Goal: Answer question/provide support: Share knowledge or assist other users

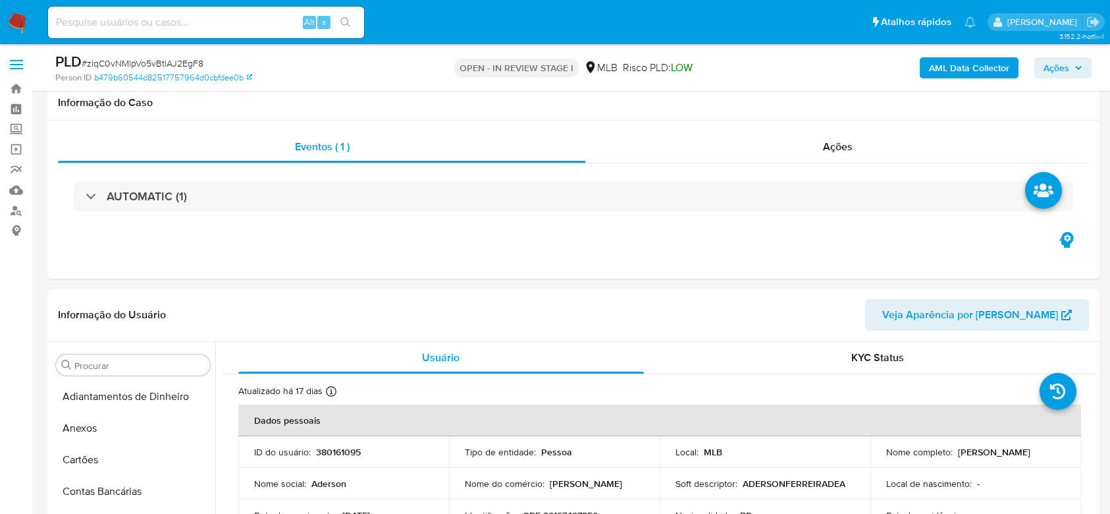
select select "10"
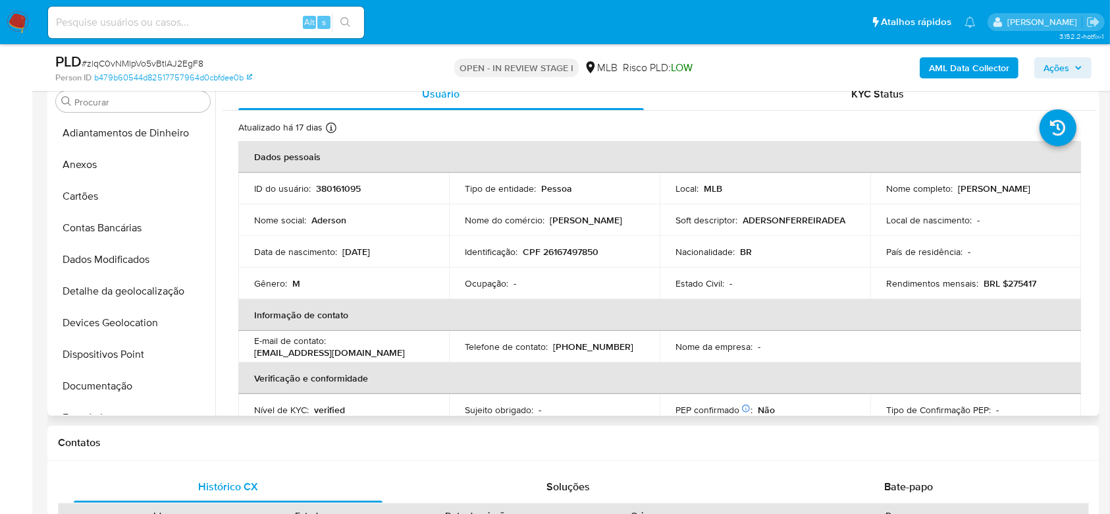
scroll to position [469, 0]
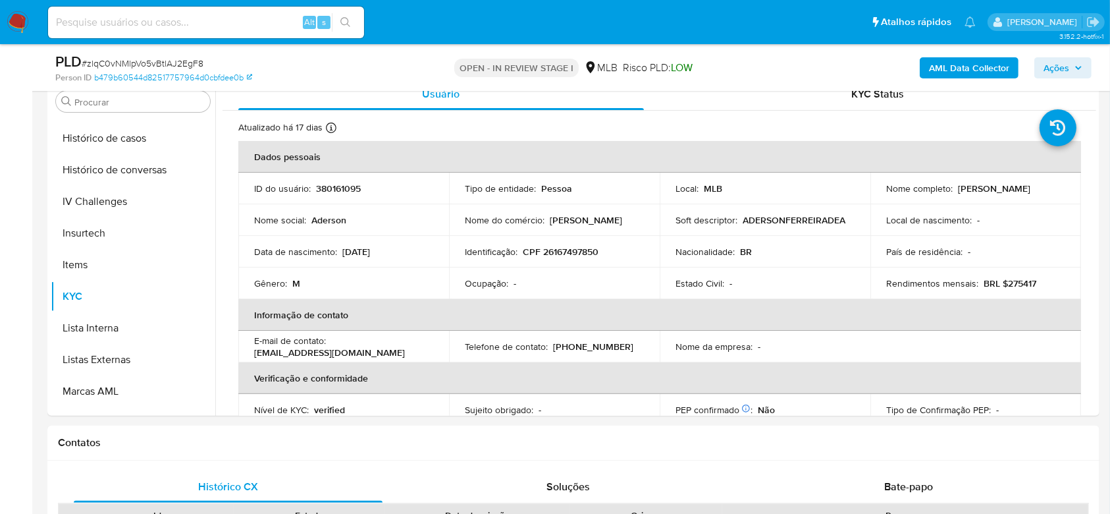
click at [150, 32] on div "Alt s" at bounding box center [206, 23] width 316 height 32
click at [149, 24] on input at bounding box center [206, 22] width 316 height 17
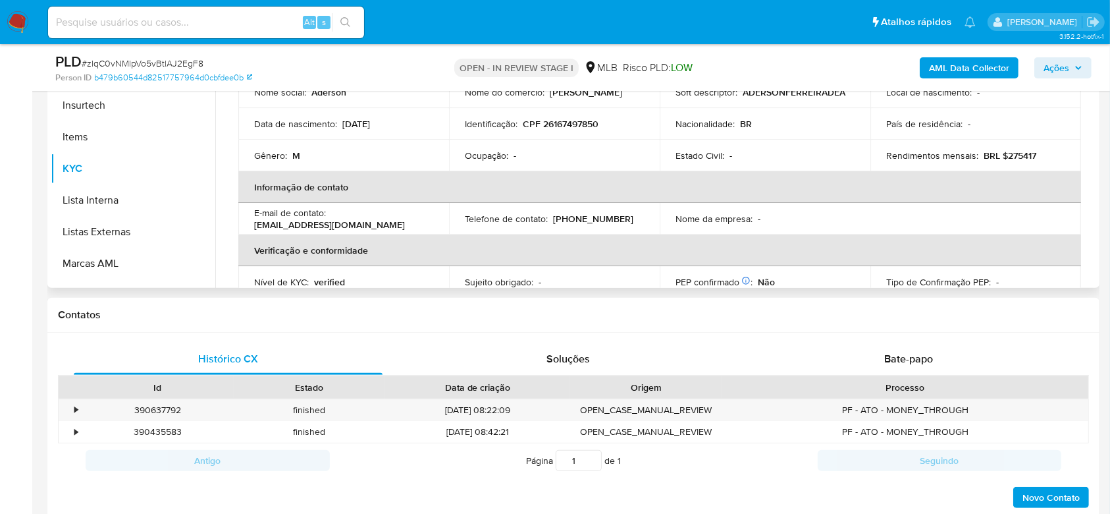
scroll to position [351, 0]
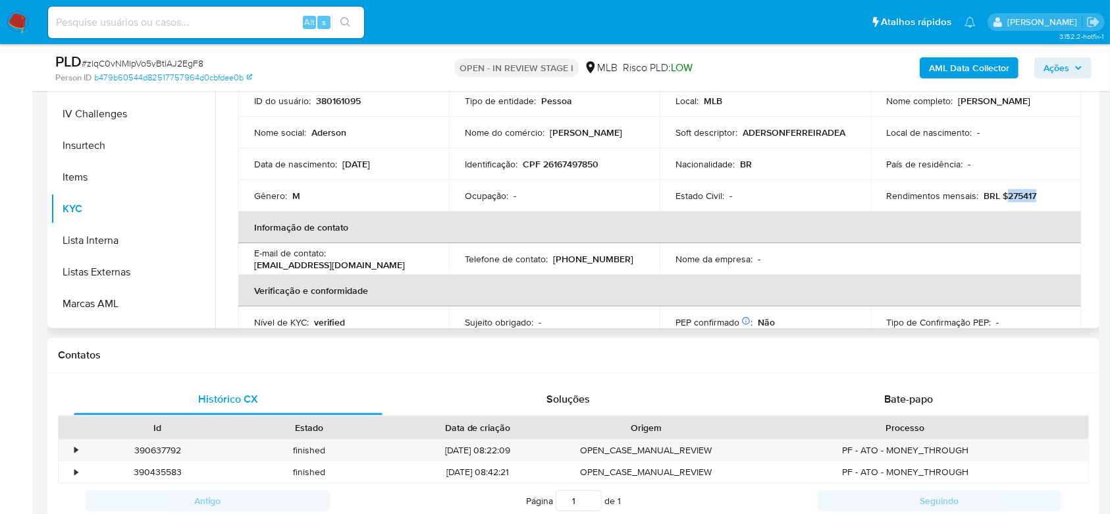
drag, startPoint x: 1035, startPoint y: 198, endPoint x: 1001, endPoint y: 194, distance: 33.7
click at [1001, 194] on div "Rendimentos mensais : BRL $275417" at bounding box center [975, 196] width 179 height 12
copy p "275417"
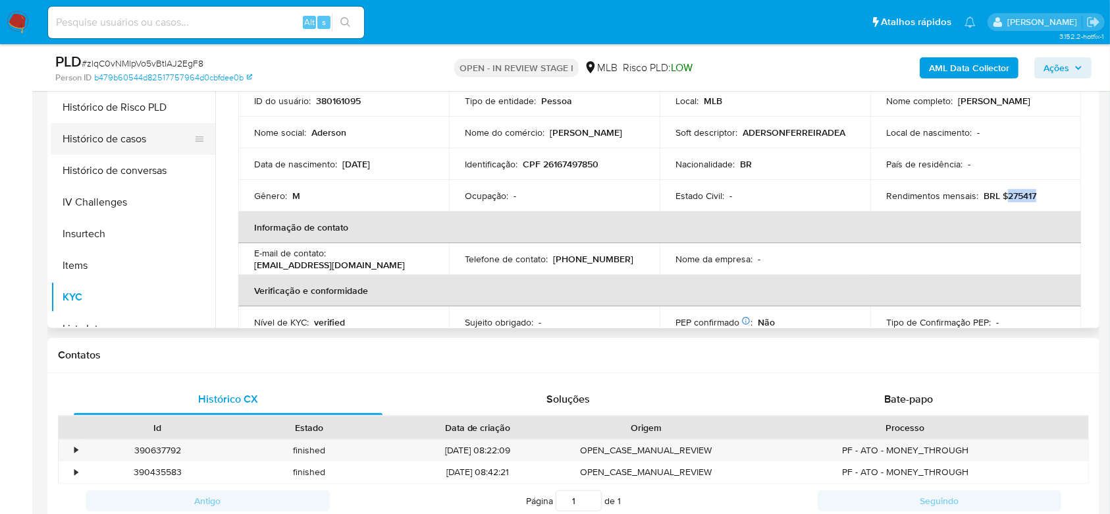
click at [116, 148] on button "Histórico de casos" at bounding box center [128, 139] width 154 height 32
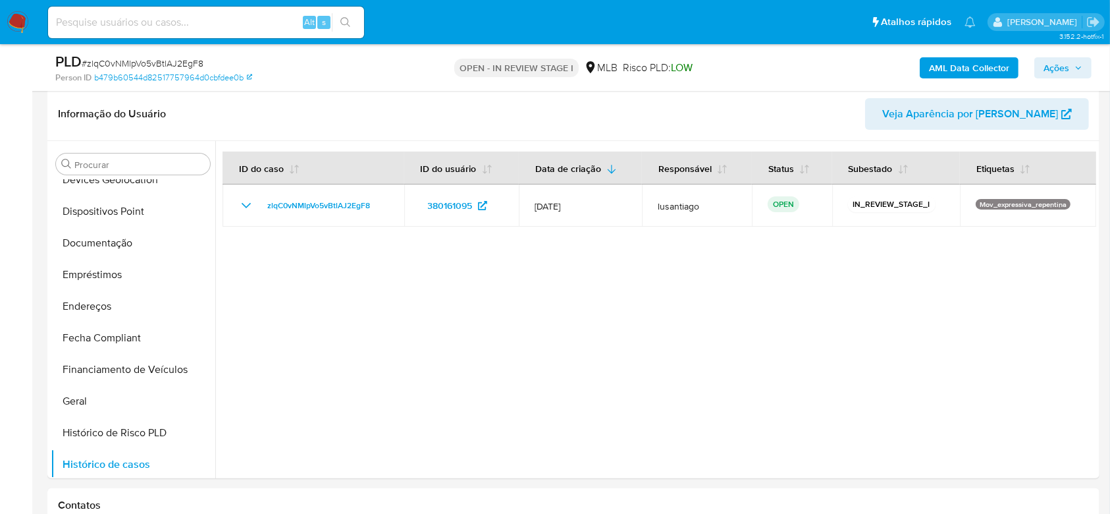
scroll to position [175, 0]
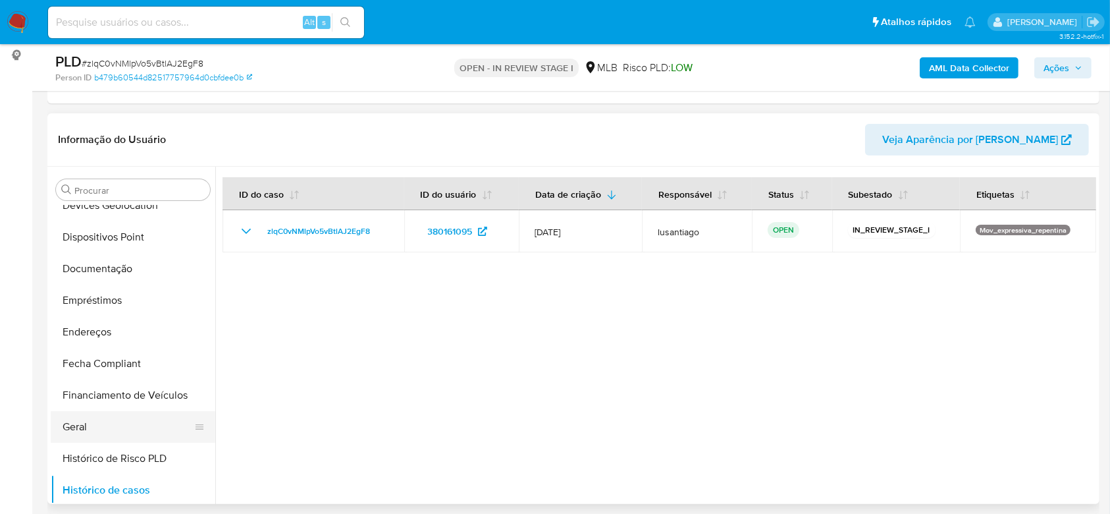
click at [80, 425] on button "Geral" at bounding box center [128, 427] width 154 height 32
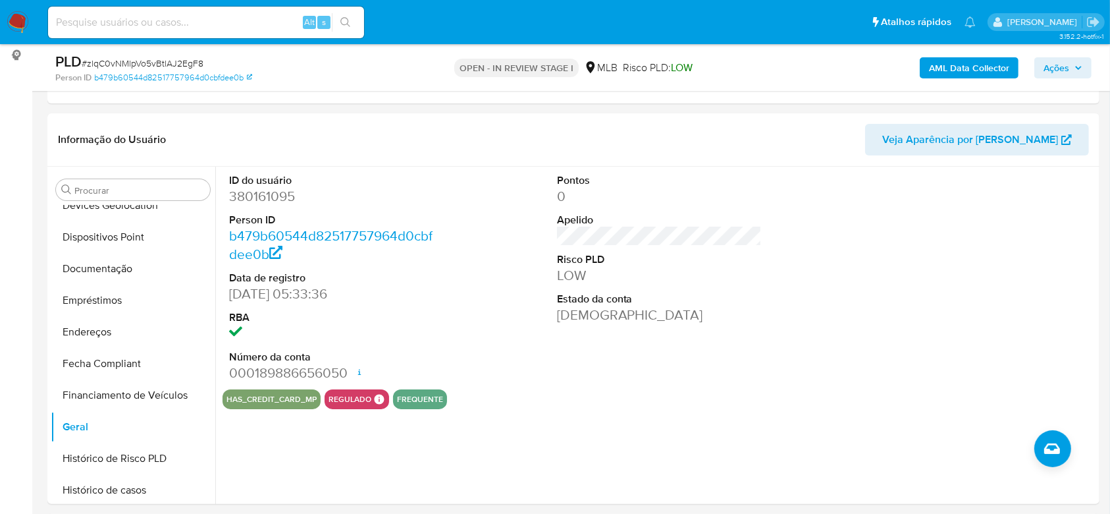
click at [1055, 67] on span "Ações" at bounding box center [1057, 67] width 26 height 21
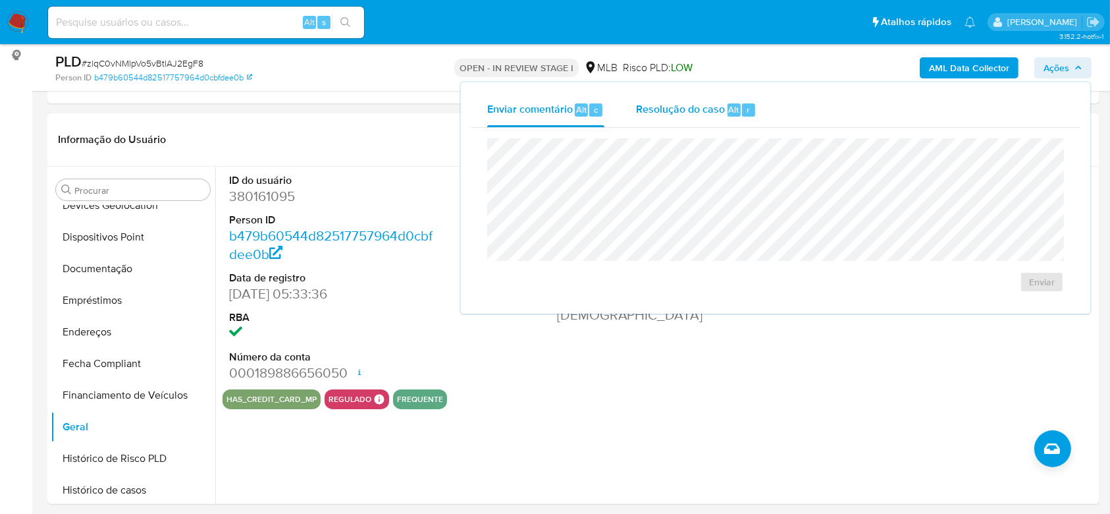
click at [687, 117] on span "Resolução do caso" at bounding box center [680, 108] width 89 height 15
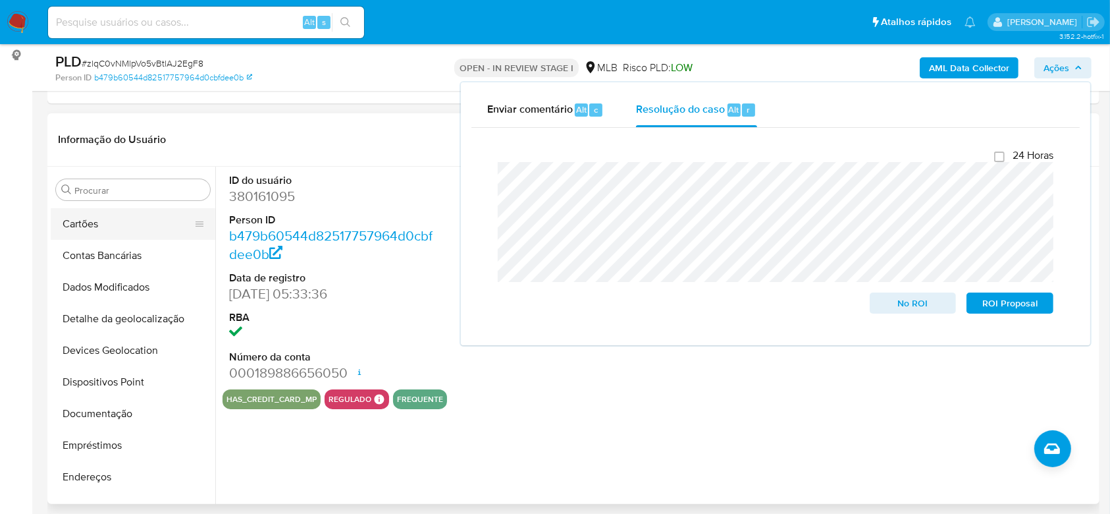
scroll to position [0, 0]
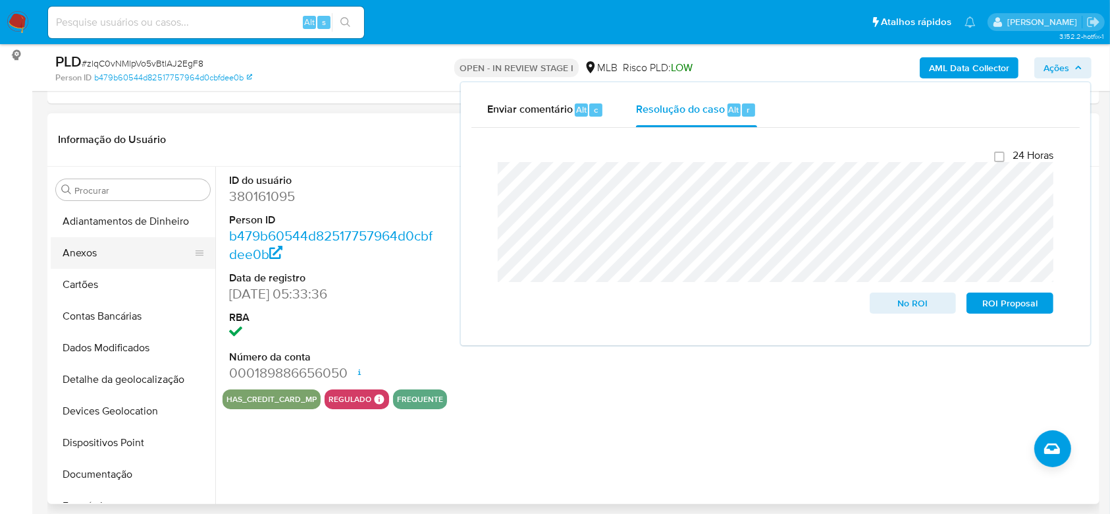
click at [96, 253] on button "Anexos" at bounding box center [128, 253] width 154 height 32
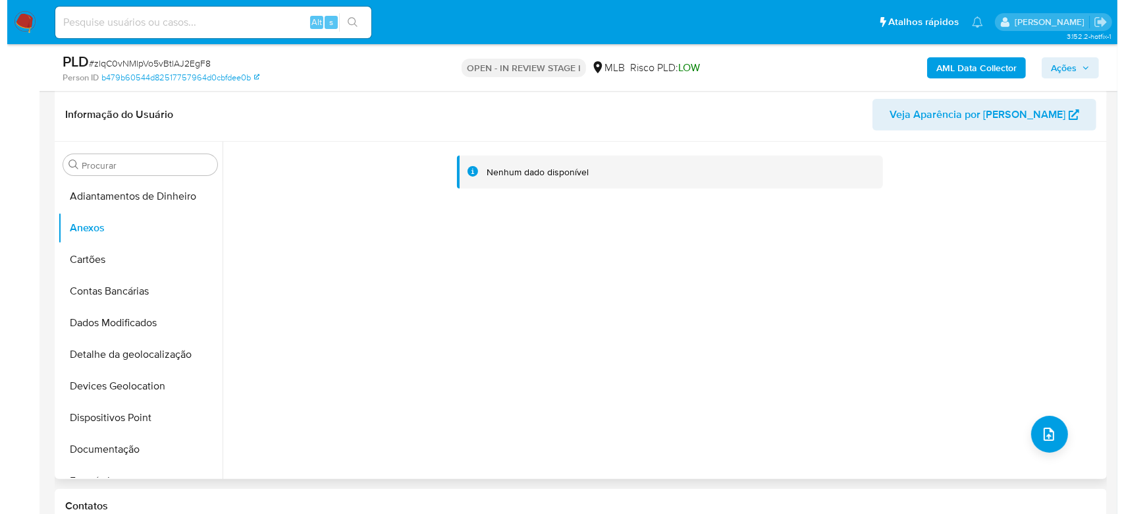
scroll to position [175, 0]
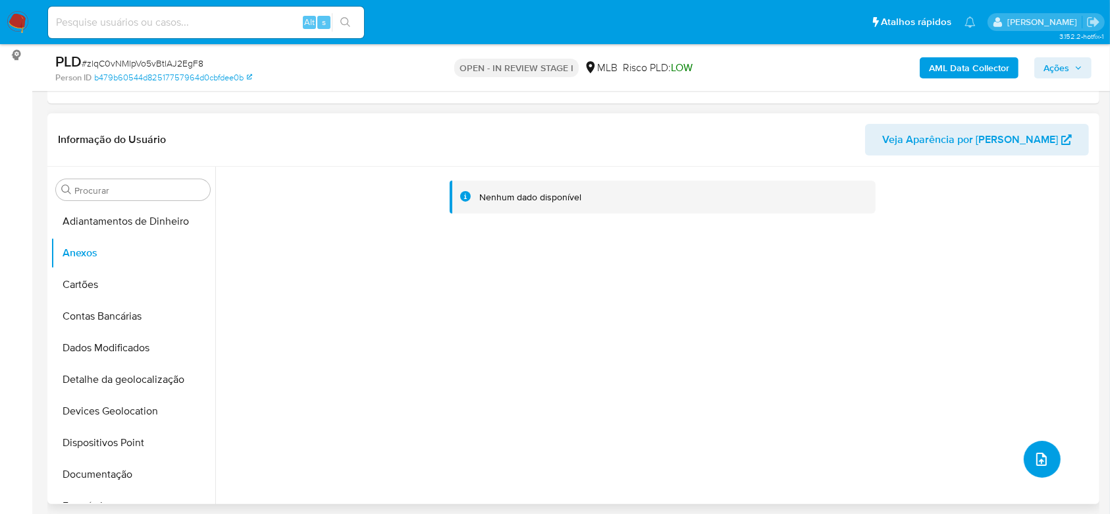
click at [1024, 466] on button "upload-file" at bounding box center [1042, 459] width 37 height 37
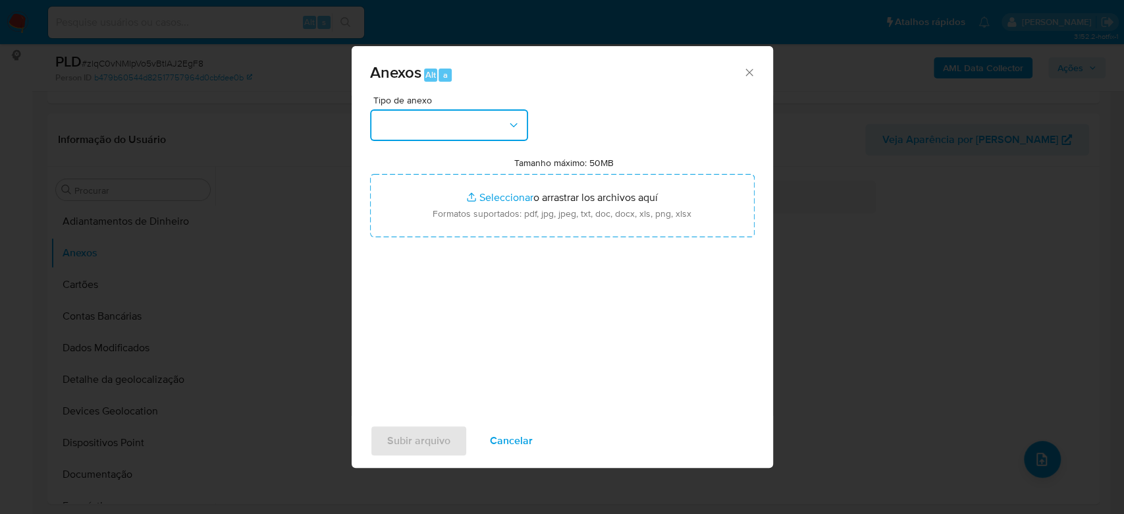
click at [453, 129] on button "button" at bounding box center [449, 125] width 158 height 32
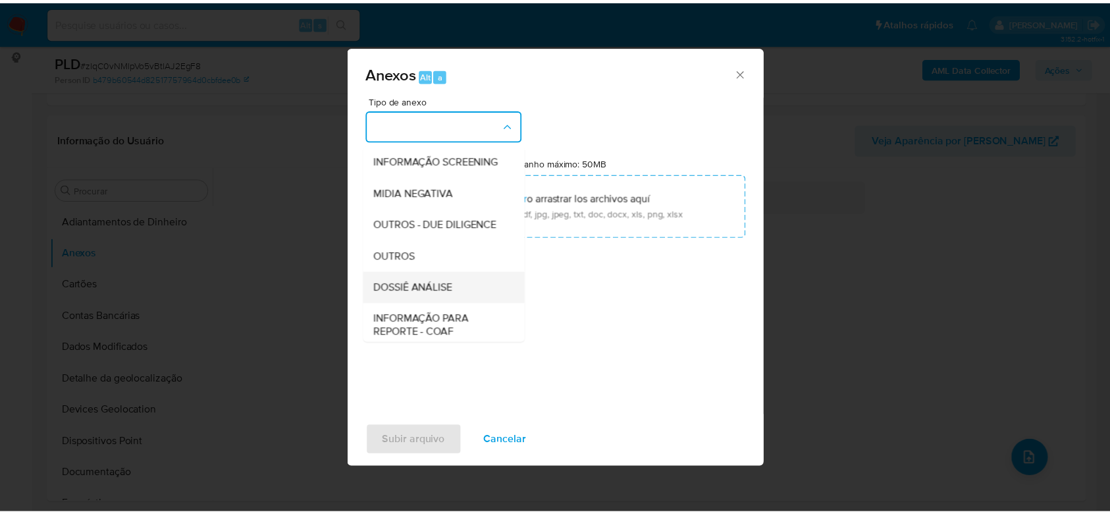
scroll to position [202, 0]
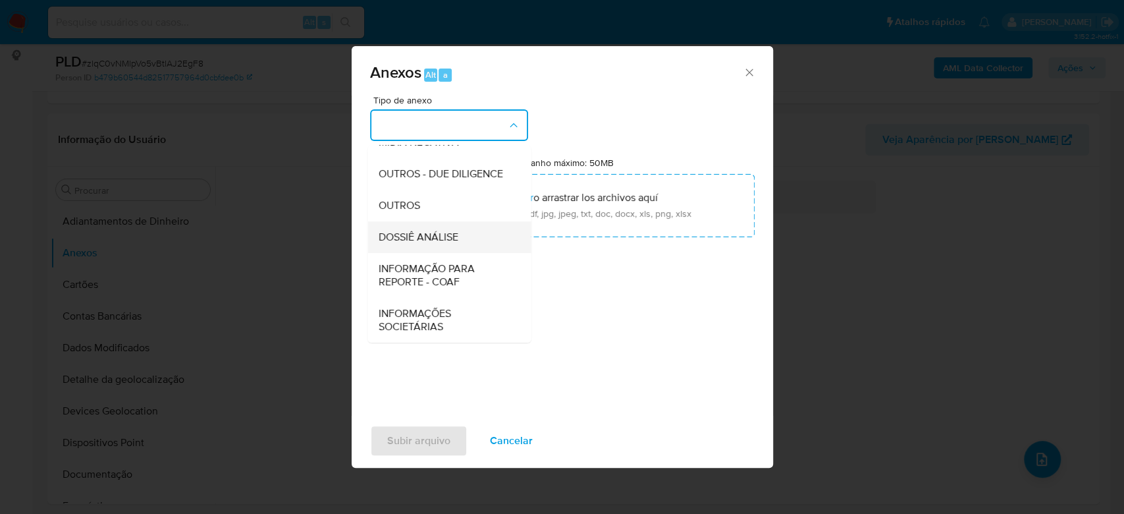
click at [418, 231] on span "DOSSIÊ ANÁLISE" at bounding box center [418, 236] width 80 height 13
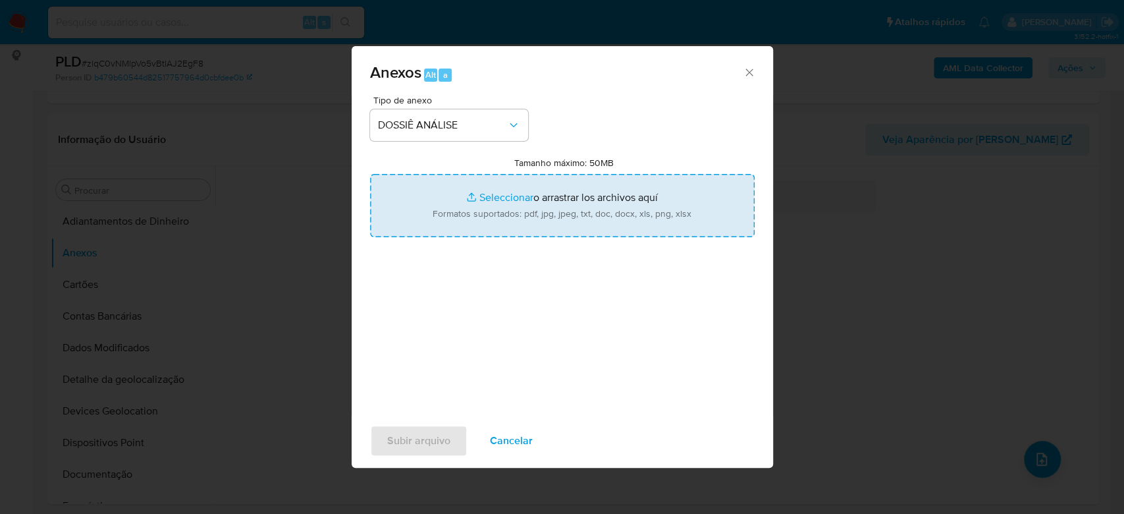
type input "C:\fakepath\Mulan 254686971_2025_08_13_10_44_18.xlsx"
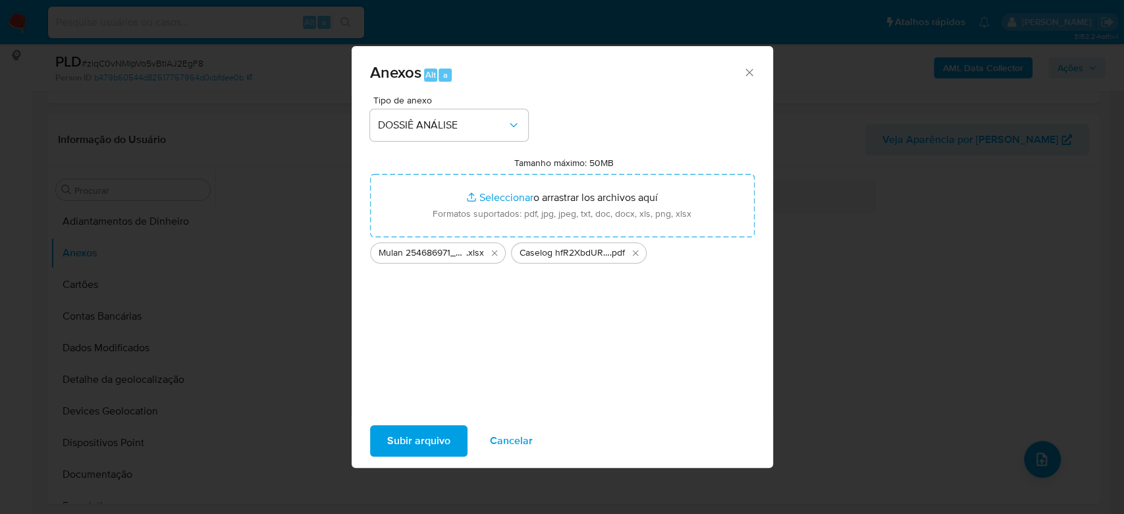
click at [422, 434] on span "Subir arquivo" at bounding box center [418, 440] width 63 height 29
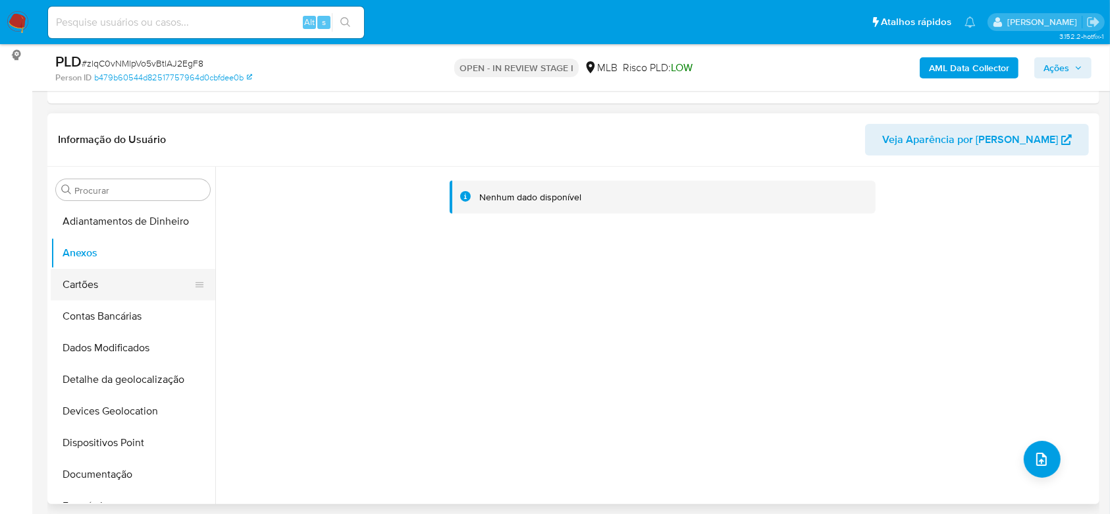
click at [83, 292] on button "Cartões" at bounding box center [128, 285] width 154 height 32
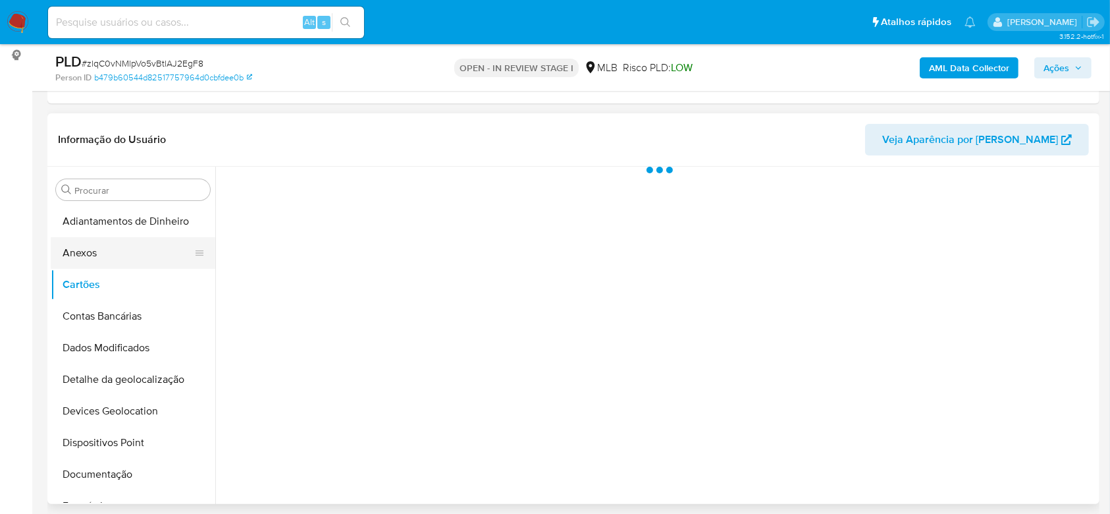
click at [94, 263] on button "Anexos" at bounding box center [128, 253] width 154 height 32
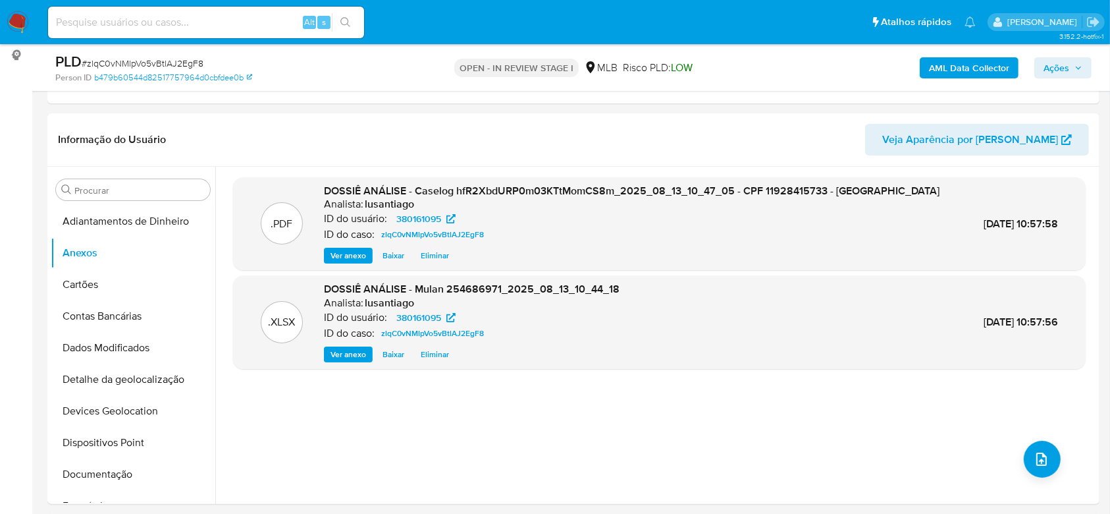
click at [975, 68] on b "AML Data Collector" at bounding box center [969, 67] width 80 height 21
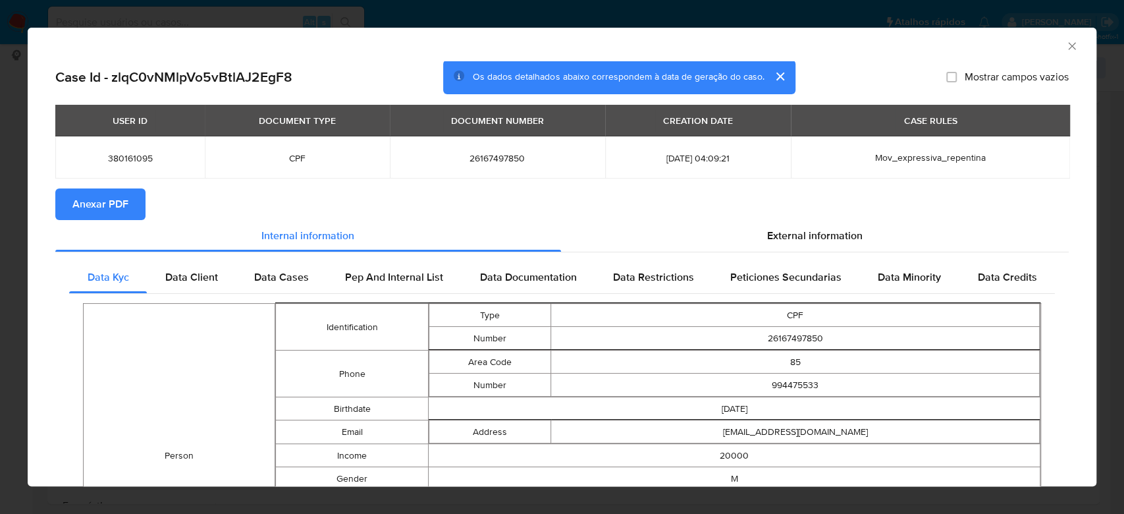
click at [81, 203] on span "Anexar PDF" at bounding box center [100, 204] width 56 height 29
click at [1066, 47] on icon "Fechar a janela" at bounding box center [1072, 46] width 13 height 13
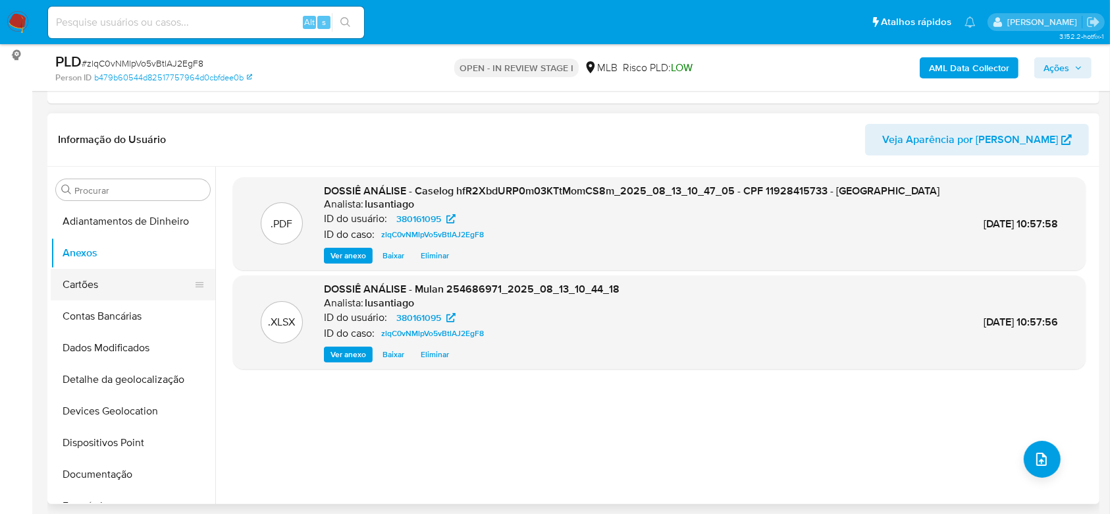
click at [80, 288] on button "Cartões" at bounding box center [128, 285] width 154 height 32
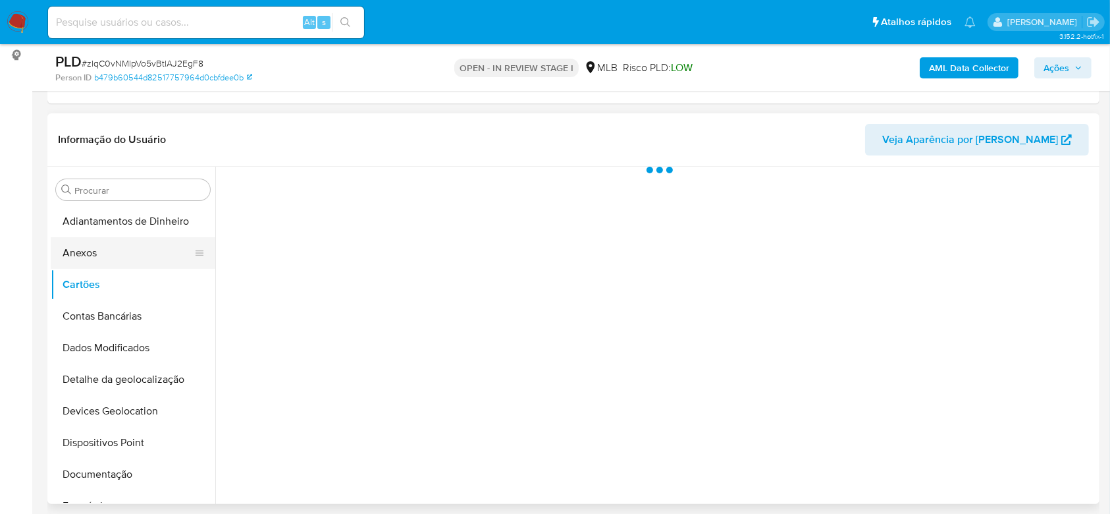
click at [95, 264] on button "Anexos" at bounding box center [128, 253] width 154 height 32
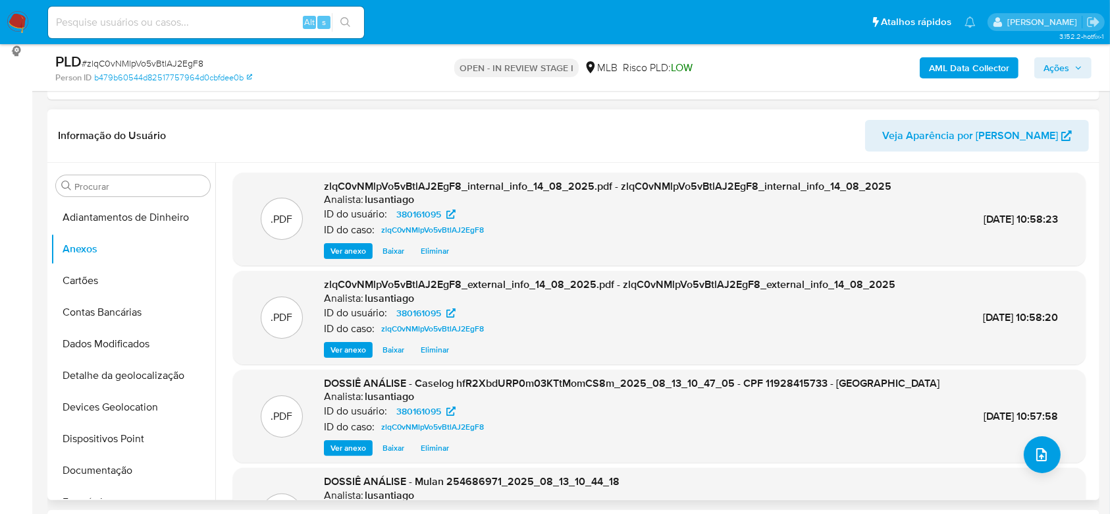
scroll to position [0, 0]
click at [1060, 61] on span "Ações" at bounding box center [1057, 67] width 26 height 21
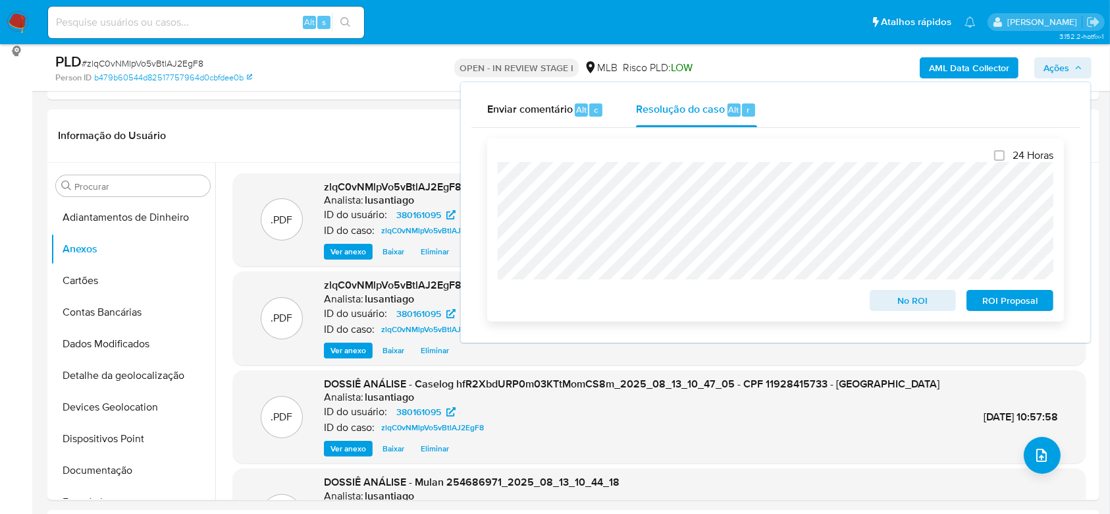
click at [914, 308] on span "No ROI" at bounding box center [913, 300] width 68 height 18
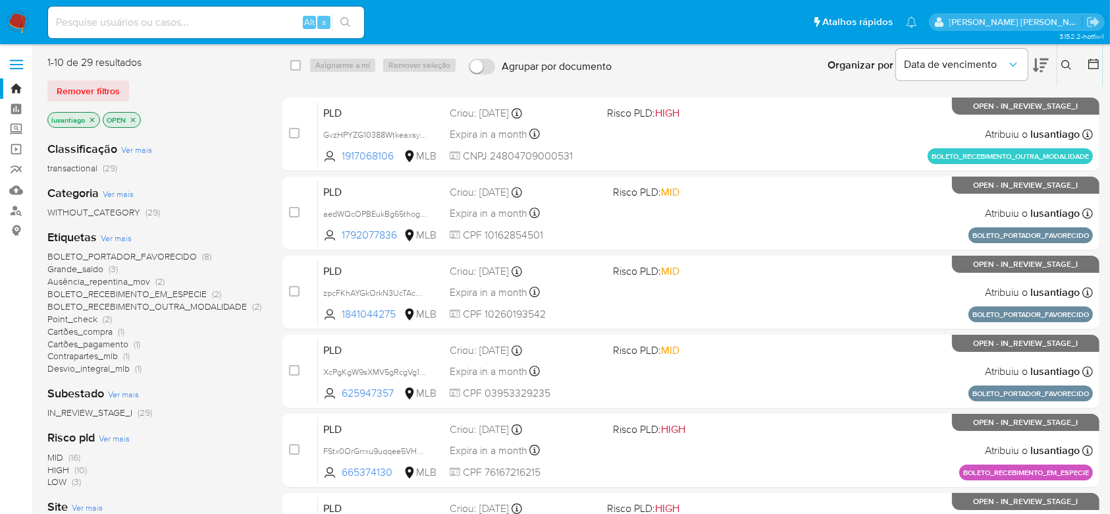
click at [224, 23] on input at bounding box center [206, 22] width 316 height 17
paste input "2095897050"
type input "2095897050"
click at [343, 24] on icon "search-icon" at bounding box center [345, 22] width 11 height 11
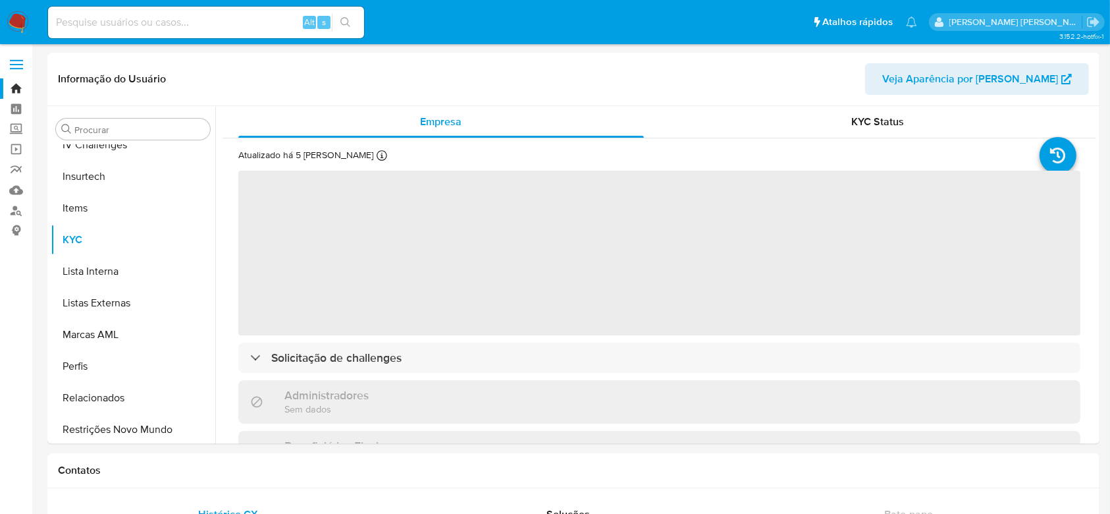
scroll to position [556, 0]
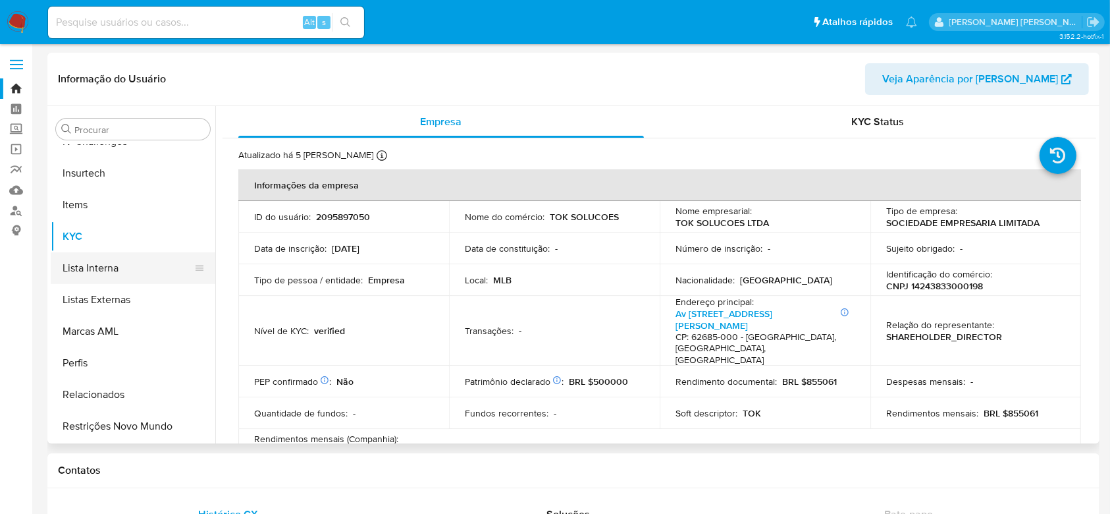
select select "10"
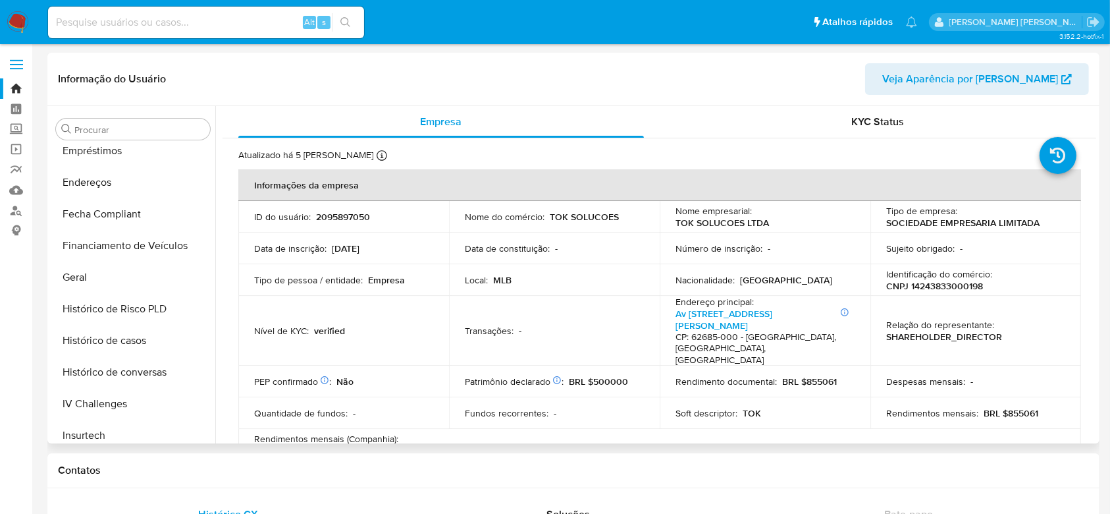
scroll to position [293, 0]
click at [135, 337] on button "Histórico de casos" at bounding box center [128, 342] width 154 height 32
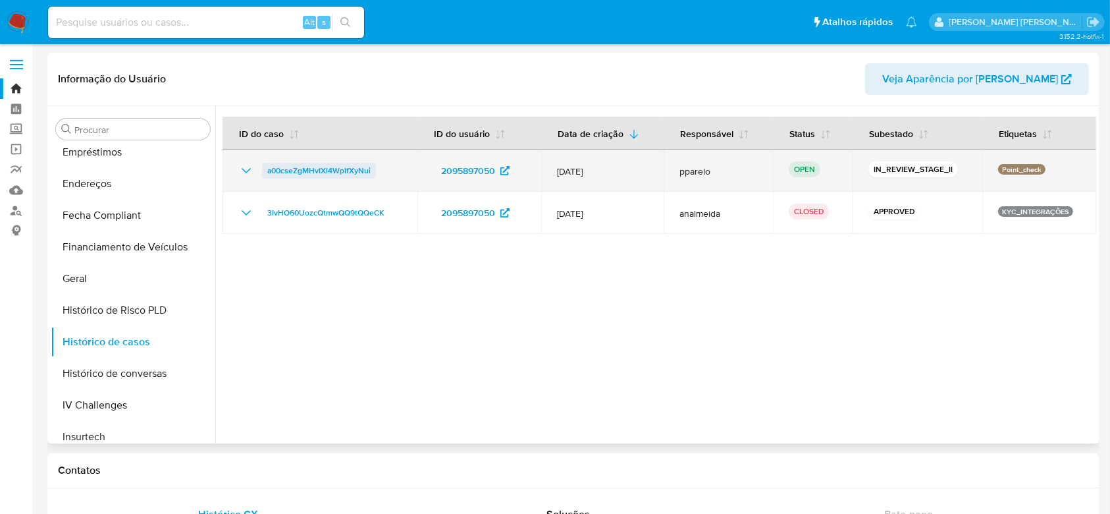
click at [327, 167] on span "a00cseZgMHvIXl4WpIfXyNui" at bounding box center [318, 171] width 103 height 16
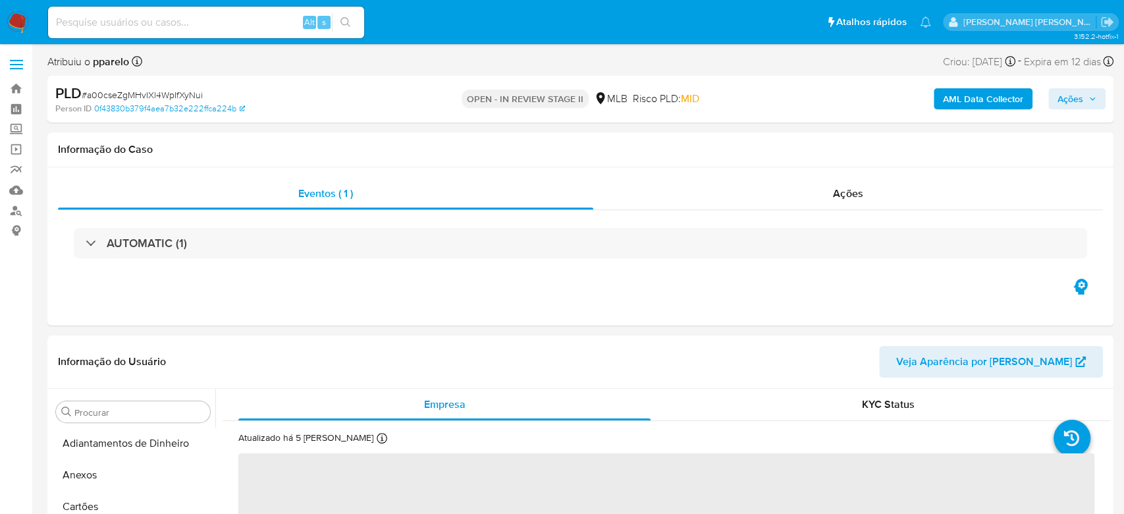
select select "10"
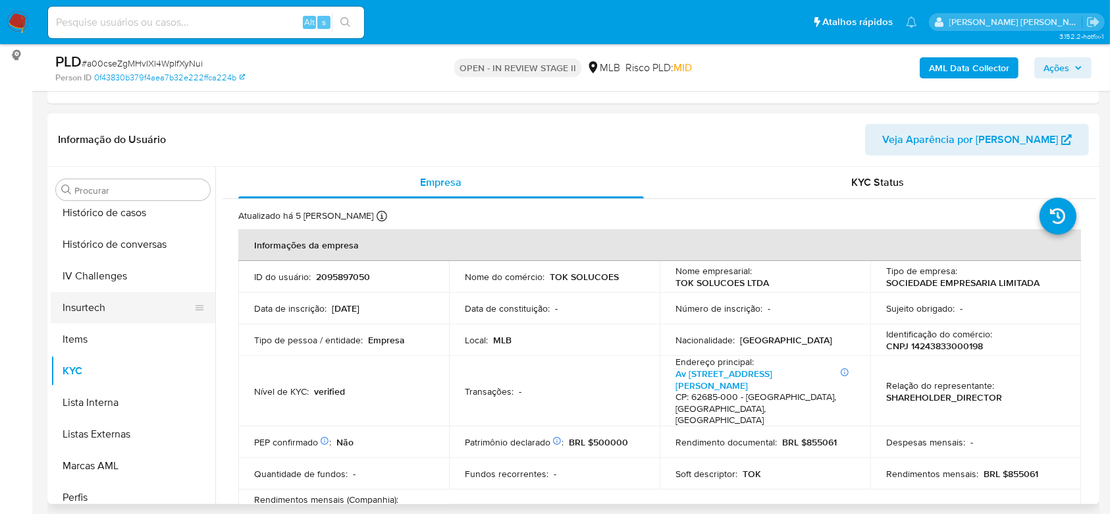
scroll to position [381, 0]
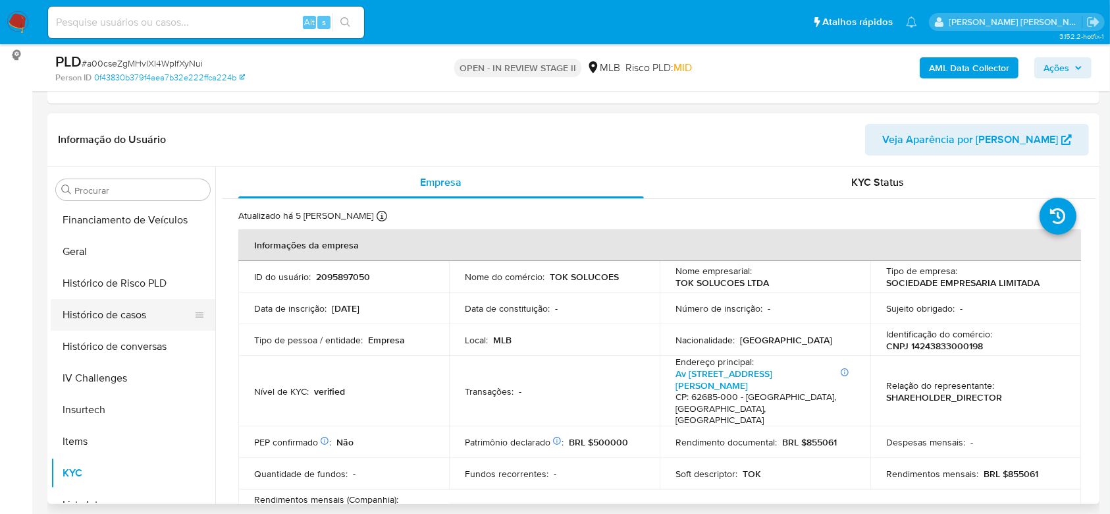
click at [121, 313] on button "Histórico de casos" at bounding box center [128, 315] width 154 height 32
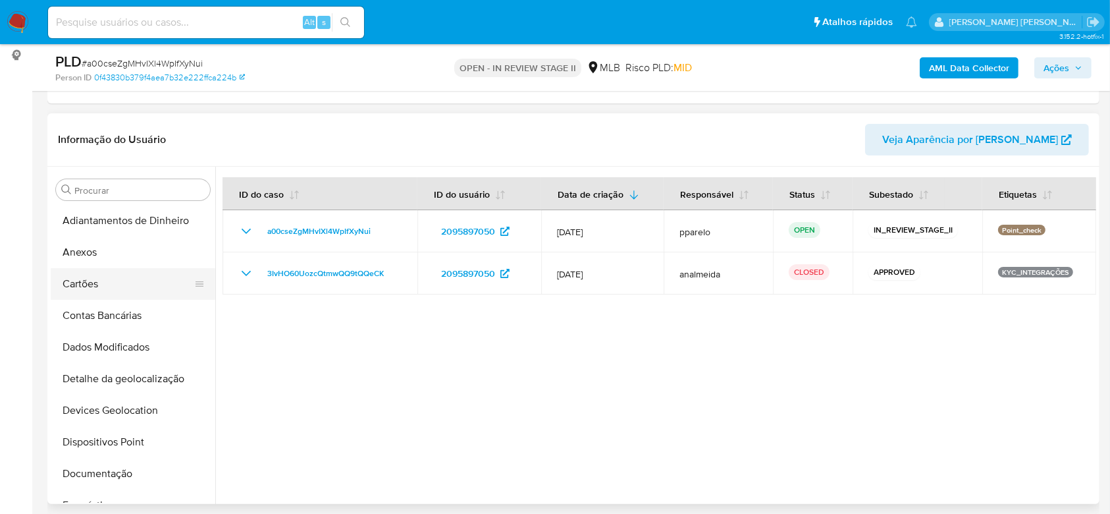
scroll to position [0, 0]
click at [99, 260] on button "Anexos" at bounding box center [128, 253] width 154 height 32
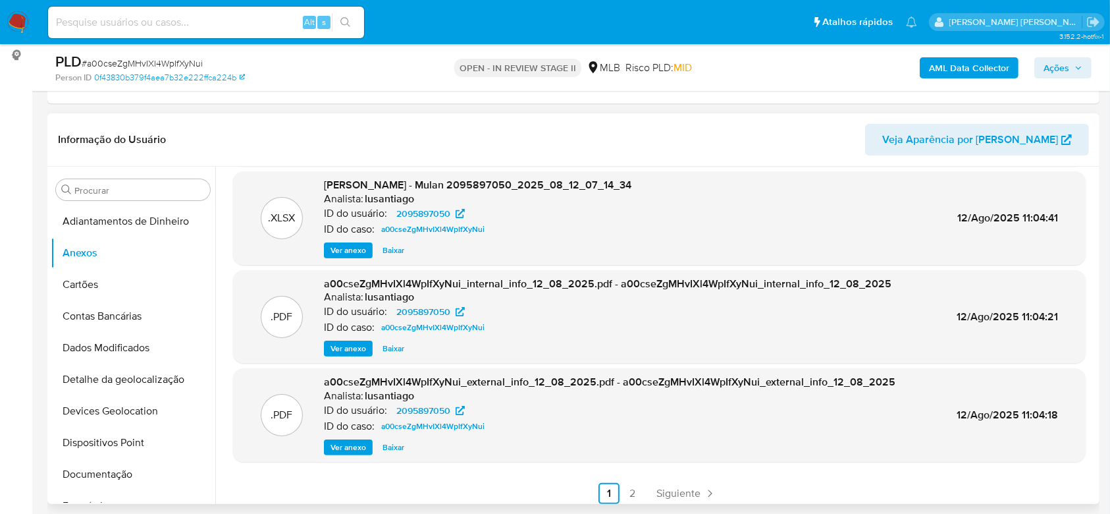
scroll to position [111, 0]
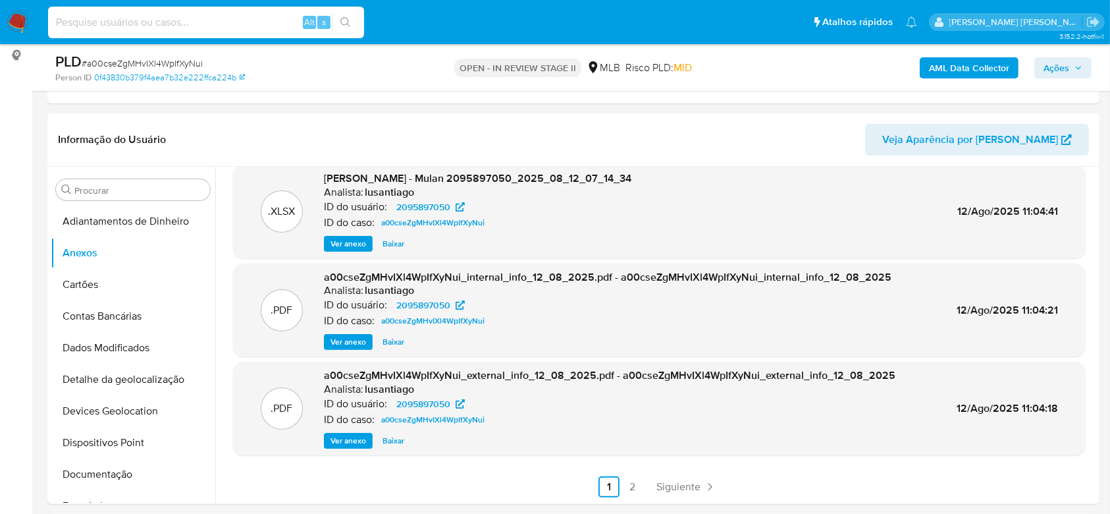
click at [225, 19] on input at bounding box center [206, 22] width 316 height 17
paste input "2493669517"
type input "2493669517"
click at [348, 17] on icon "search-icon" at bounding box center [345, 22] width 11 height 11
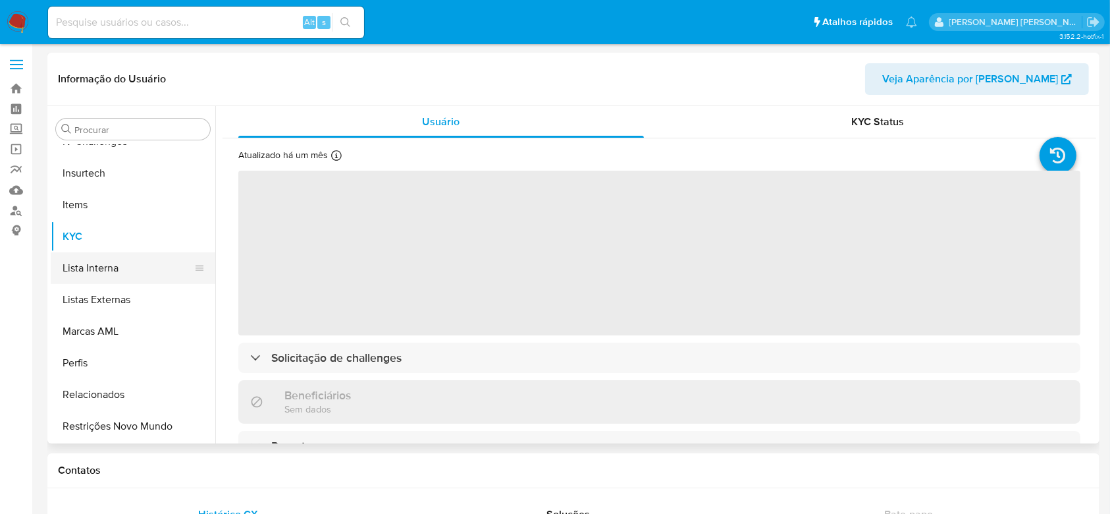
scroll to position [469, 0]
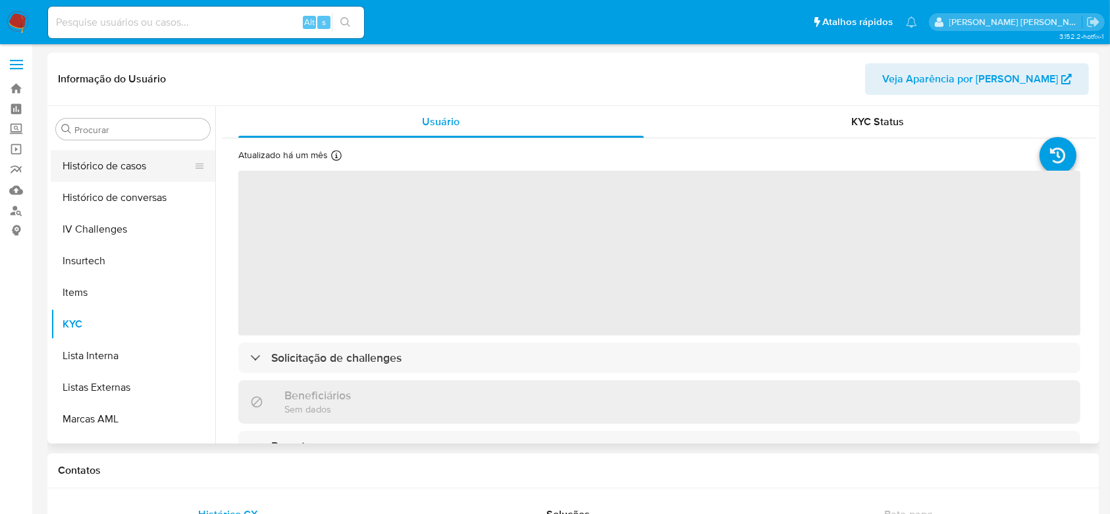
click at [126, 164] on button "Histórico de casos" at bounding box center [128, 166] width 154 height 32
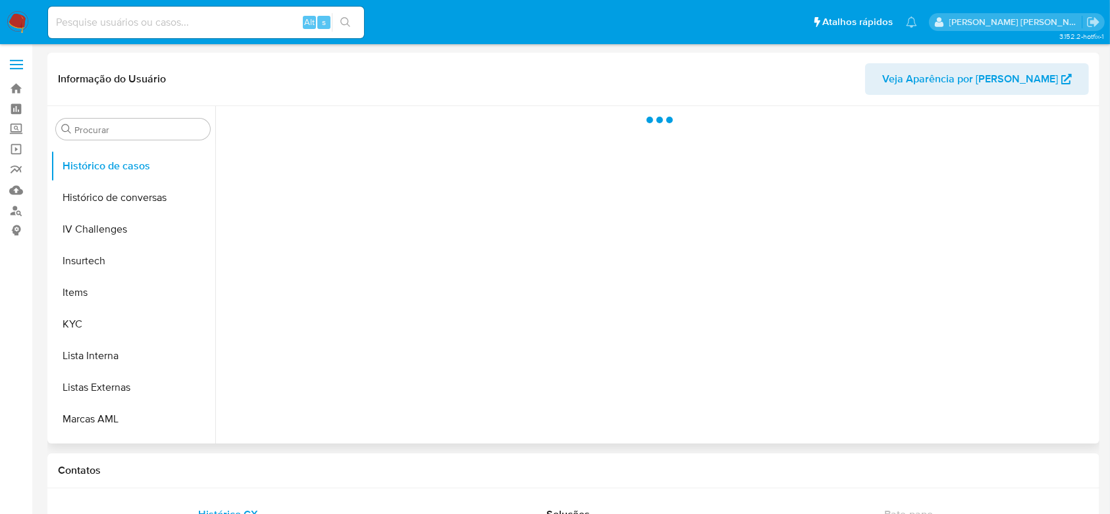
select select "10"
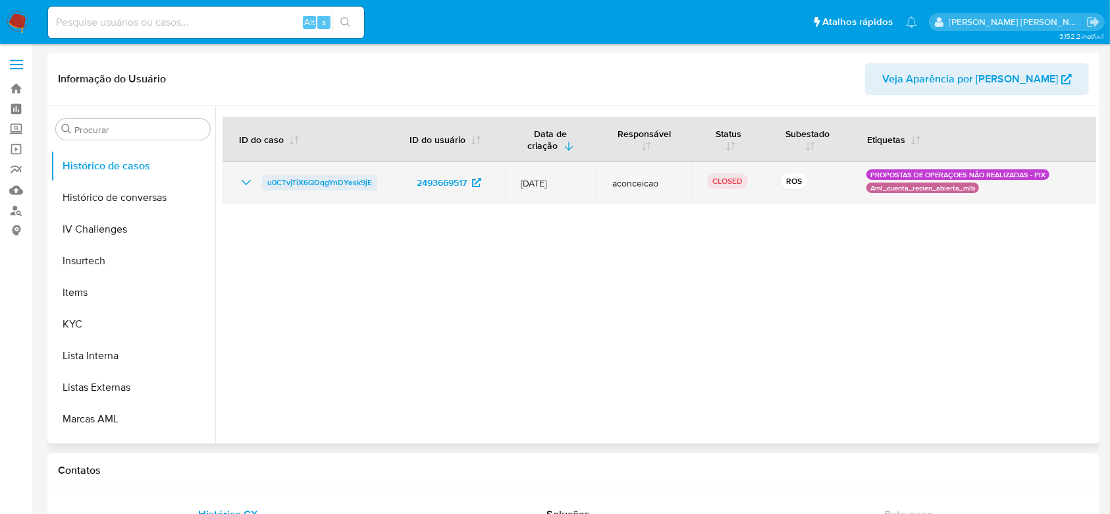
click at [320, 182] on span "u0CTvjTiX6QDqgYnDYesk9jE" at bounding box center [319, 183] width 105 height 16
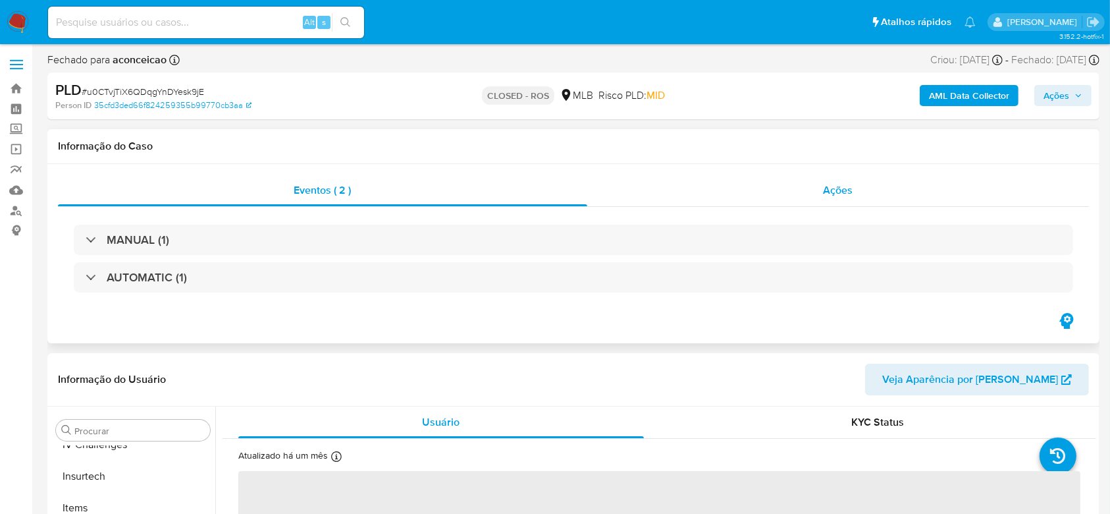
scroll to position [556, 0]
click at [711, 201] on div "Ações" at bounding box center [838, 191] width 502 height 32
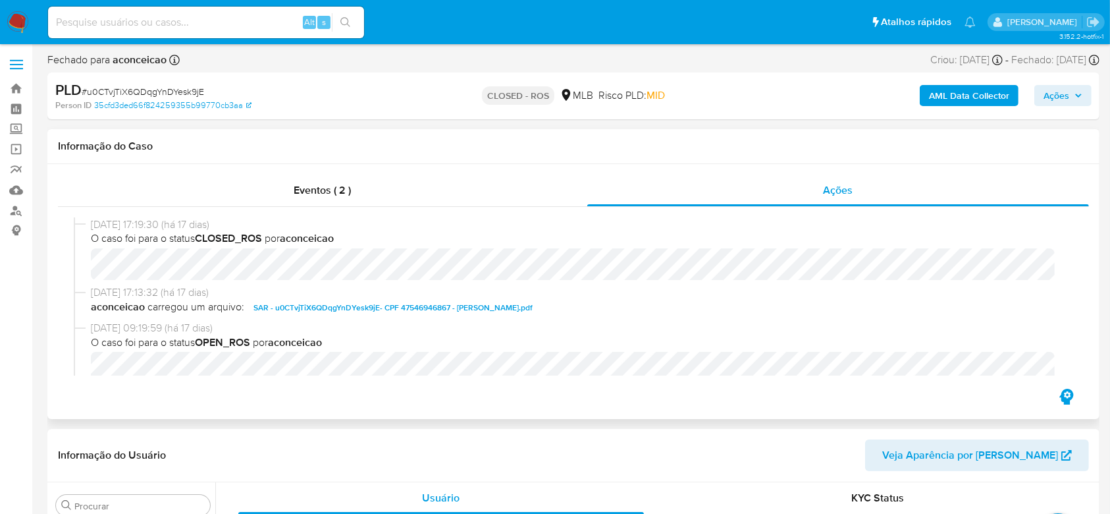
select select "10"
drag, startPoint x: 87, startPoint y: 226, endPoint x: 144, endPoint y: 225, distance: 57.3
click at [144, 225] on div "28/07/2025 17:19:30 (há 17 dias) O caso foi para o status CLOSED_ROS por aconce…" at bounding box center [574, 251] width 1000 height 68
copy div "28/07/2025"
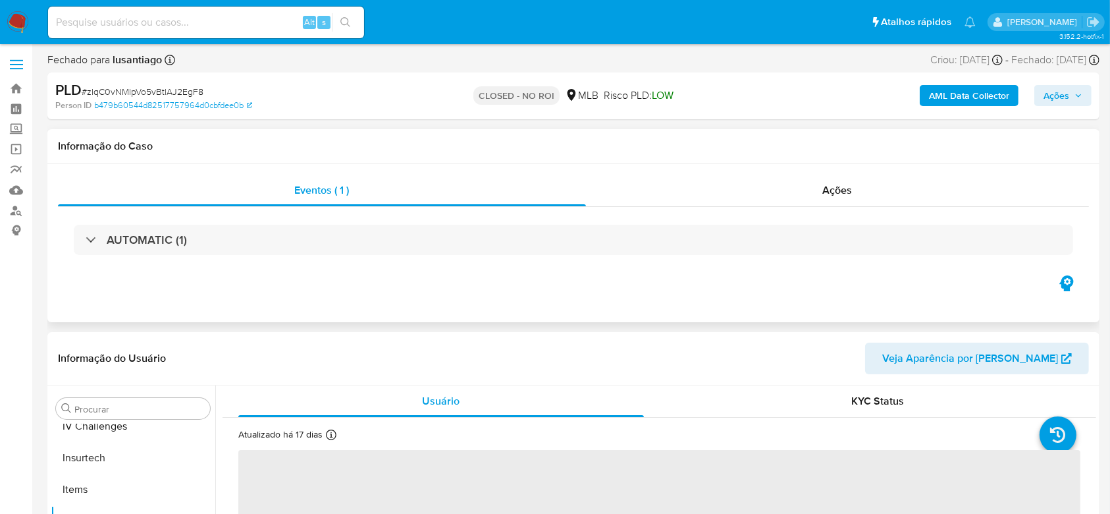
scroll to position [556, 0]
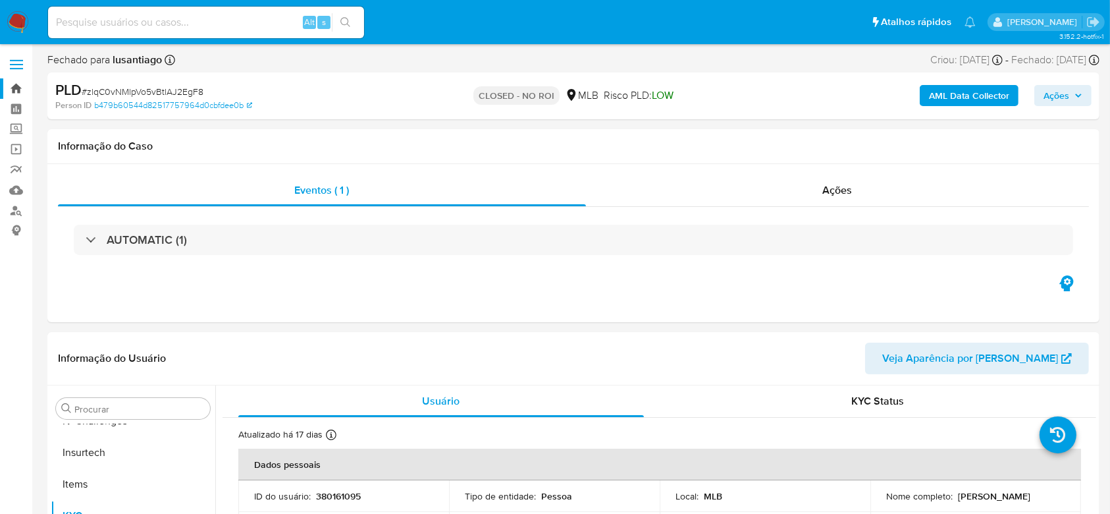
click at [22, 90] on link "Bandeja" at bounding box center [78, 88] width 157 height 20
select select "10"
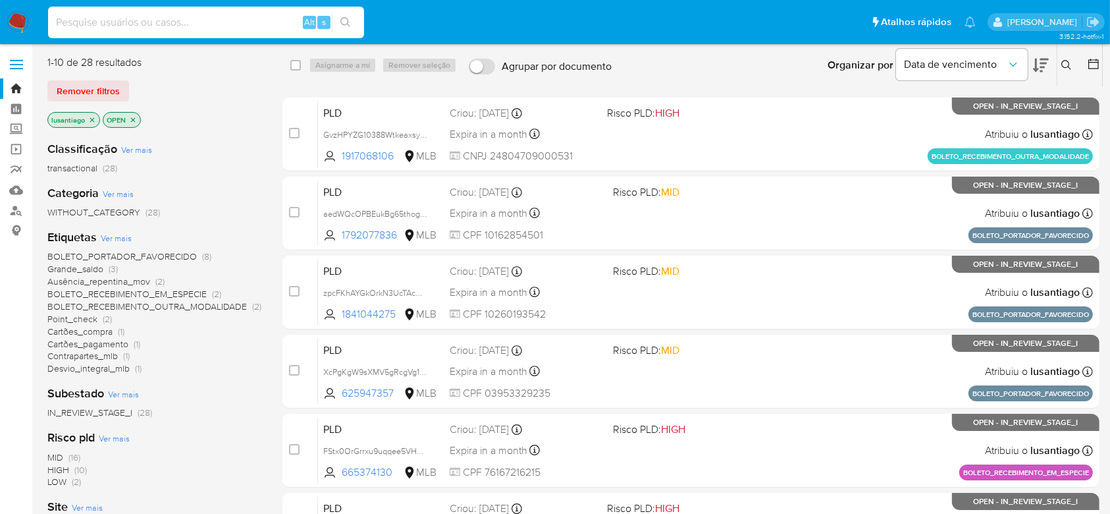
click at [274, 27] on input at bounding box center [206, 22] width 316 height 17
click at [177, 28] on input at bounding box center [206, 22] width 316 height 17
paste input "294057813"
type input "294057813"
click at [344, 21] on icon "search-icon" at bounding box center [345, 22] width 11 height 11
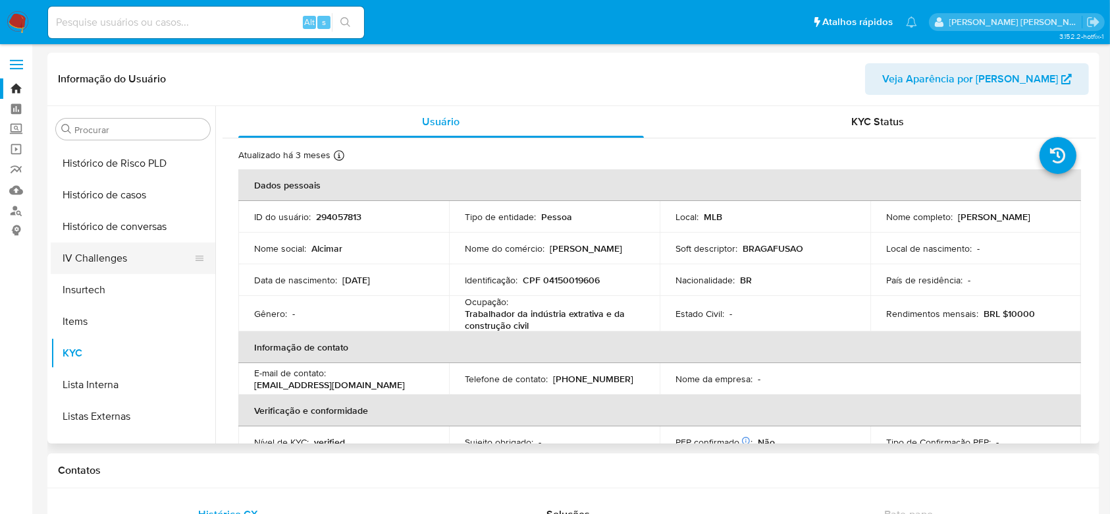
scroll to position [381, 0]
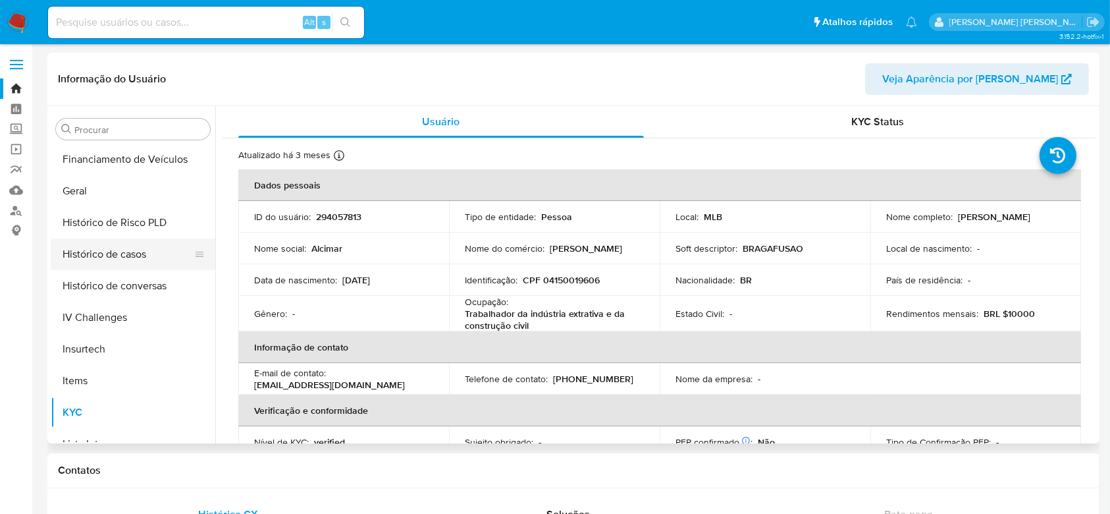
select select "10"
click at [121, 256] on button "Histórico de casos" at bounding box center [128, 254] width 154 height 32
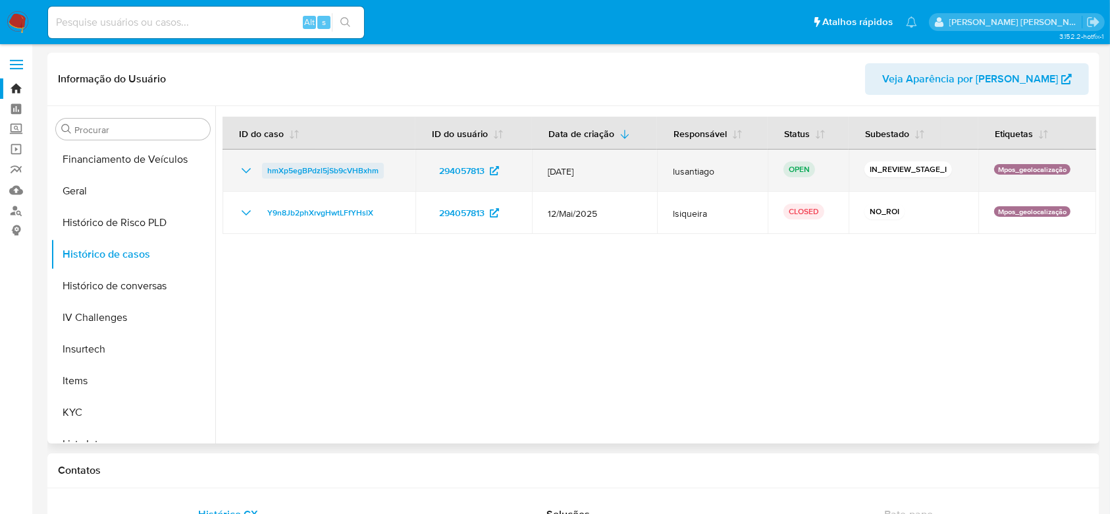
click at [296, 169] on span "hmXp5egBPdzl5jSb9cVHBxhm" at bounding box center [322, 171] width 111 height 16
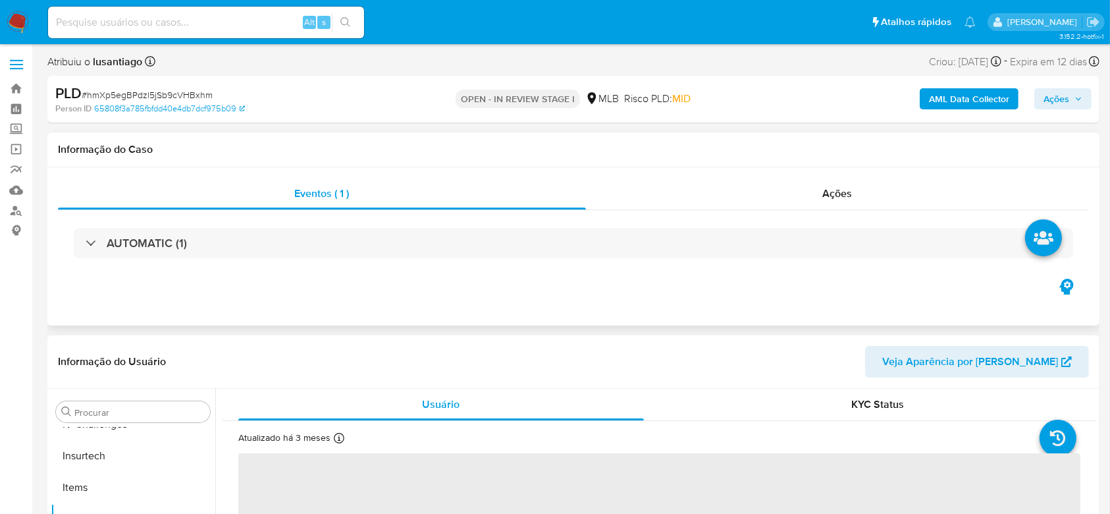
scroll to position [175, 0]
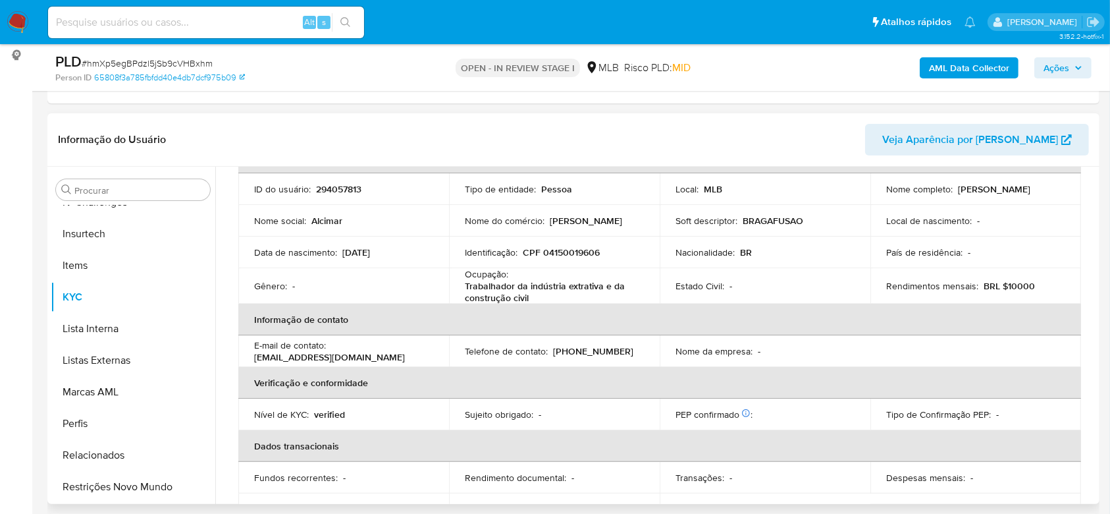
select select "10"
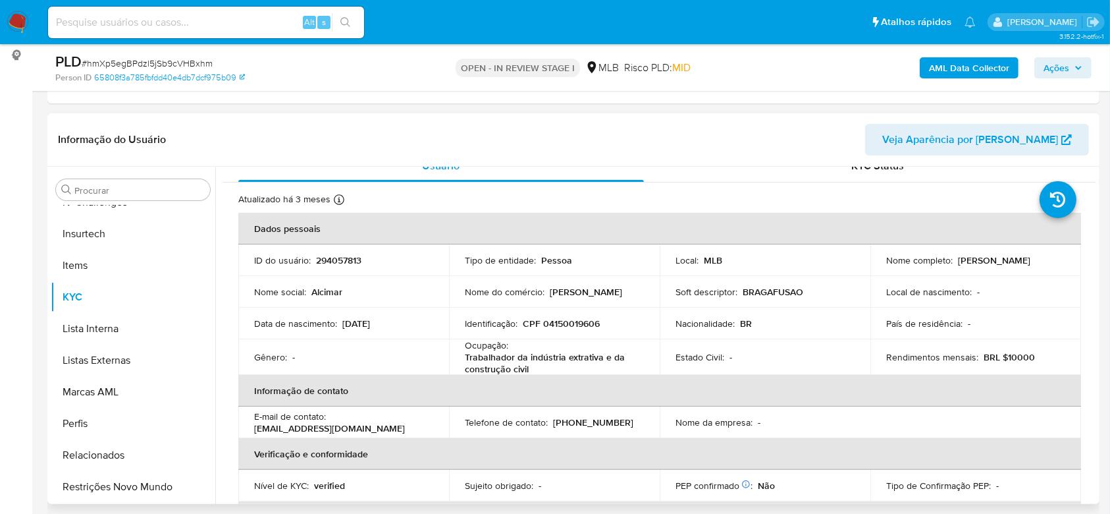
scroll to position [0, 0]
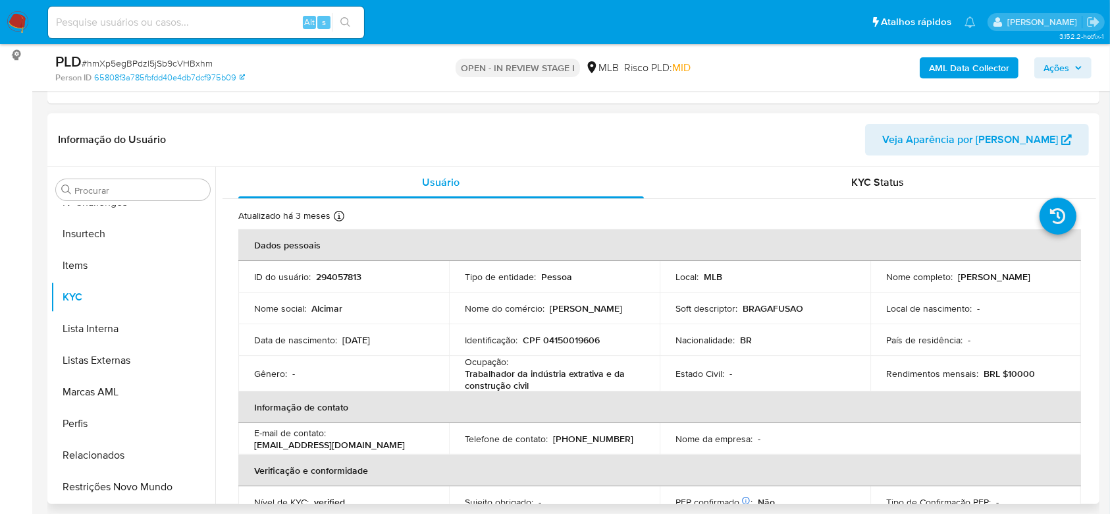
click at [570, 340] on p "CPF 04150019606" at bounding box center [561, 340] width 77 height 12
copy p "04150019606"
click at [478, 135] on header "Informação do Usuário Veja Aparência por [PERSON_NAME]" at bounding box center [573, 140] width 1031 height 32
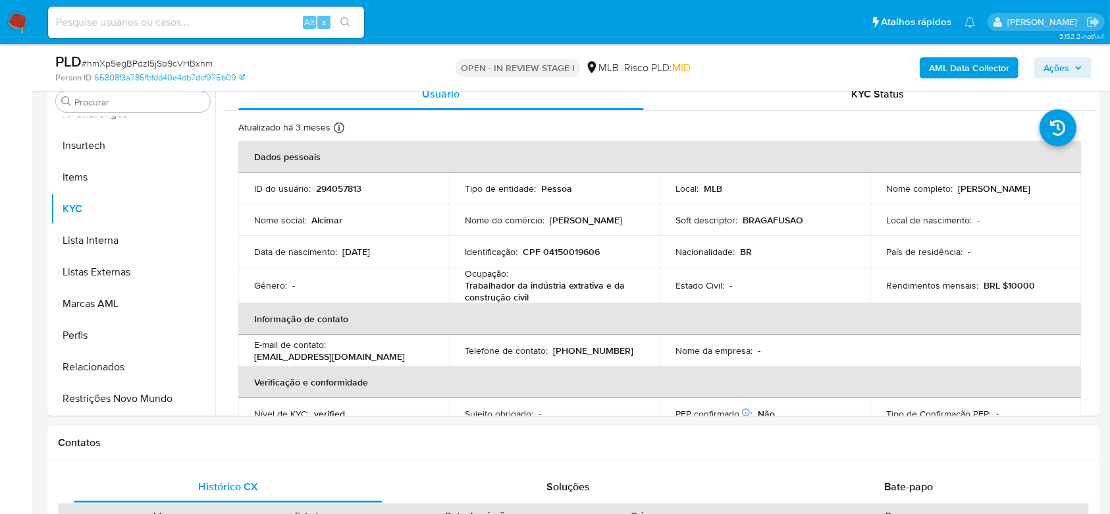
click at [967, 72] on b "AML Data Collector" at bounding box center [969, 67] width 80 height 21
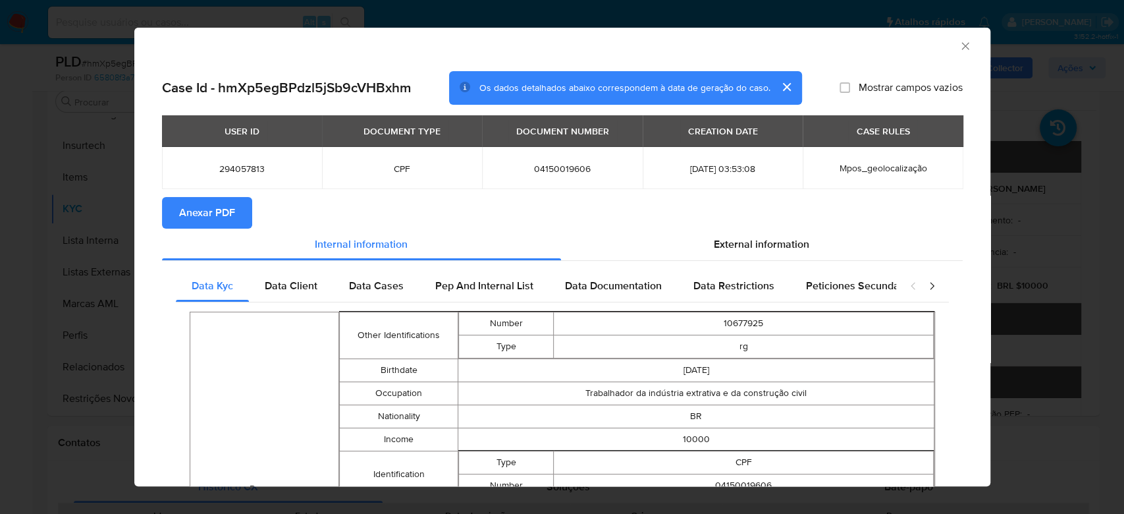
click at [180, 209] on span "Anexar PDF" at bounding box center [207, 212] width 56 height 29
click at [959, 45] on icon "Fechar a janela" at bounding box center [965, 46] width 13 height 13
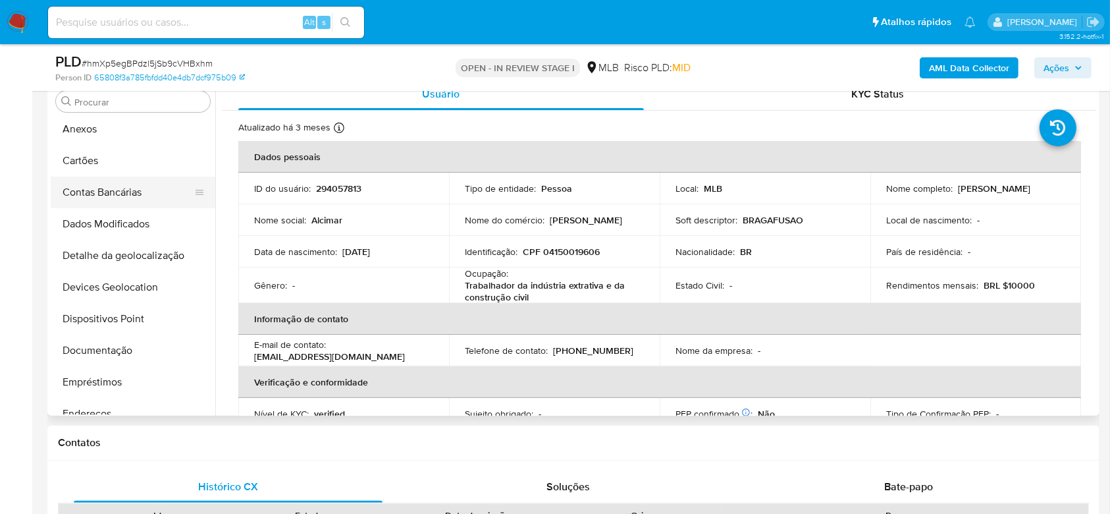
scroll to position [30, 0]
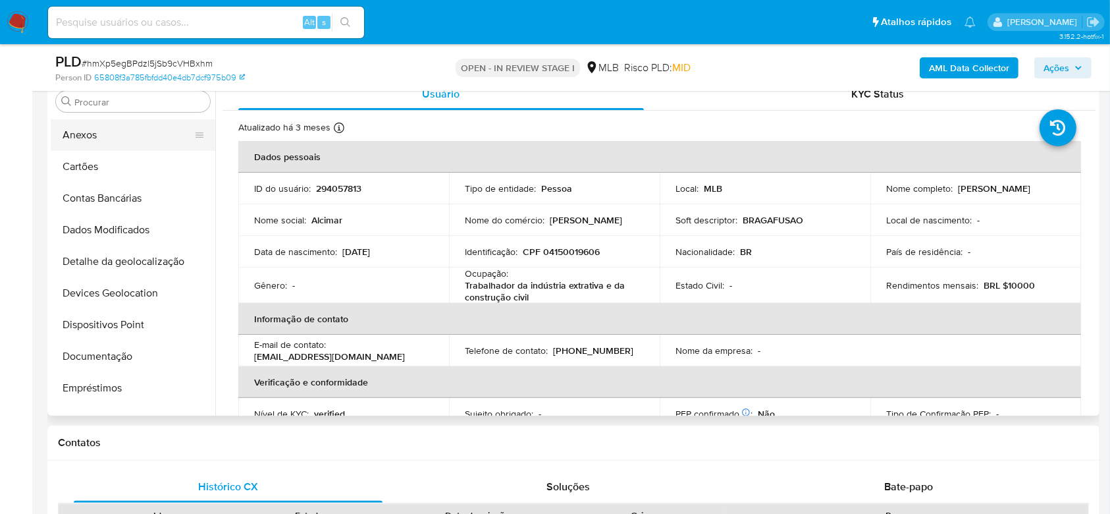
click at [113, 140] on button "Anexos" at bounding box center [128, 135] width 154 height 32
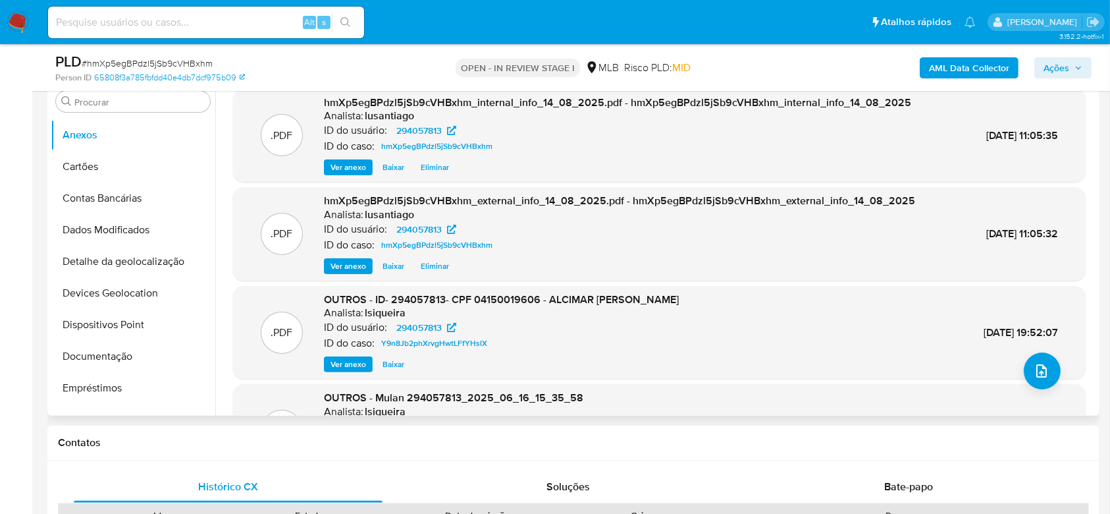
scroll to position [175, 0]
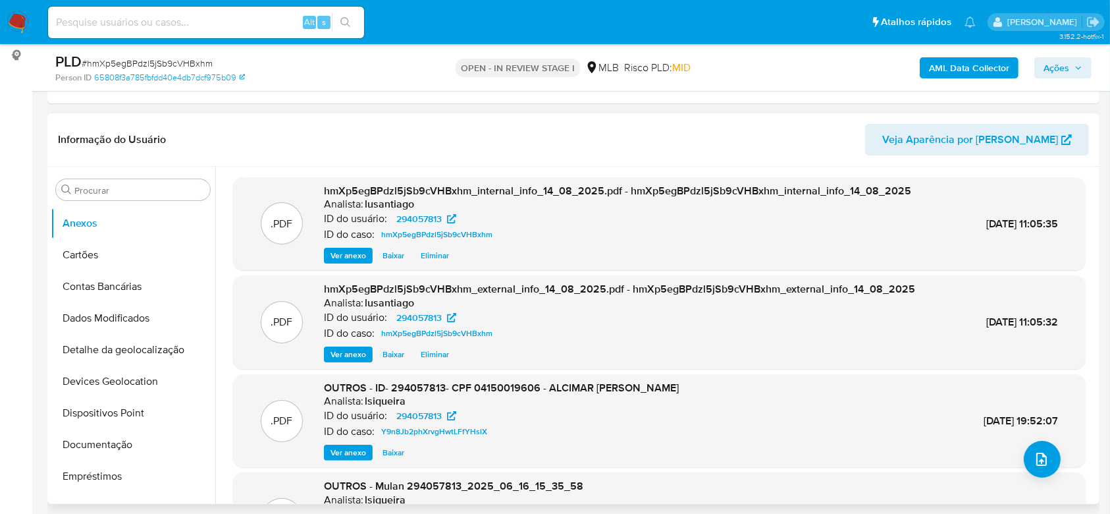
click at [670, 142] on header "Informação do Usuário Veja Aparência por [PERSON_NAME]" at bounding box center [573, 140] width 1031 height 32
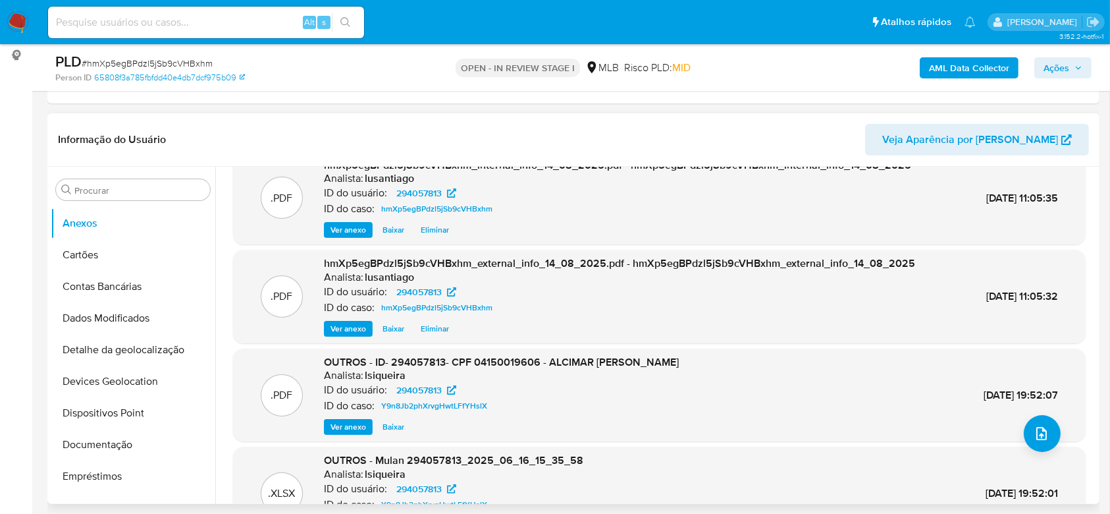
scroll to position [0, 0]
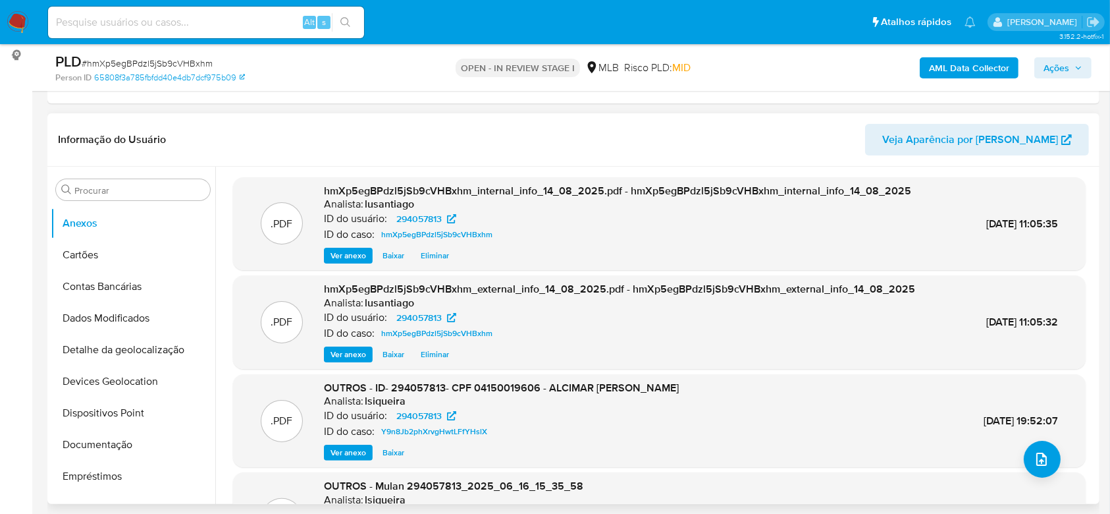
click at [664, 142] on header "Informação do Usuário Veja Aparência por [PERSON_NAME]" at bounding box center [573, 140] width 1031 height 32
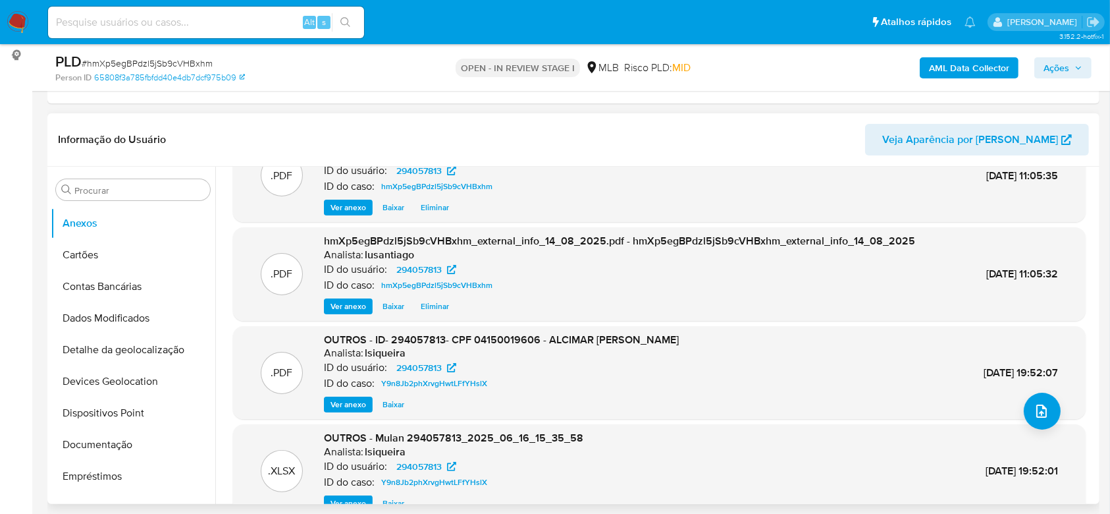
scroll to position [74, 0]
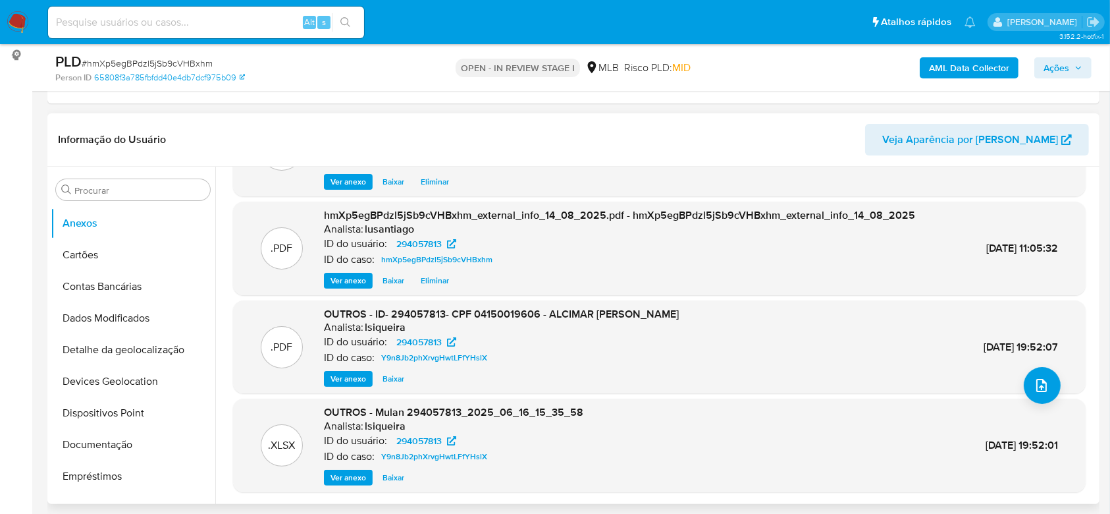
drag, startPoint x: 1096, startPoint y: 394, endPoint x: 1094, endPoint y: 381, distance: 14.0
click at [1094, 381] on div ".PDF hmXp5egBPdzl5jSb9cVHBxhm_internal_info_14_08_2025.pdf - hmXp5egBPdzl5jSb9c…" at bounding box center [655, 335] width 881 height 337
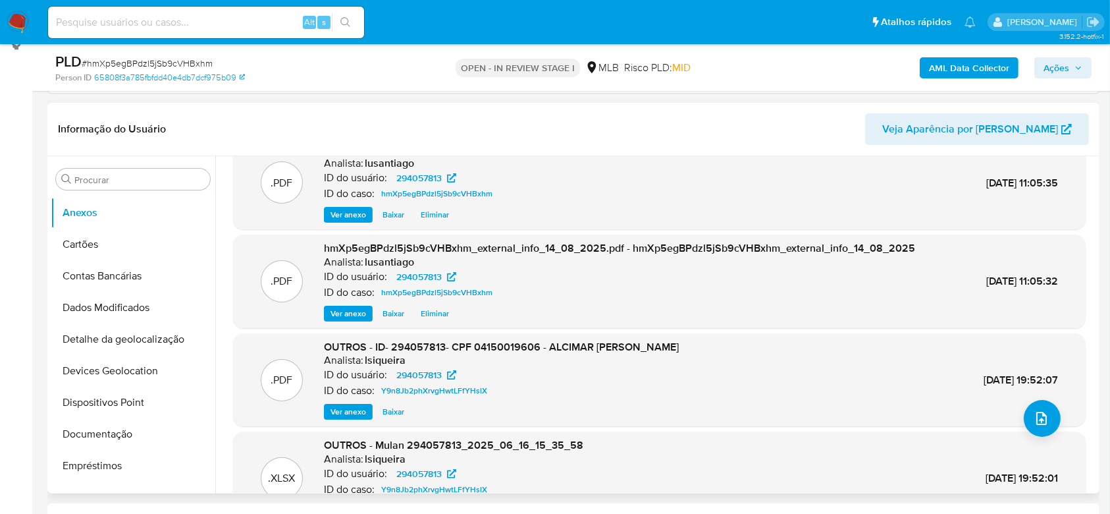
scroll to position [0, 0]
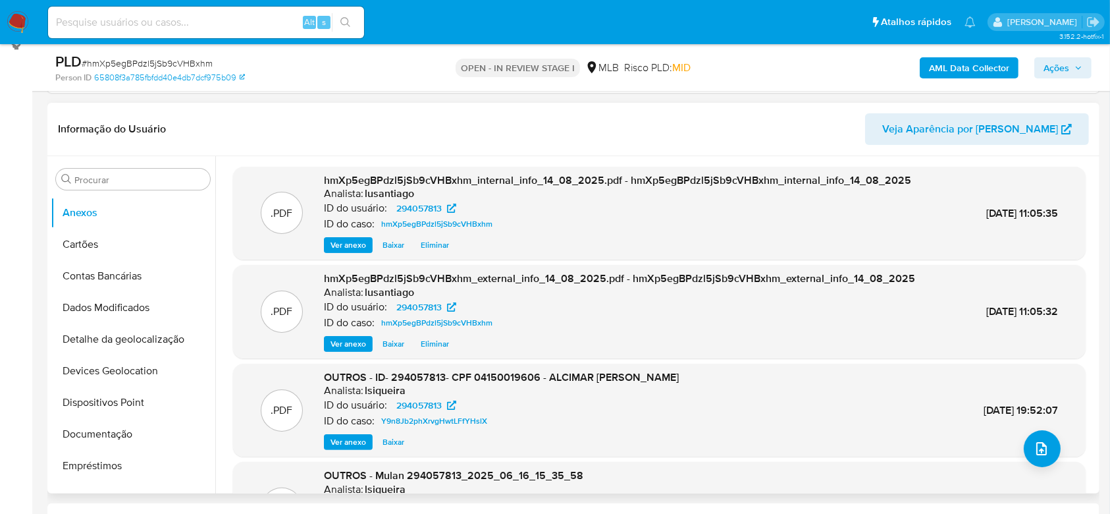
click at [443, 118] on header "Informação do Usuário Veja Aparência por Pessoa" at bounding box center [573, 129] width 1031 height 32
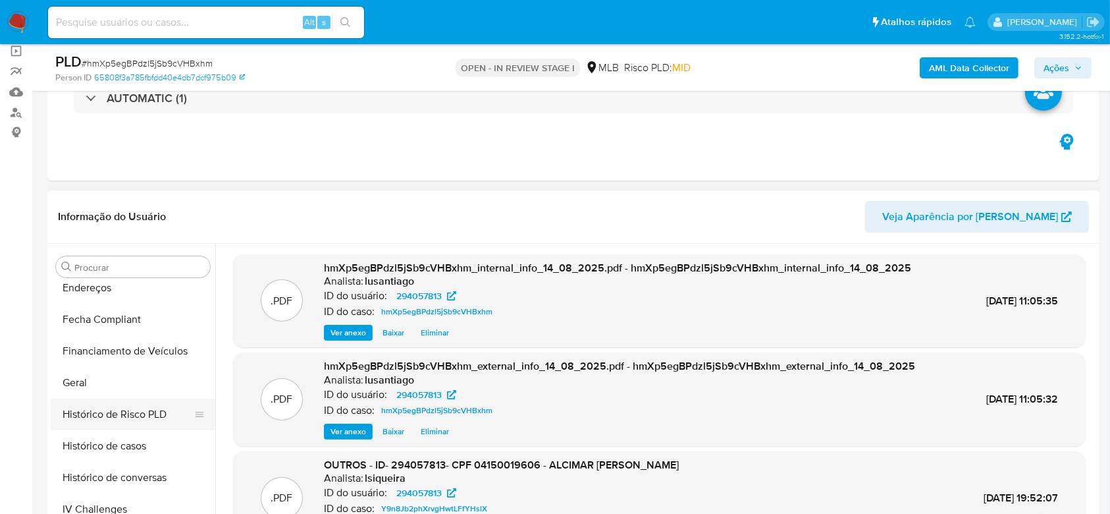
scroll to position [351, 0]
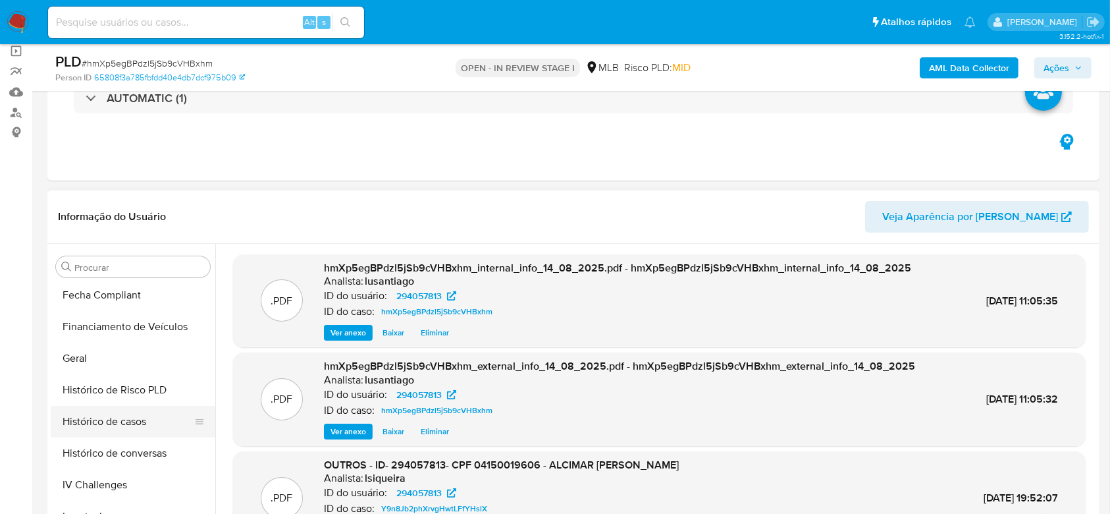
click at [132, 421] on button "Histórico de casos" at bounding box center [128, 422] width 154 height 32
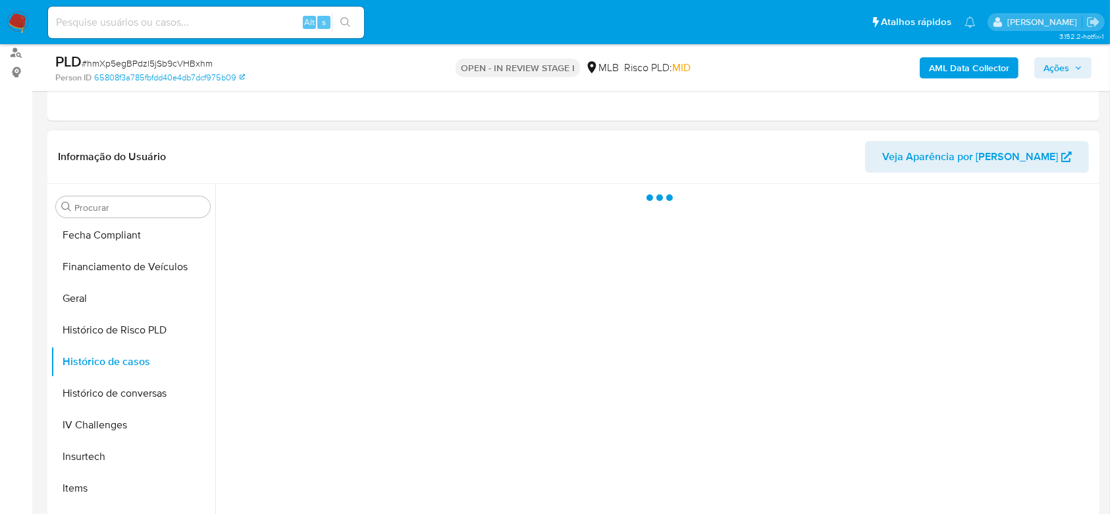
scroll to position [186, 0]
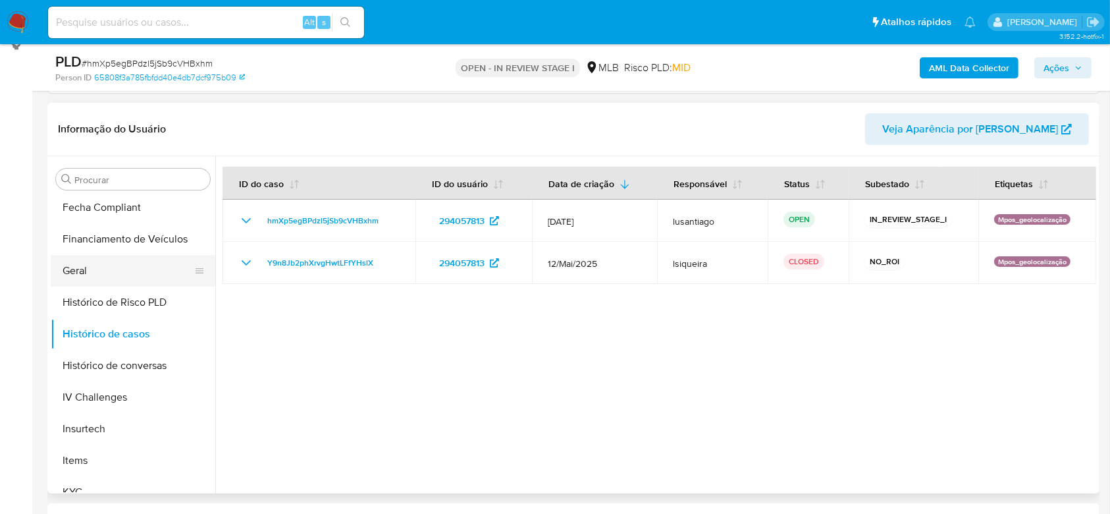
click at [119, 259] on button "Geral" at bounding box center [128, 271] width 154 height 32
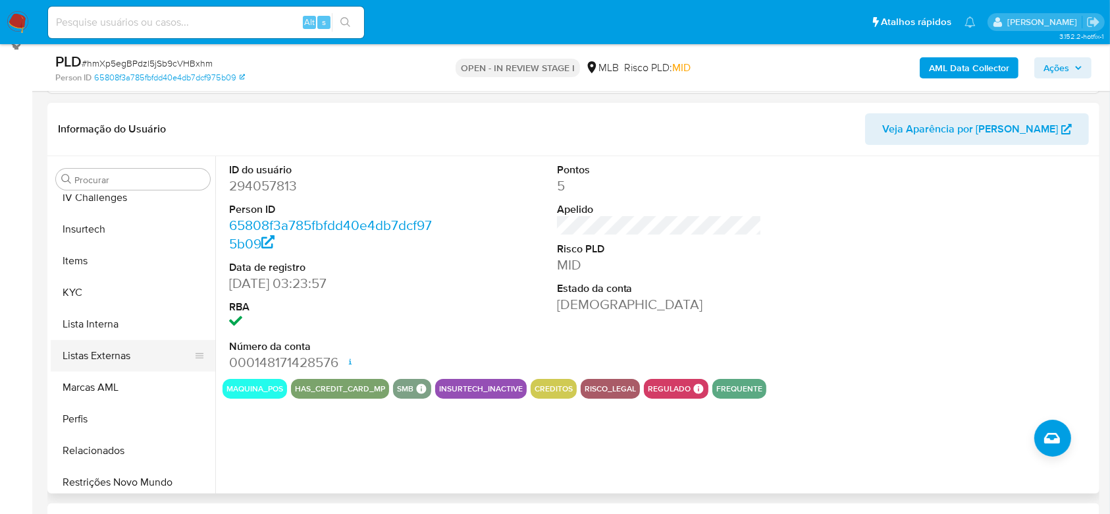
scroll to position [556, 0]
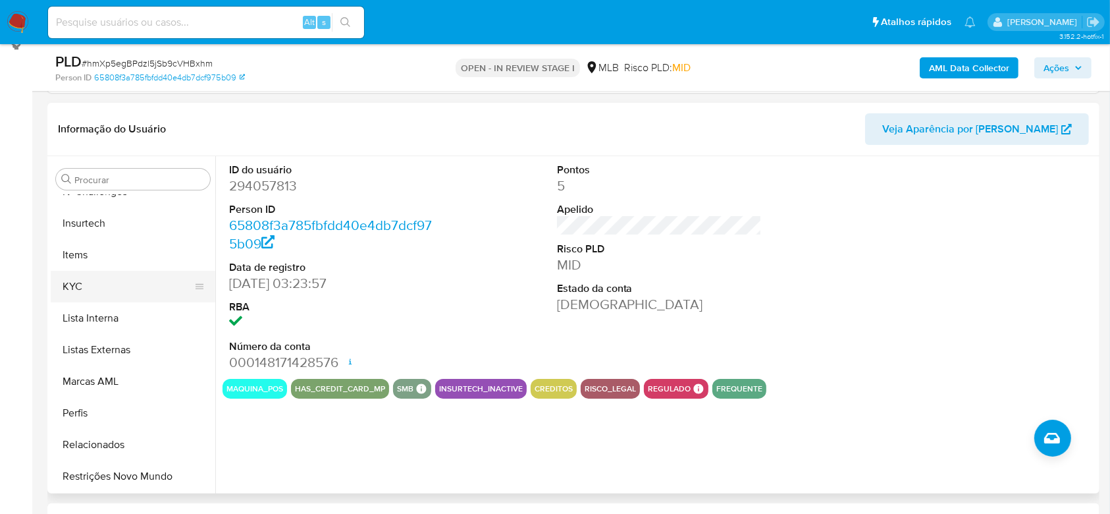
click at [85, 276] on button "KYC" at bounding box center [128, 287] width 154 height 32
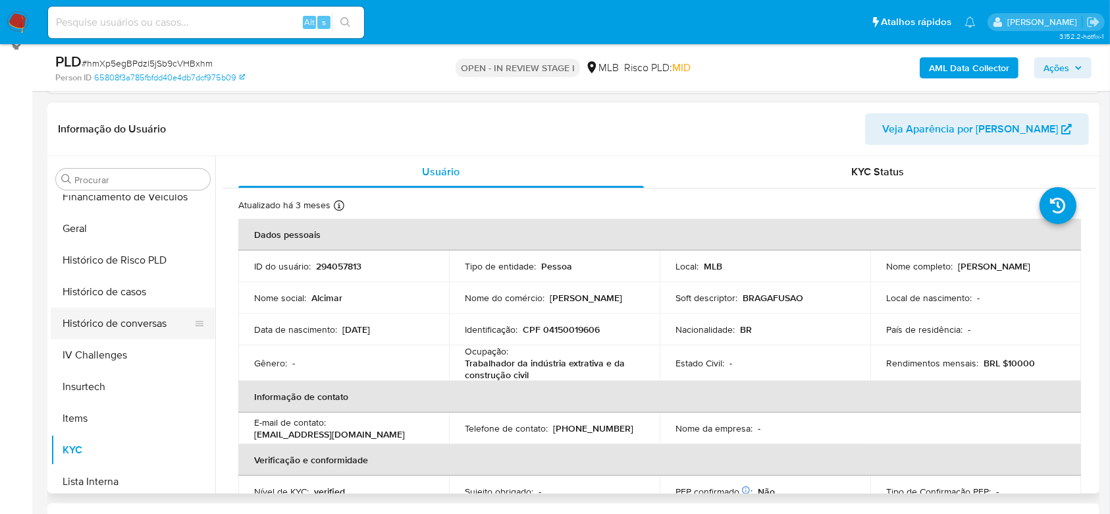
scroll to position [381, 0]
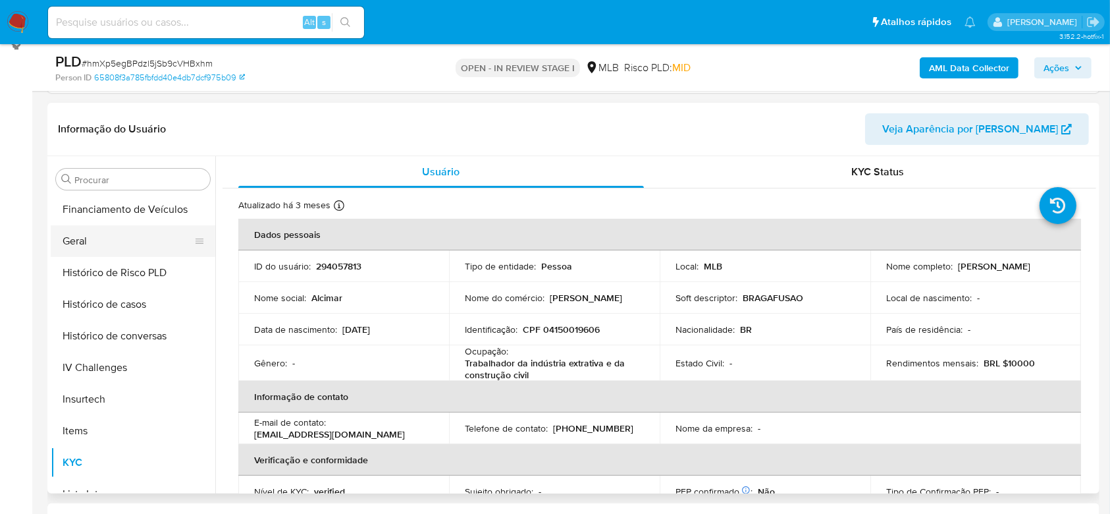
drag, startPoint x: 80, startPoint y: 224, endPoint x: 80, endPoint y: 240, distance: 16.5
click at [80, 231] on button "Geral" at bounding box center [128, 241] width 154 height 32
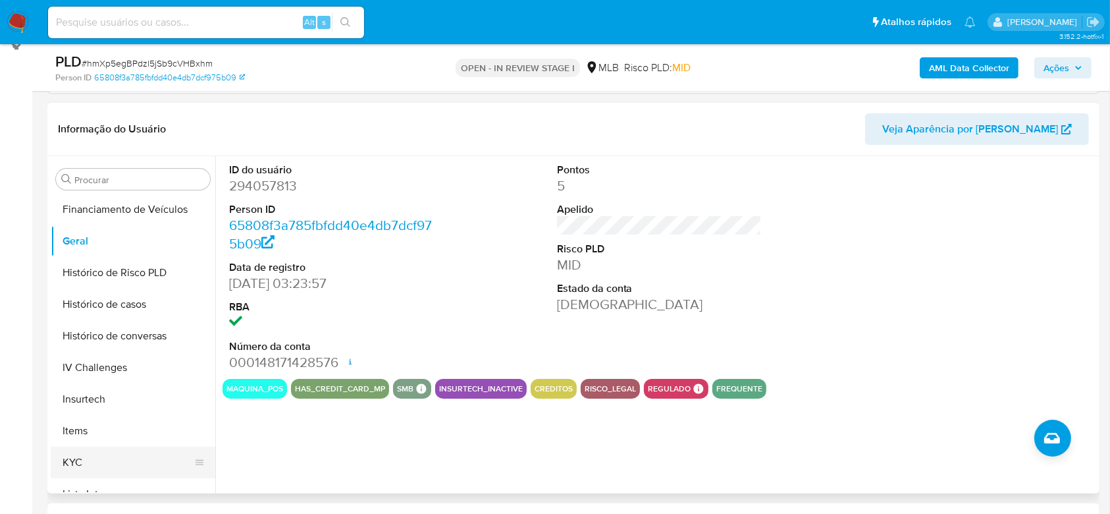
click at [96, 457] on button "KYC" at bounding box center [128, 462] width 154 height 32
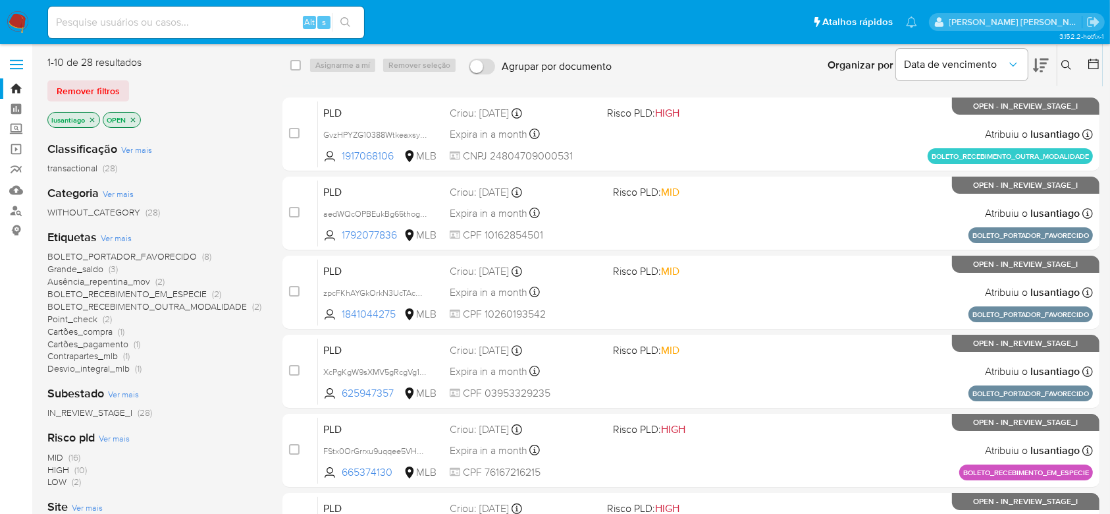
click at [168, 20] on input at bounding box center [206, 22] width 316 height 17
paste input "https://docs.google.com/spreadsheets/d/11iQh3NUA0xFem7mJ9CbJtn7xS2vOKAcWdWbAygH…"
click at [180, 16] on input "https://docs.google.com/spreadsheets/d/11iQh3NUA0xFem7mJ9CbJtn7xS2vOKAcWdWbAygH…" at bounding box center [206, 22] width 316 height 17
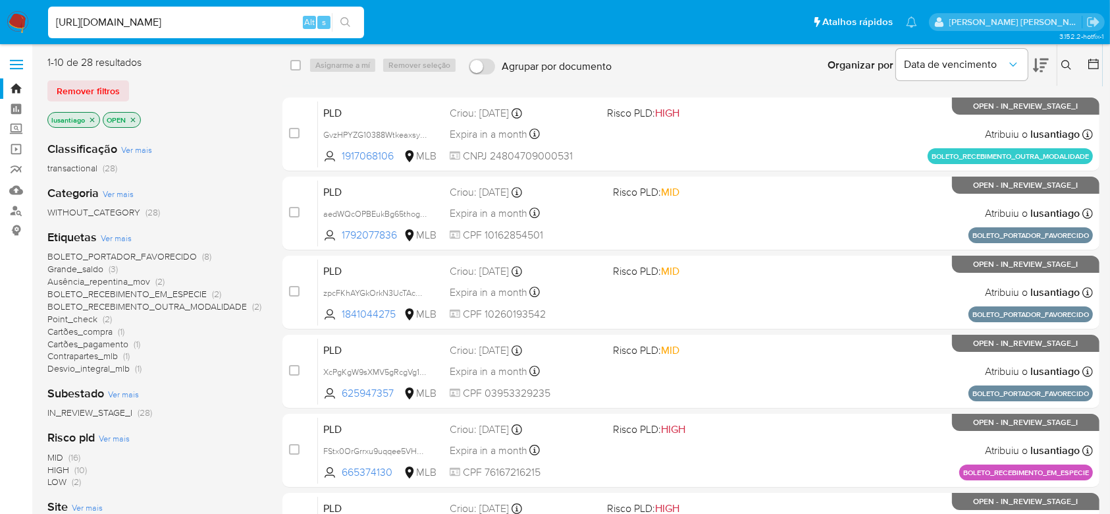
paste input "294057813"
type input "294057813"
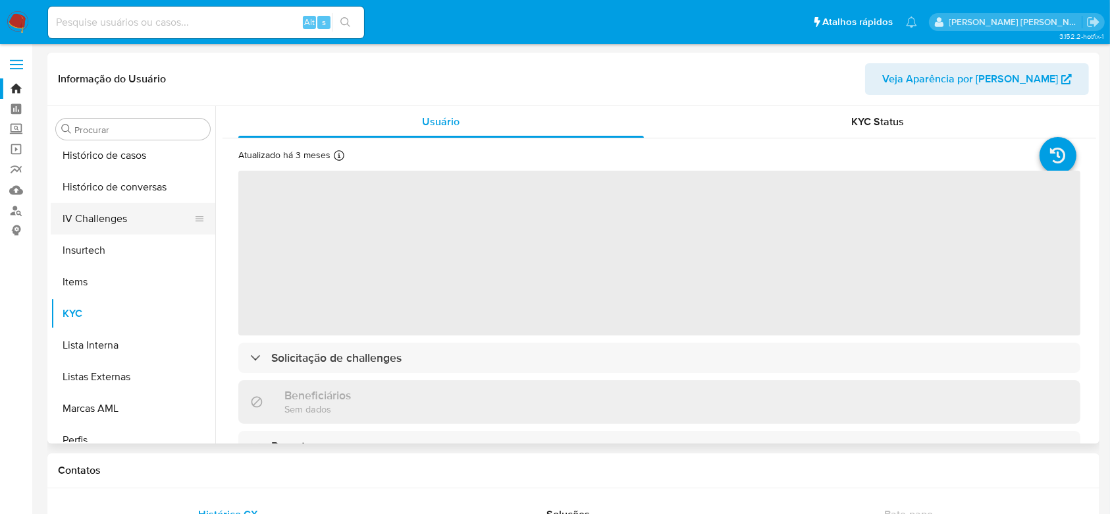
scroll to position [381, 0]
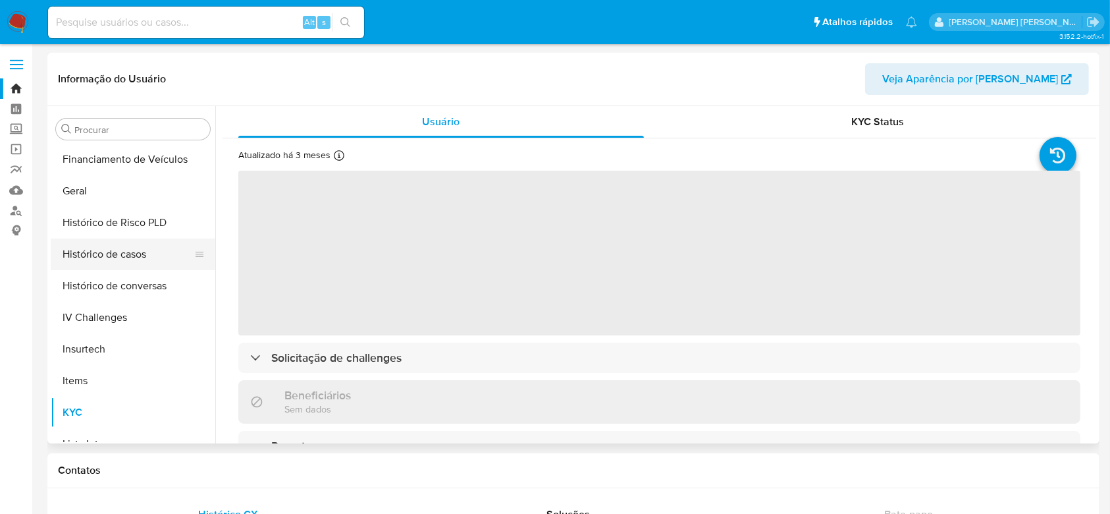
click at [126, 261] on button "Histórico de casos" at bounding box center [128, 254] width 154 height 32
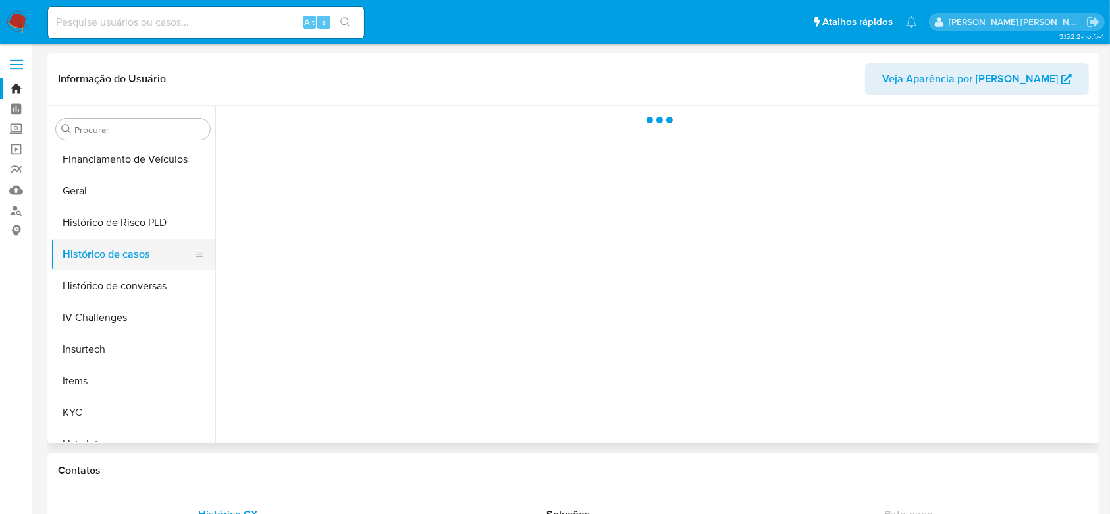
select select "10"
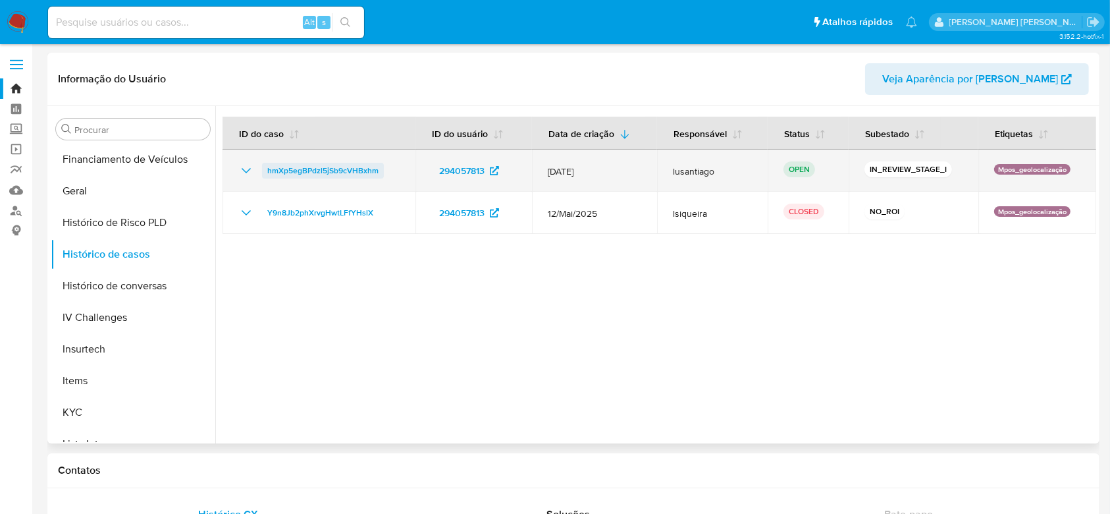
click at [316, 167] on span "hmXp5egBPdzl5jSb9cVHBxhm" at bounding box center [322, 171] width 111 height 16
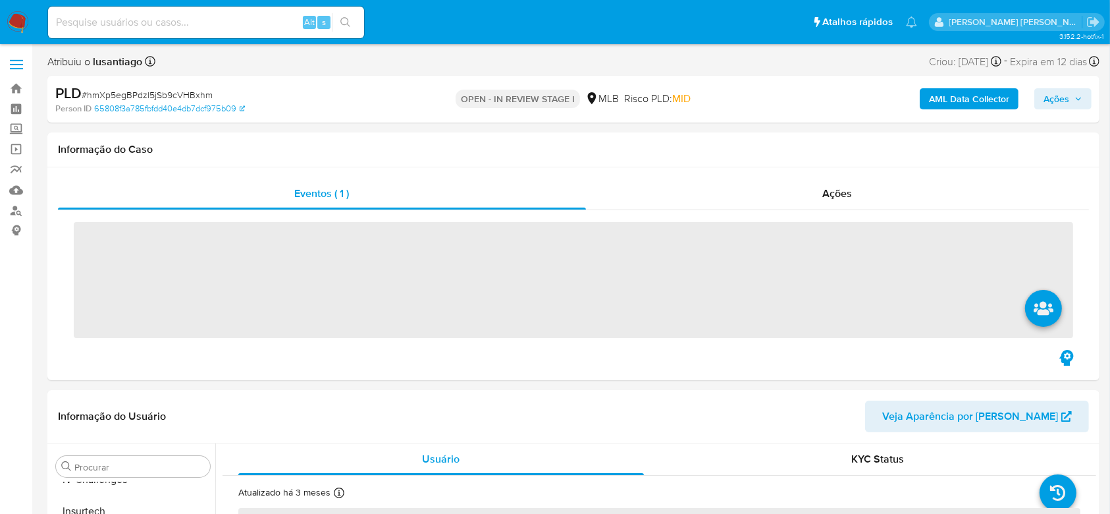
scroll to position [556, 0]
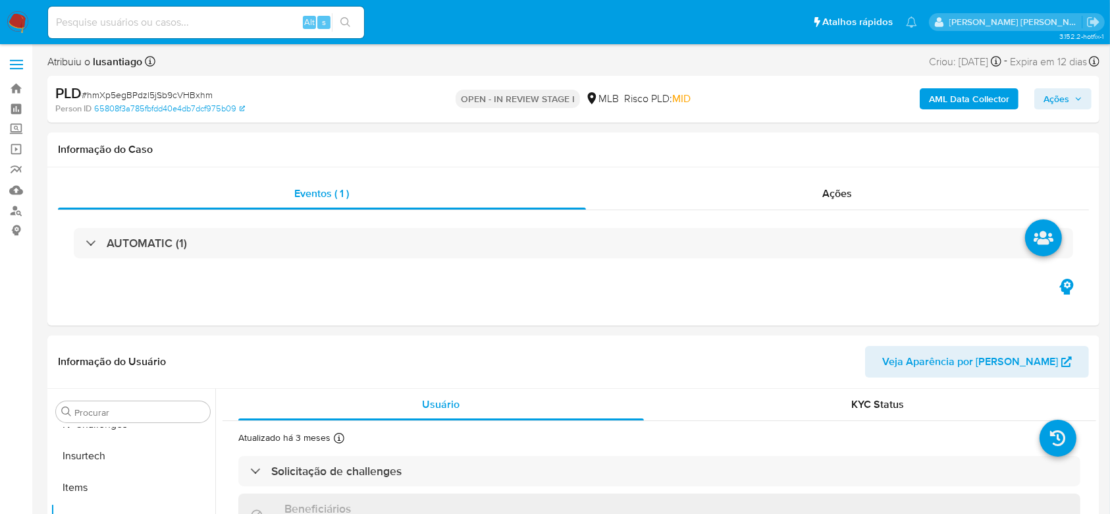
select select "10"
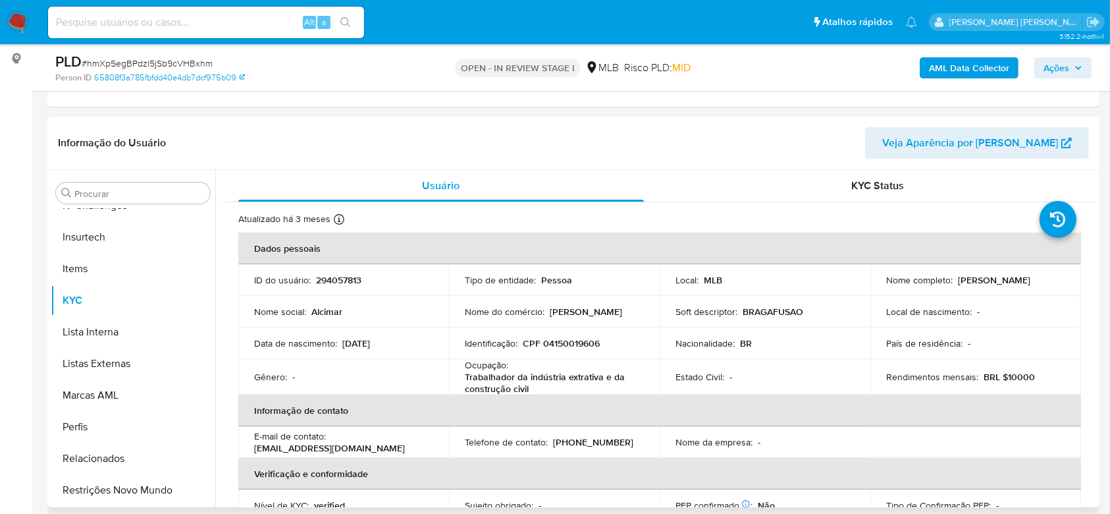
scroll to position [175, 0]
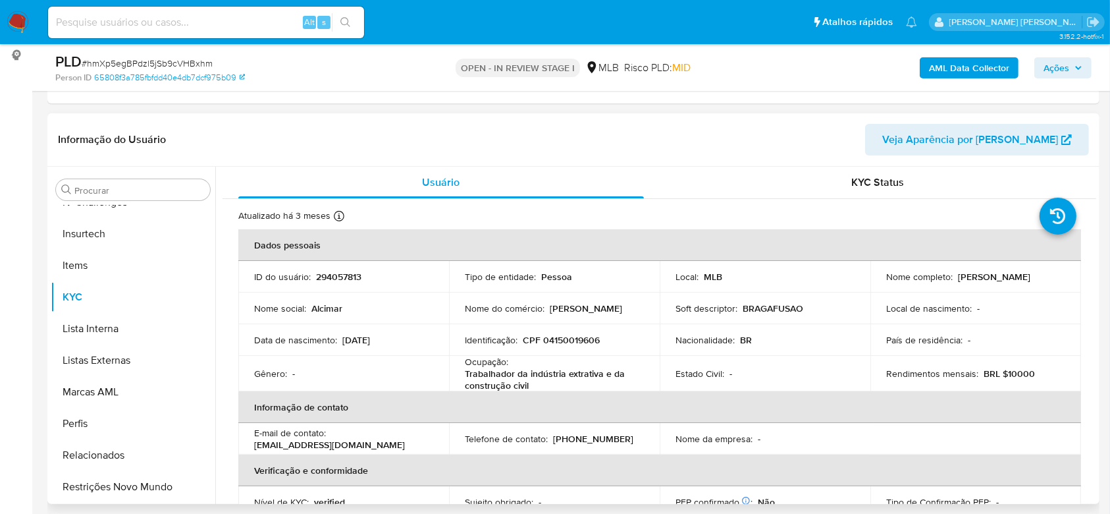
click at [629, 128] on header "Informação do Usuário Veja Aparência por [PERSON_NAME]" at bounding box center [573, 140] width 1031 height 32
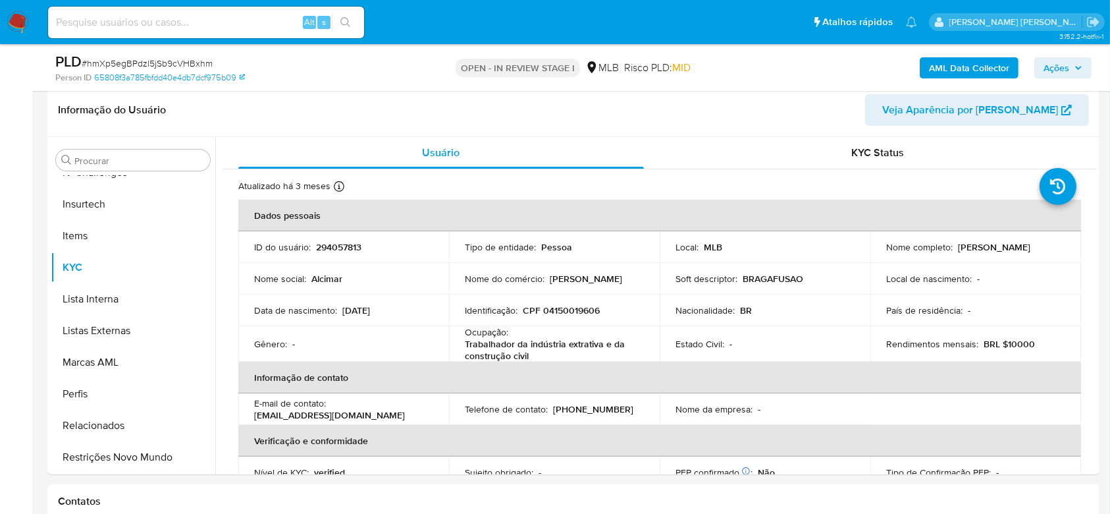
scroll to position [198, 0]
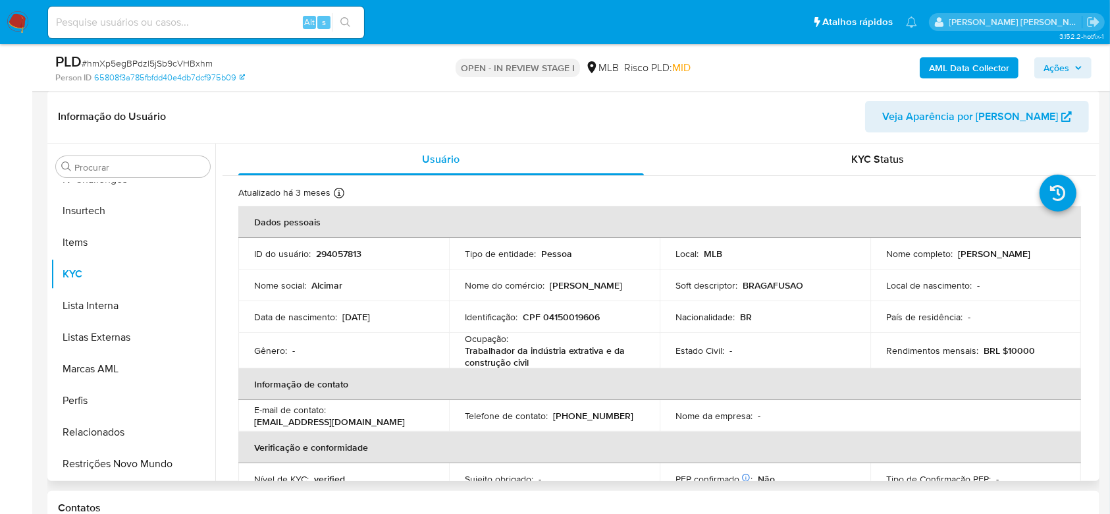
click at [586, 108] on header "Informação do Usuário Veja Aparência por [PERSON_NAME]" at bounding box center [573, 117] width 1031 height 32
drag, startPoint x: 541, startPoint y: 361, endPoint x: 462, endPoint y: 349, distance: 79.9
click at [462, 349] on td "Ocupação : Trabalhador da indústria extrativa e da construção civil" at bounding box center [554, 351] width 211 height 36
copy p "Trabalhador da indústria extrativa e da construção civil"
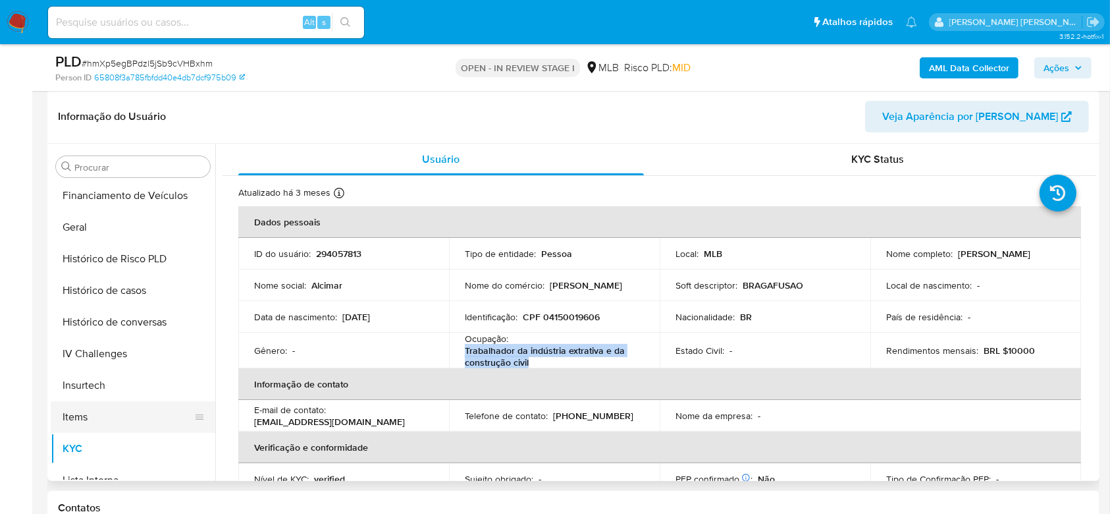
scroll to position [381, 0]
click at [118, 300] on button "Histórico de casos" at bounding box center [128, 292] width 154 height 32
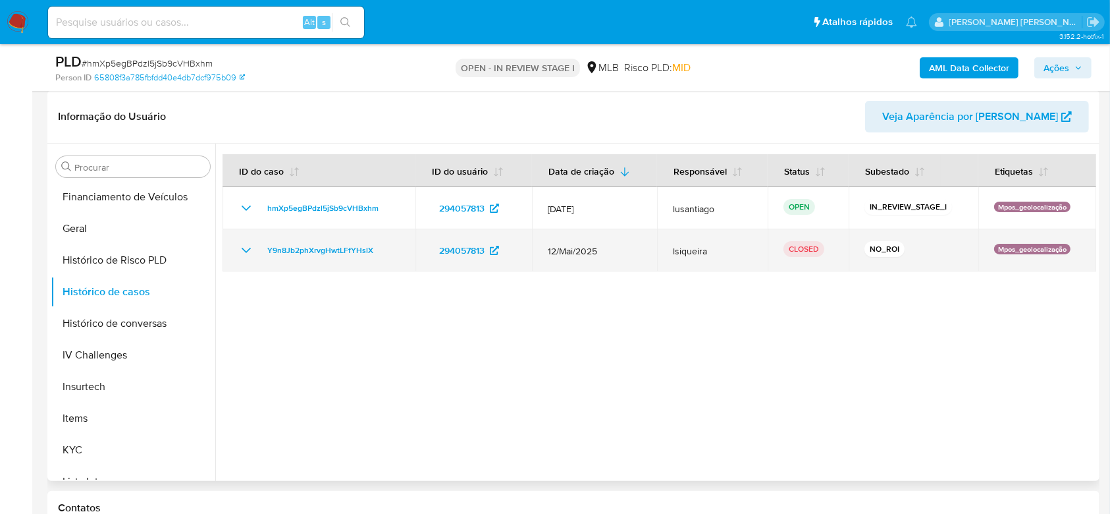
click at [248, 248] on icon "Mostrar/Ocultar" at bounding box center [246, 250] width 16 height 16
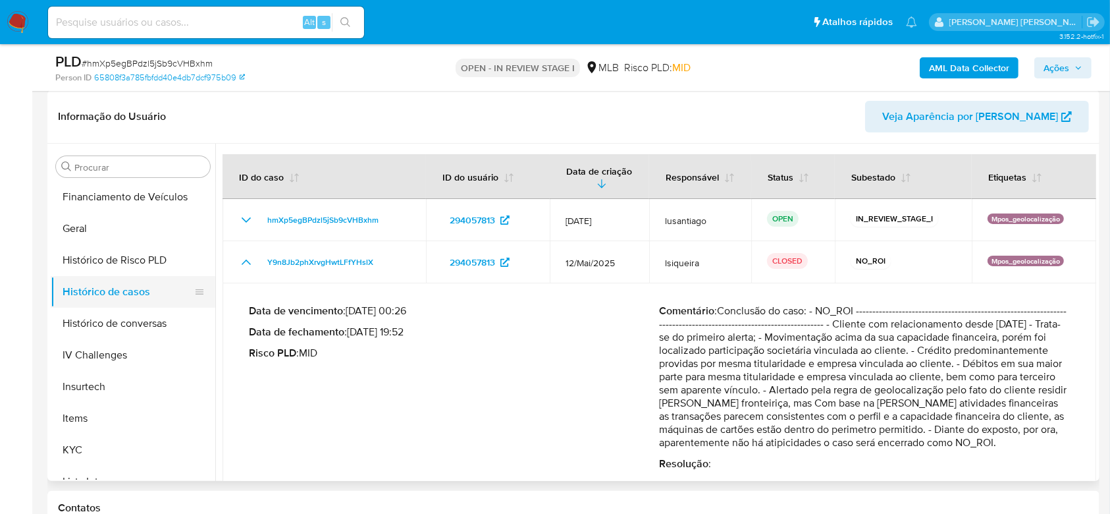
scroll to position [0, 0]
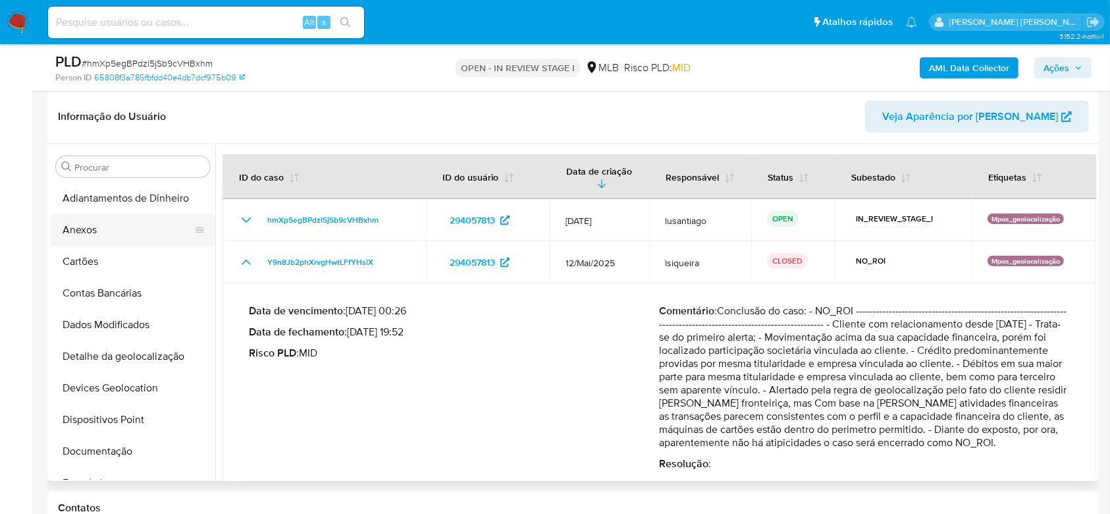
click at [118, 232] on button "Anexos" at bounding box center [128, 230] width 154 height 32
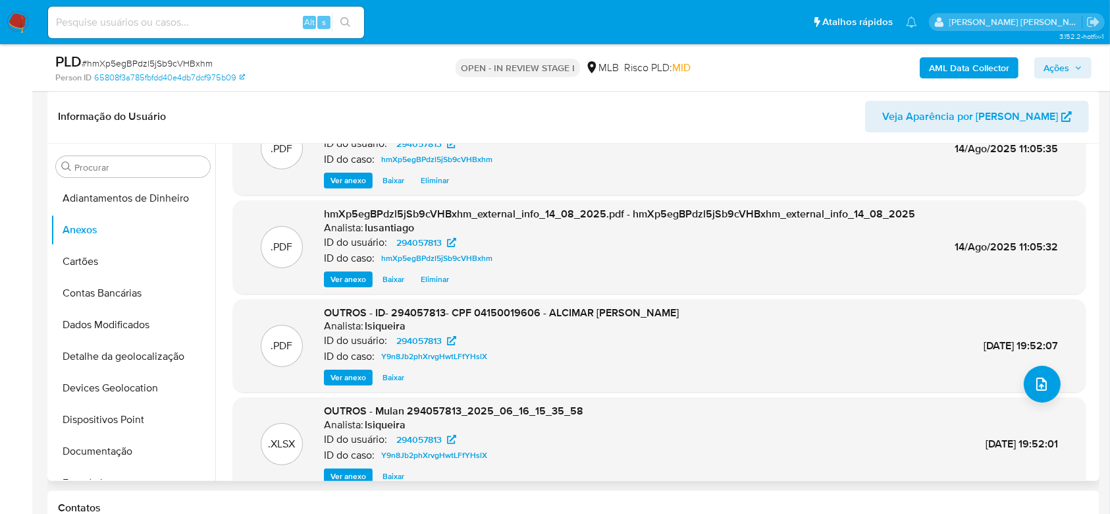
scroll to position [74, 0]
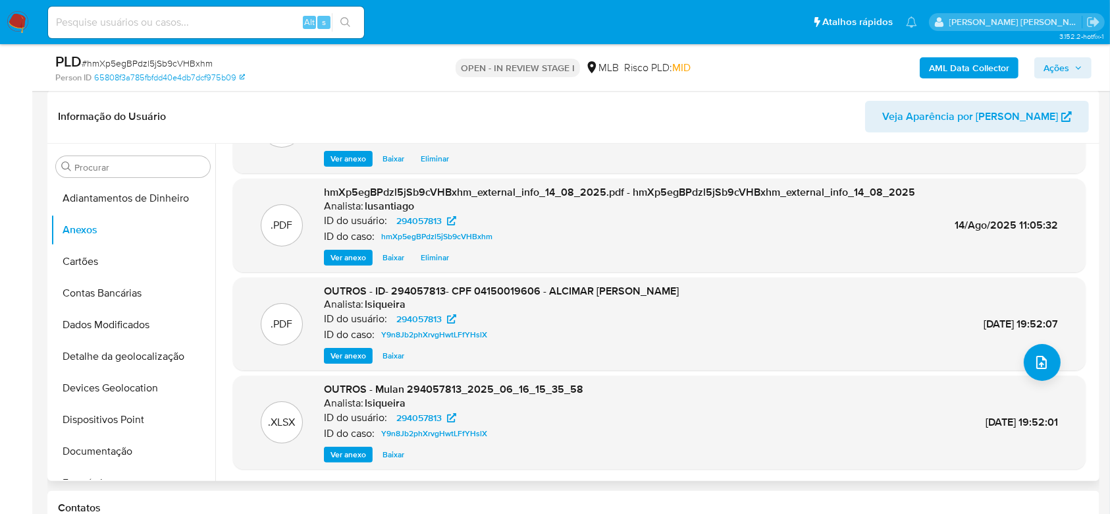
click at [350, 352] on span "Ver anexo" at bounding box center [349, 355] width 36 height 13
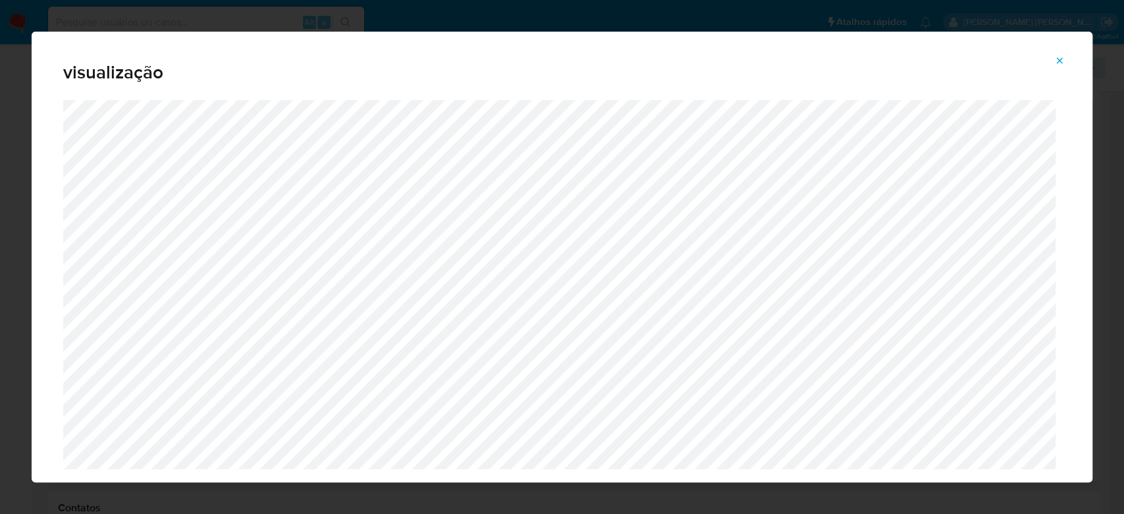
click at [1062, 63] on icon "Attachment preview" at bounding box center [1059, 60] width 11 height 11
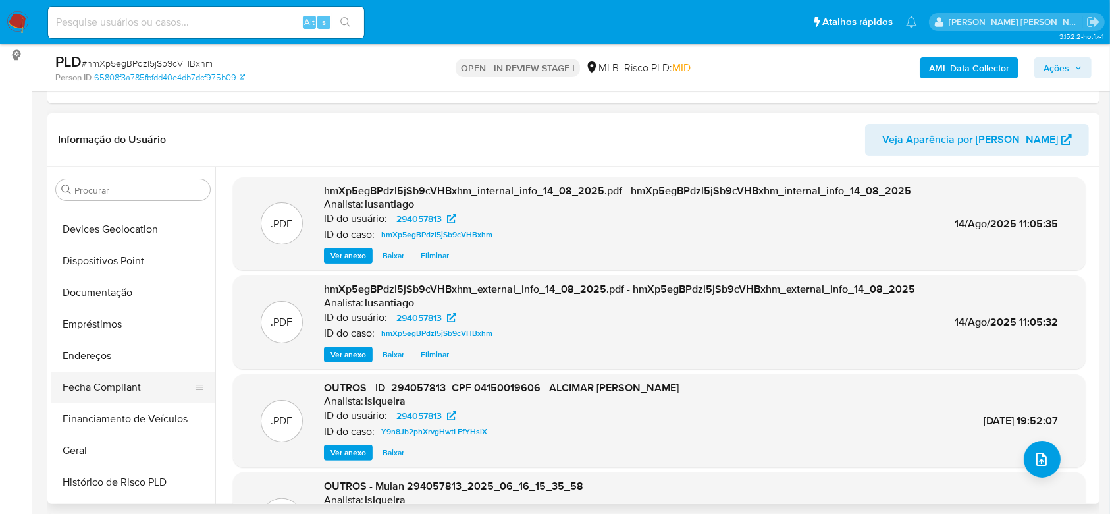
scroll to position [351, 0]
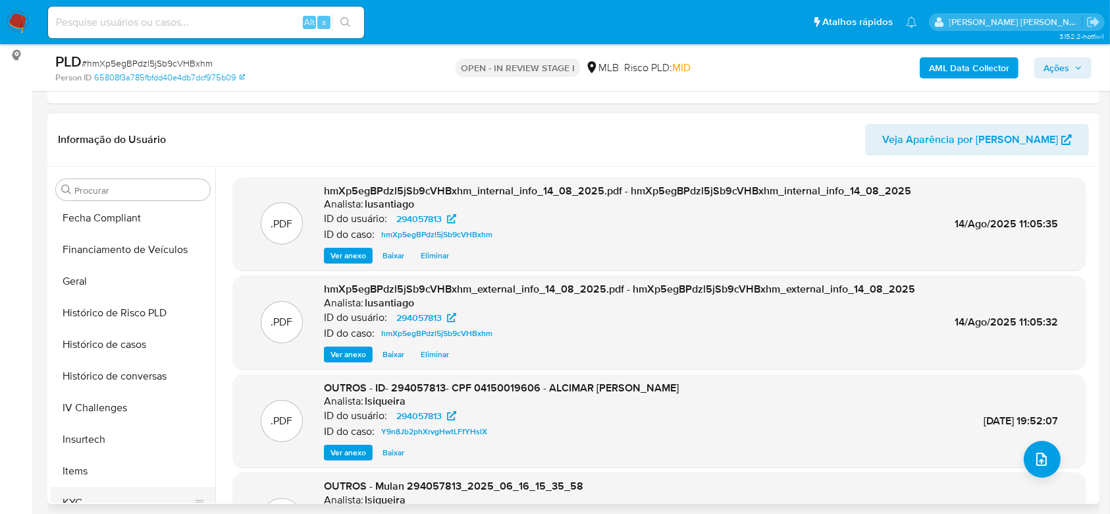
click at [92, 500] on button "KYC" at bounding box center [128, 503] width 154 height 32
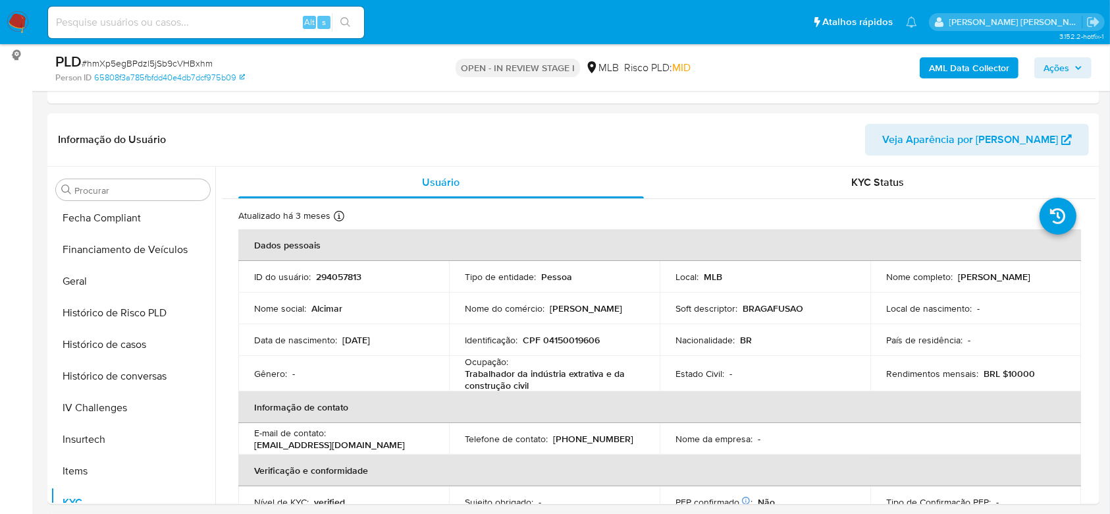
click at [171, 29] on input at bounding box center [206, 22] width 316 height 17
paste input "294677241"
type input "294677241"
click at [348, 22] on icon "search-icon" at bounding box center [345, 22] width 11 height 11
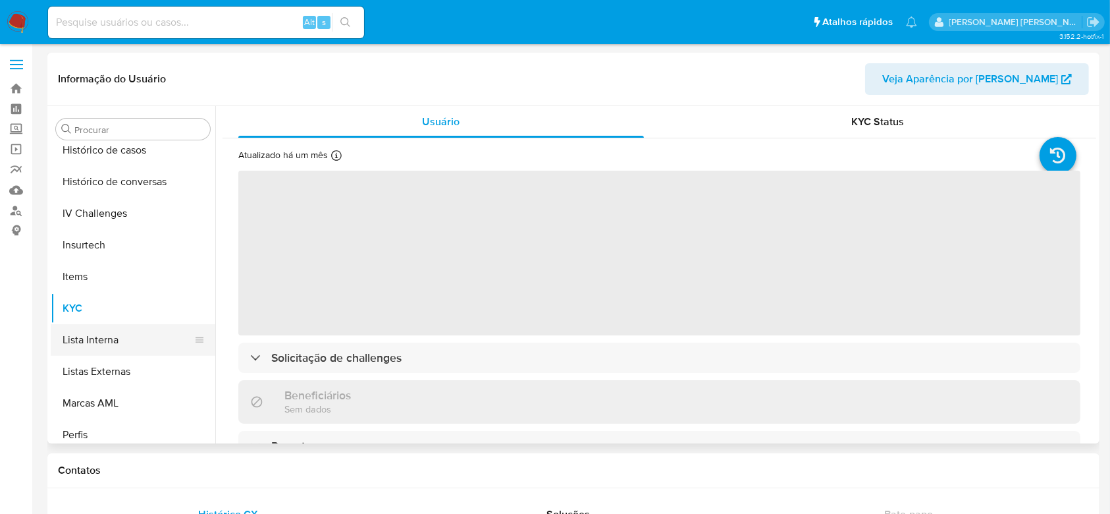
scroll to position [381, 0]
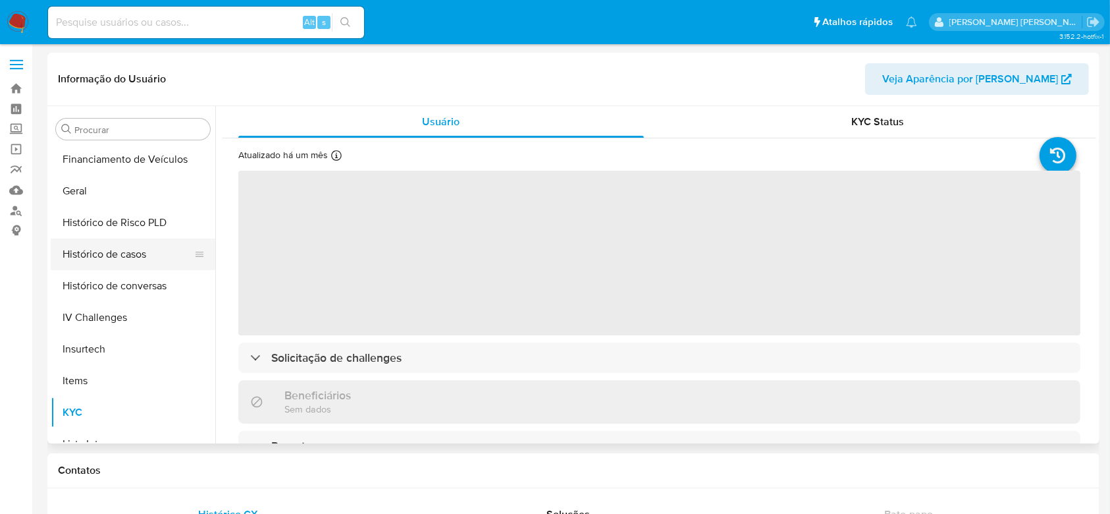
click at [124, 245] on button "Histórico de casos" at bounding box center [128, 254] width 154 height 32
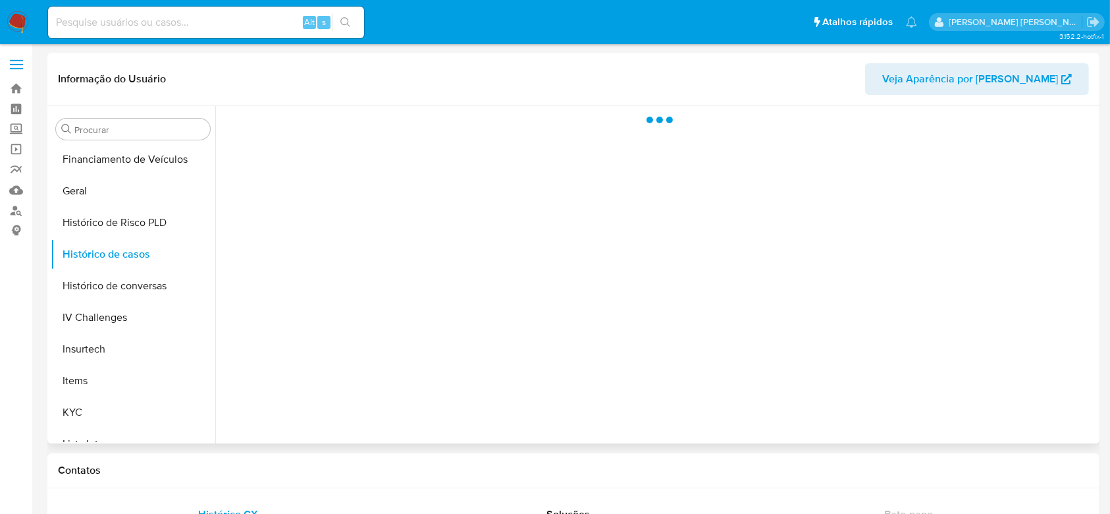
select select "10"
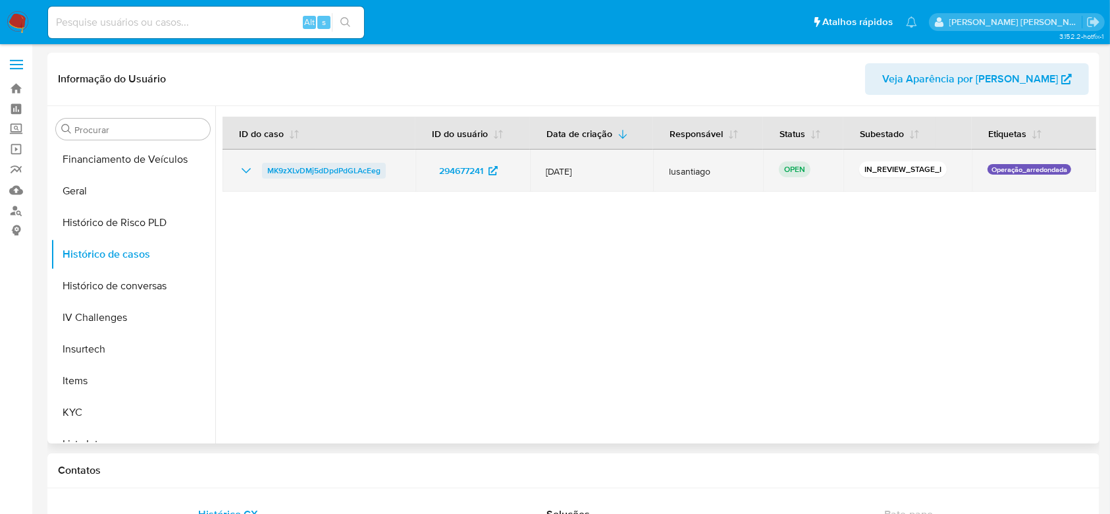
click at [334, 173] on span "MK9zXLvDMj5dDpdPdGLAcEeg" at bounding box center [323, 171] width 113 height 16
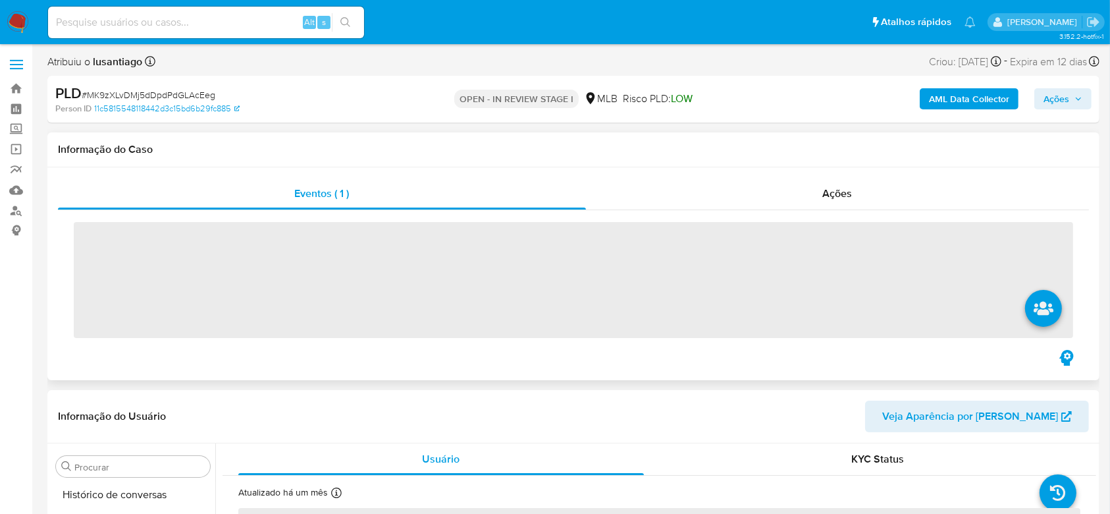
scroll to position [556, 0]
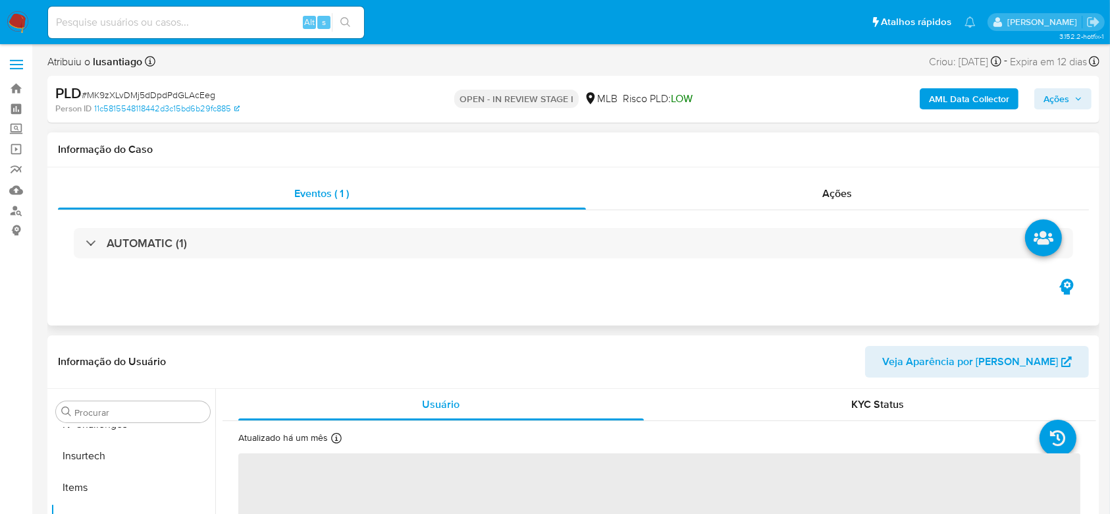
select select "10"
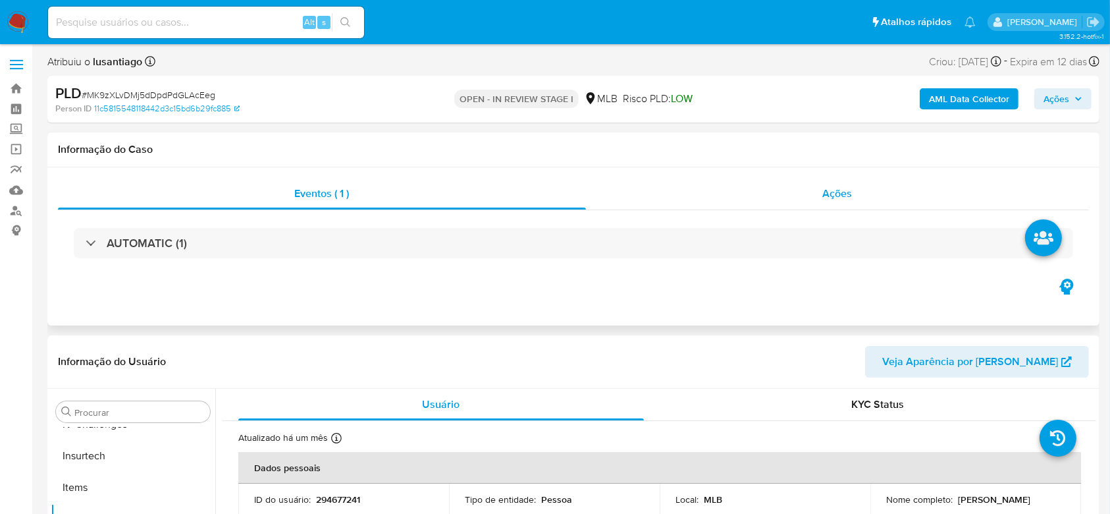
click at [883, 187] on div "Ações" at bounding box center [837, 194] width 503 height 32
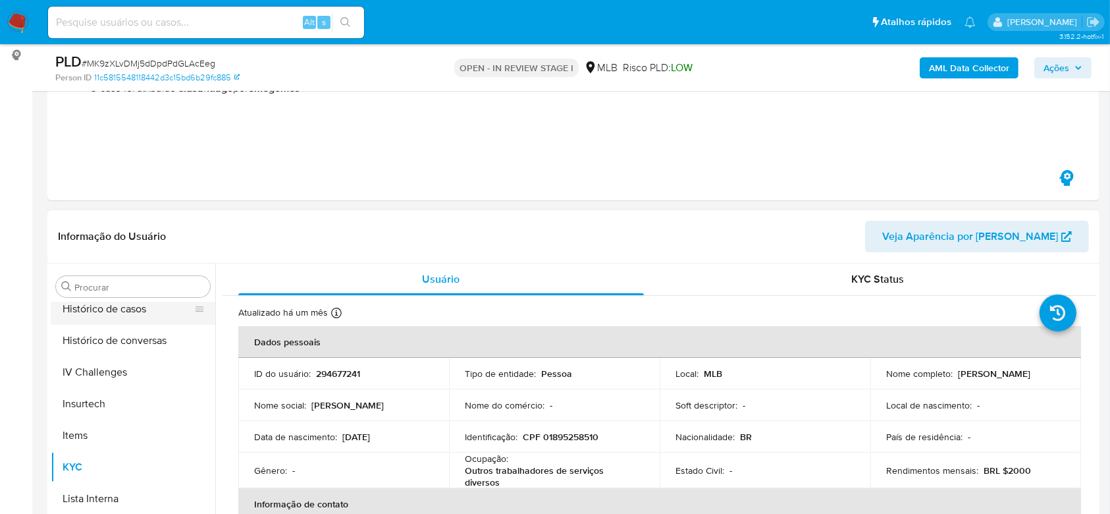
scroll to position [381, 0]
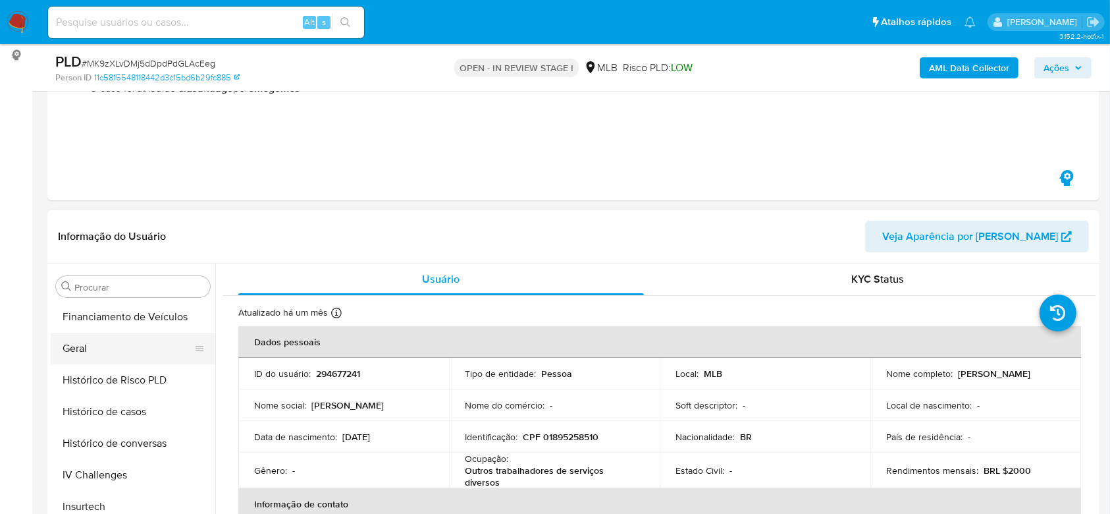
click at [105, 350] on button "Geral" at bounding box center [128, 349] width 154 height 32
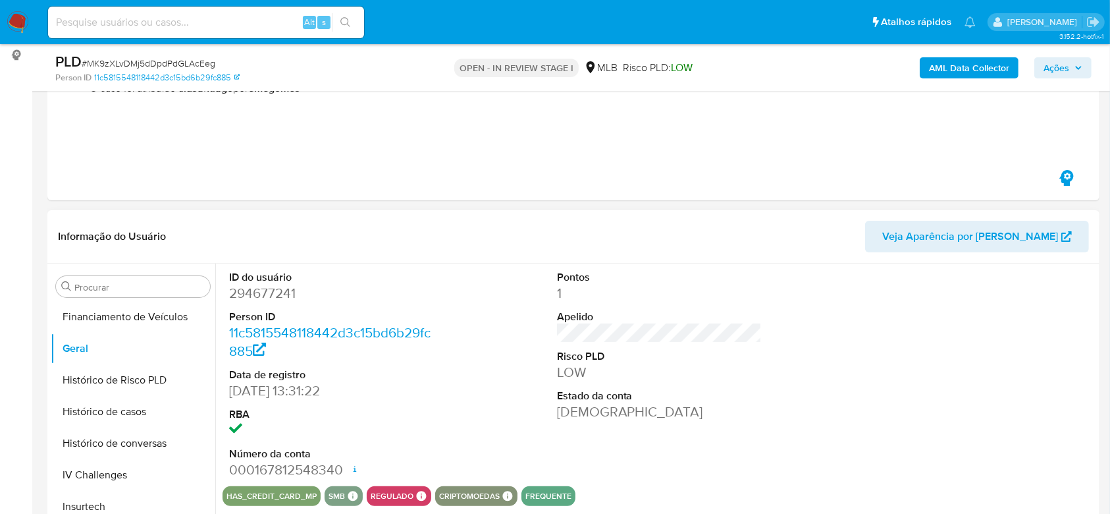
scroll to position [263, 0]
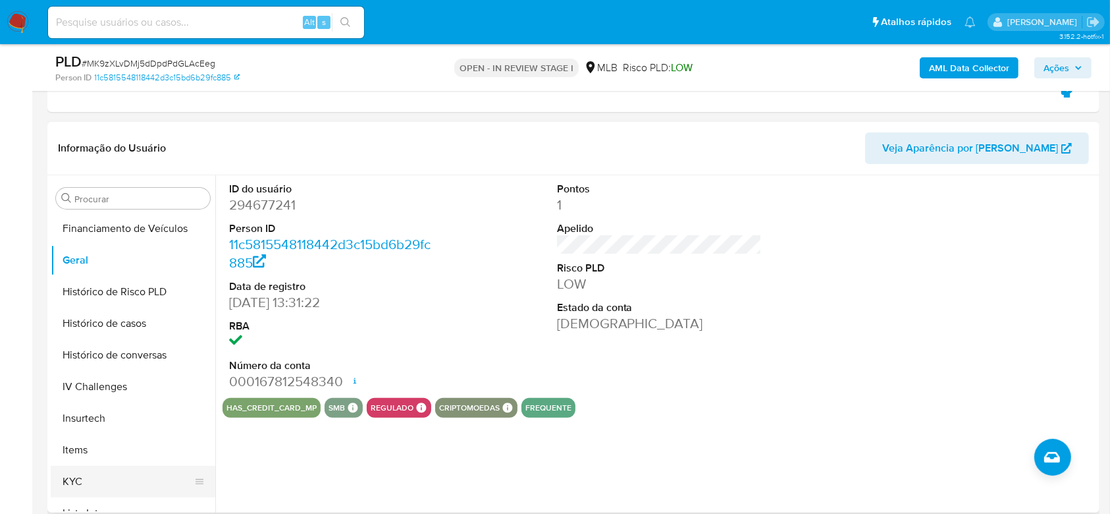
click at [84, 485] on button "KYC" at bounding box center [128, 482] width 154 height 32
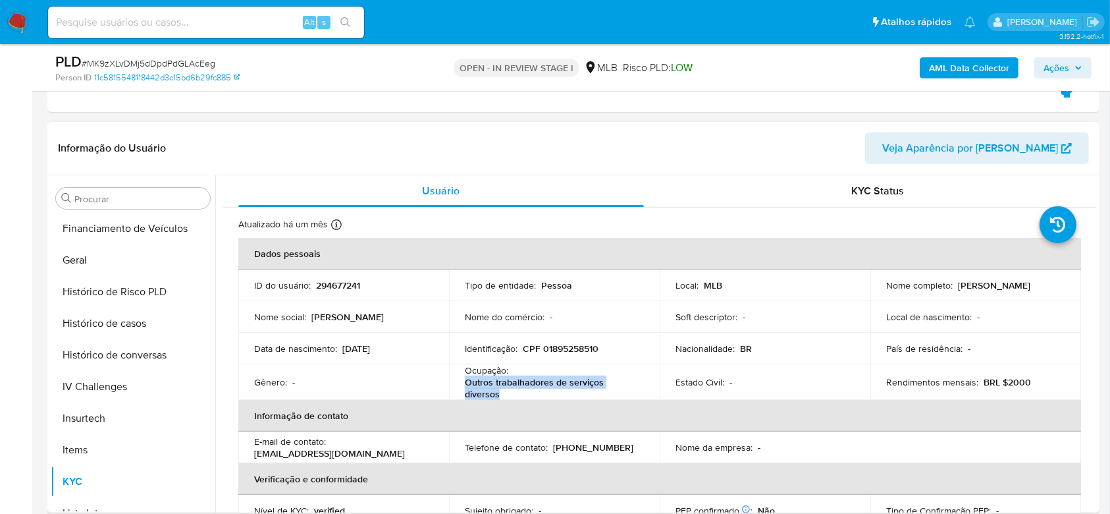
drag, startPoint x: 504, startPoint y: 391, endPoint x: 458, endPoint y: 385, distance: 46.6
click at [458, 385] on td "Ocupação : Outros trabalhadores de serviços diversos" at bounding box center [554, 382] width 211 height 36
copy p "Outros trabalhadores de serviços diversos"
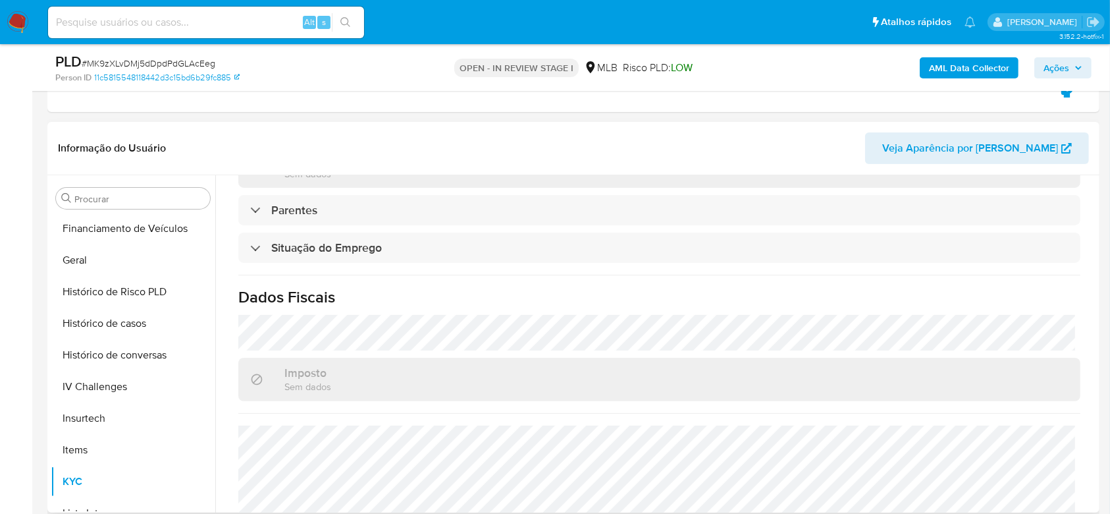
scroll to position [527, 0]
click at [1074, 69] on span "Ações" at bounding box center [1063, 68] width 39 height 18
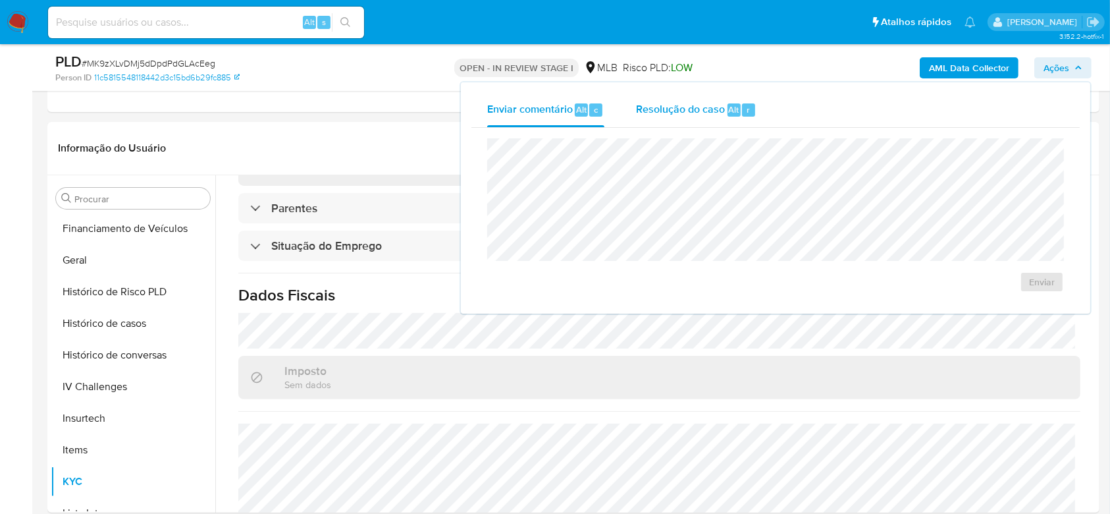
click at [664, 108] on span "Resolução do caso" at bounding box center [680, 108] width 89 height 15
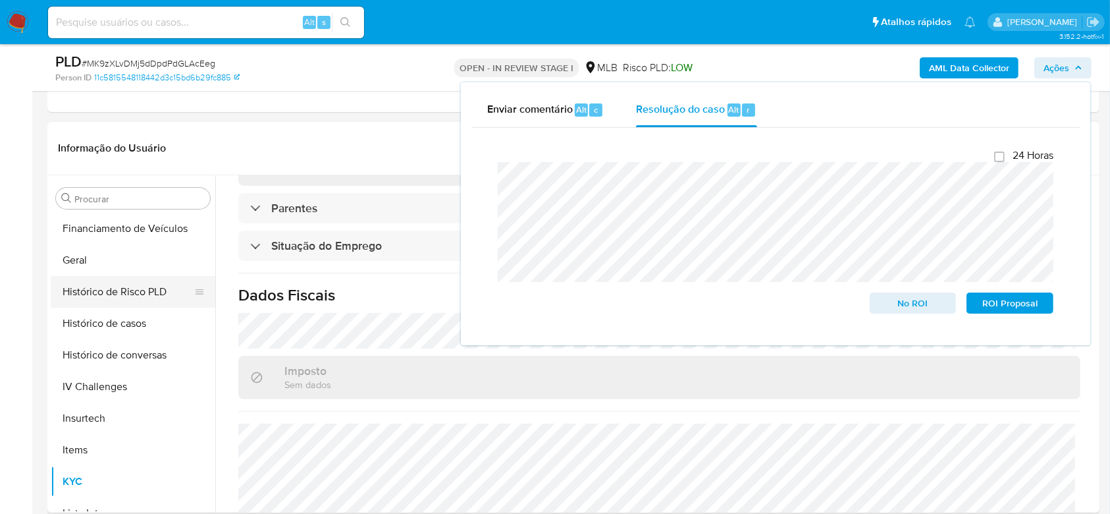
scroll to position [0, 0]
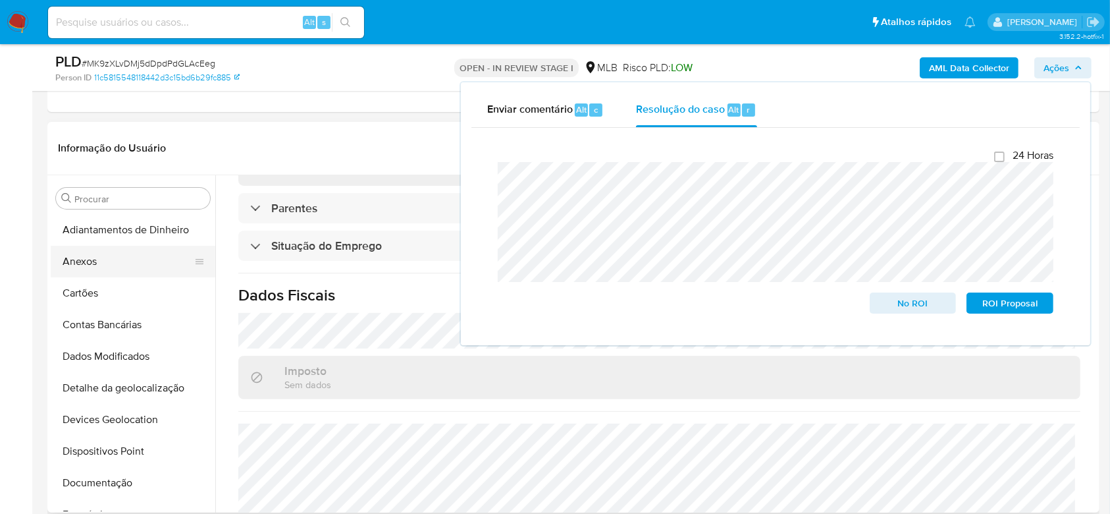
click at [94, 254] on button "Anexos" at bounding box center [128, 262] width 154 height 32
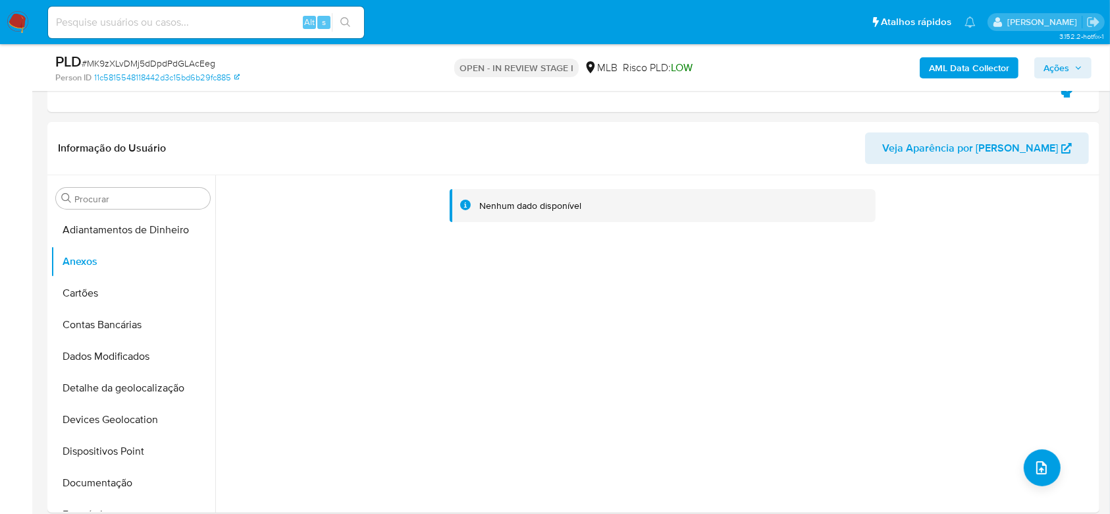
click at [1075, 66] on icon "button" at bounding box center [1079, 68] width 8 height 8
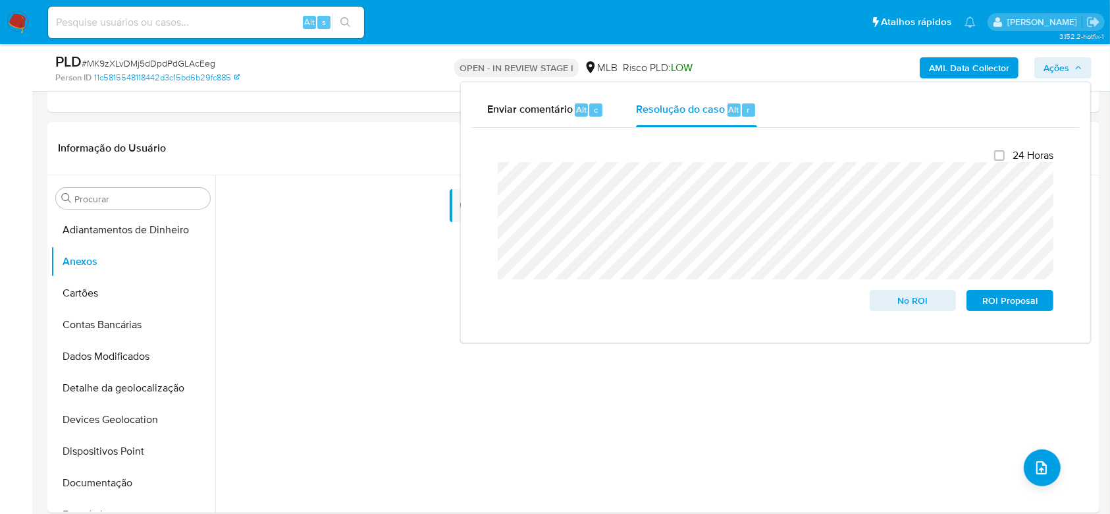
click at [1075, 66] on icon "button" at bounding box center [1079, 68] width 8 height 8
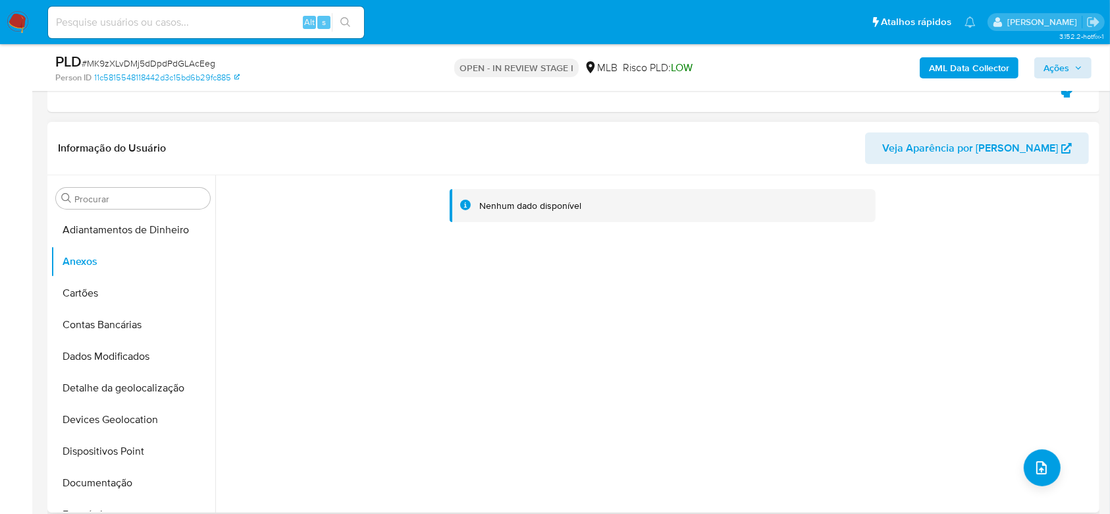
drag, startPoint x: 933, startPoint y: 311, endPoint x: 1033, endPoint y: 398, distance: 133.1
click at [933, 311] on div "Nenhum dado disponível" at bounding box center [655, 343] width 881 height 337
click at [1025, 467] on button "upload-file" at bounding box center [1042, 467] width 37 height 37
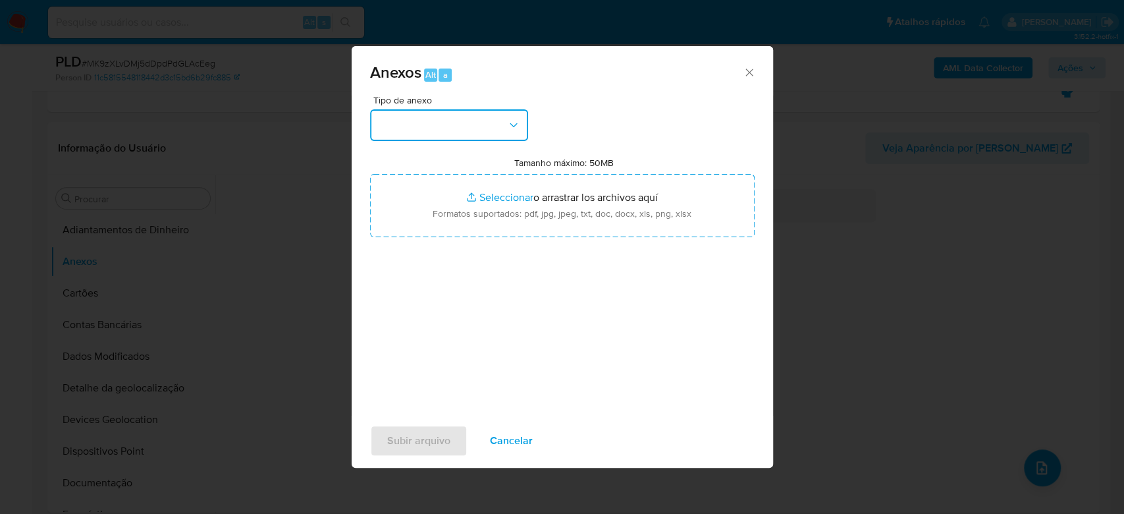
click at [427, 119] on button "button" at bounding box center [449, 125] width 158 height 32
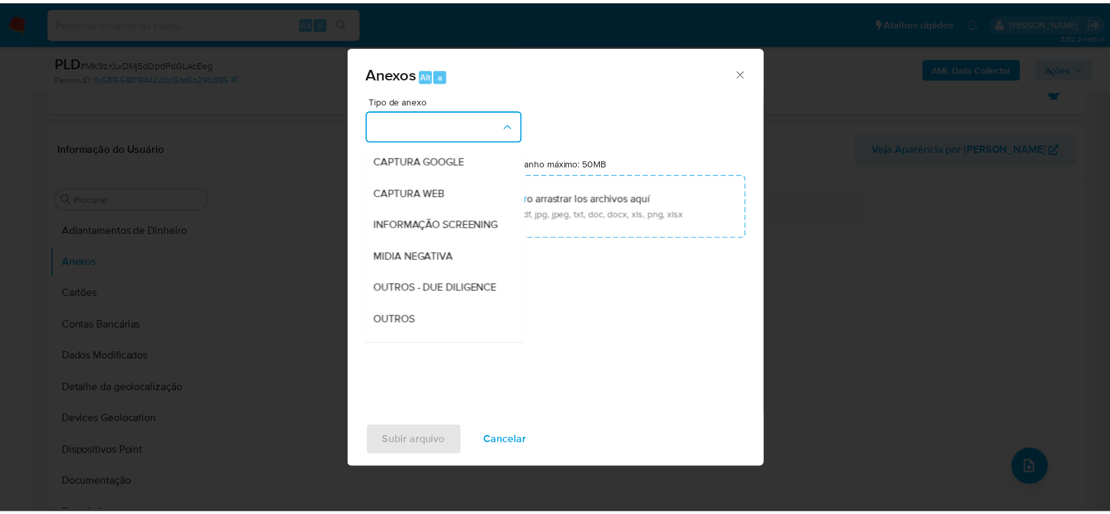
scroll to position [202, 0]
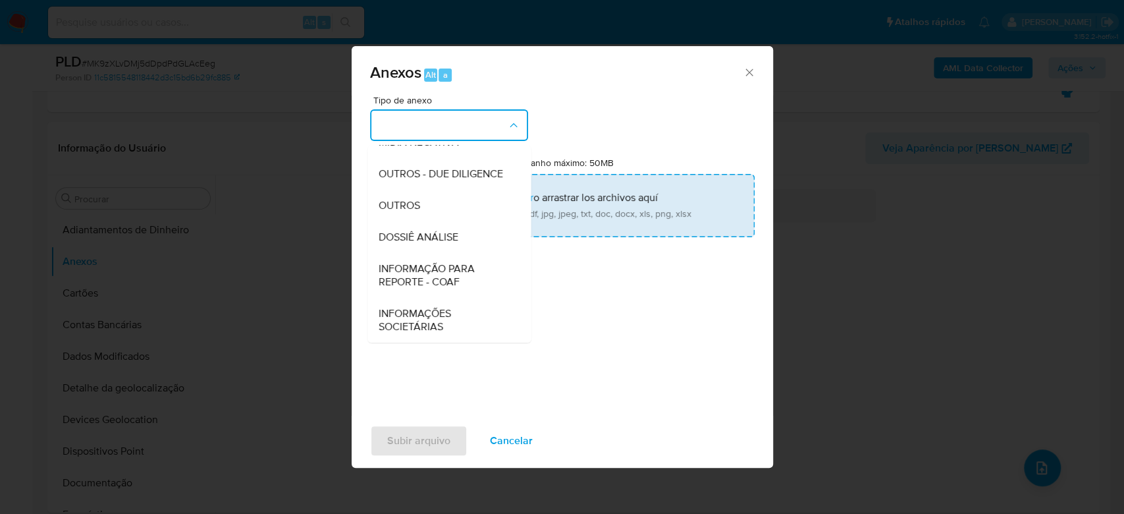
click at [438, 235] on span "DOSSIÊ ANÁLISE" at bounding box center [418, 236] width 80 height 13
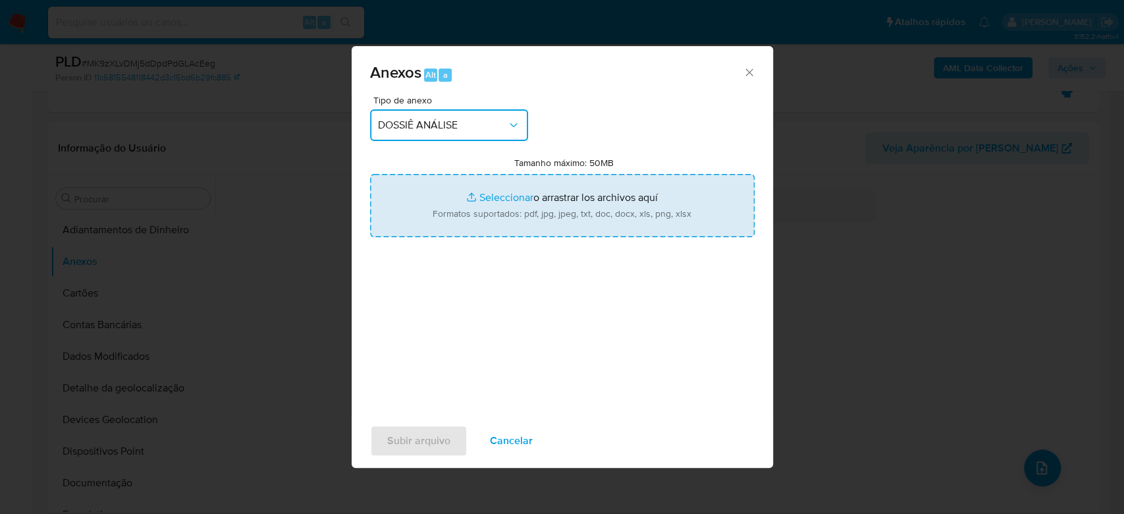
type input "C:\fakepath\Mulan 294057813_2025_08_13_10_41_32.xlsx"
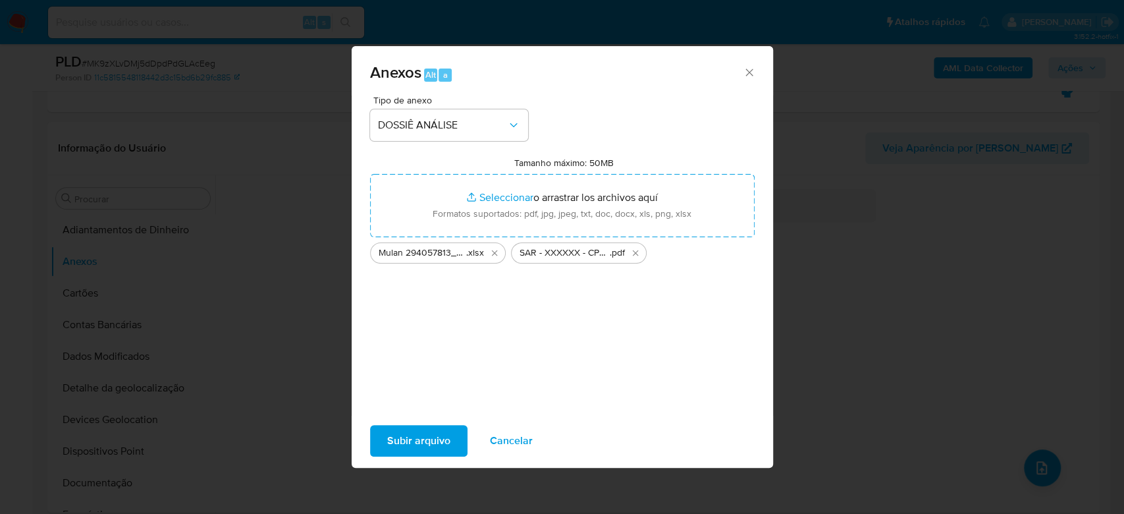
click at [414, 446] on span "Subir arquivo" at bounding box center [418, 440] width 63 height 29
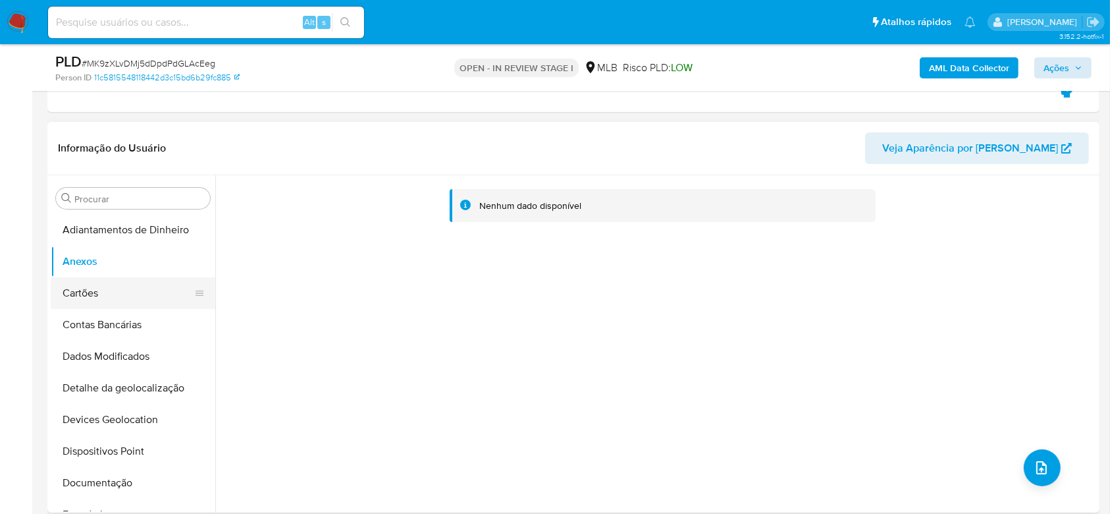
click at [107, 296] on button "Cartões" at bounding box center [128, 293] width 154 height 32
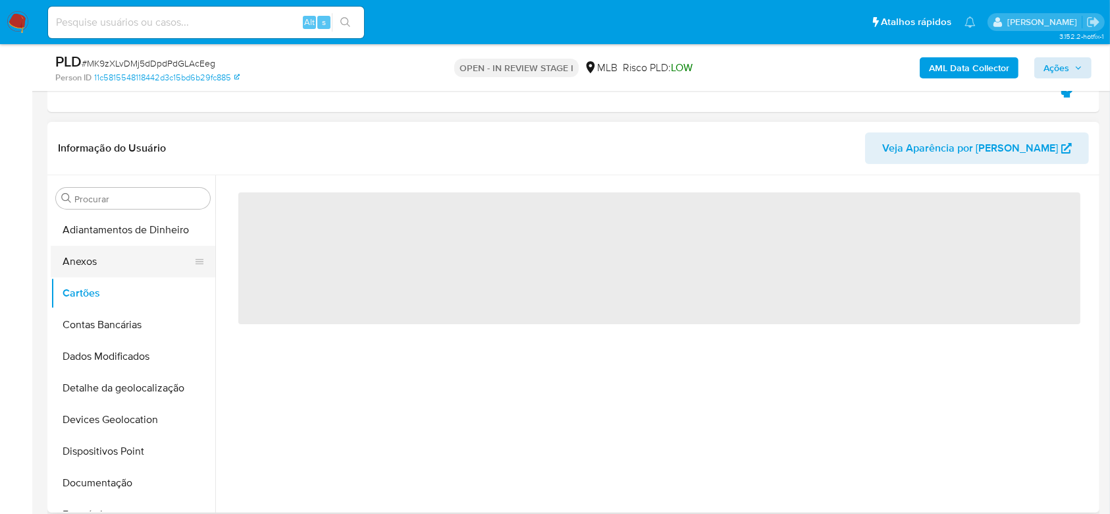
click at [107, 269] on button "Anexos" at bounding box center [128, 262] width 154 height 32
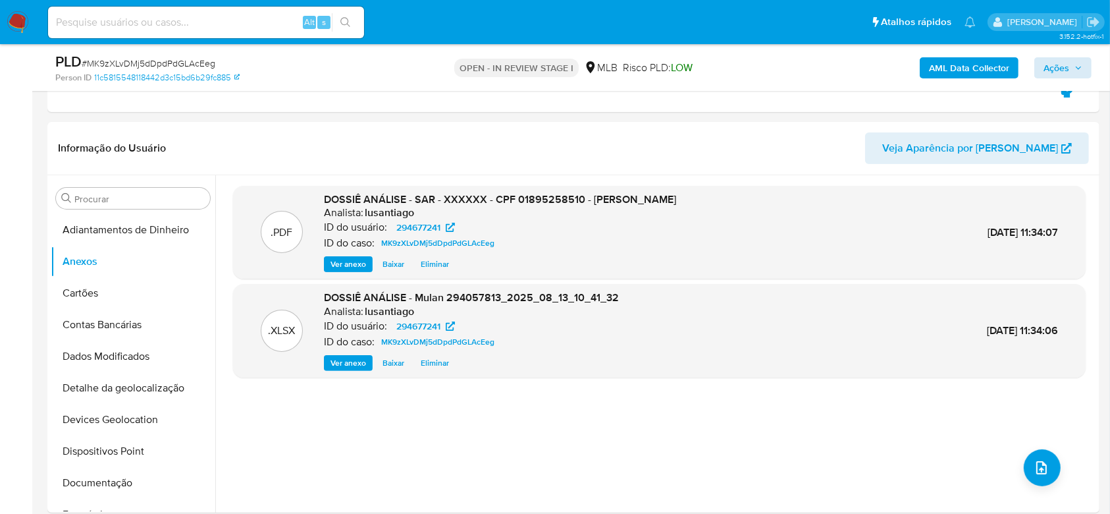
click at [958, 67] on b "AML Data Collector" at bounding box center [969, 67] width 80 height 21
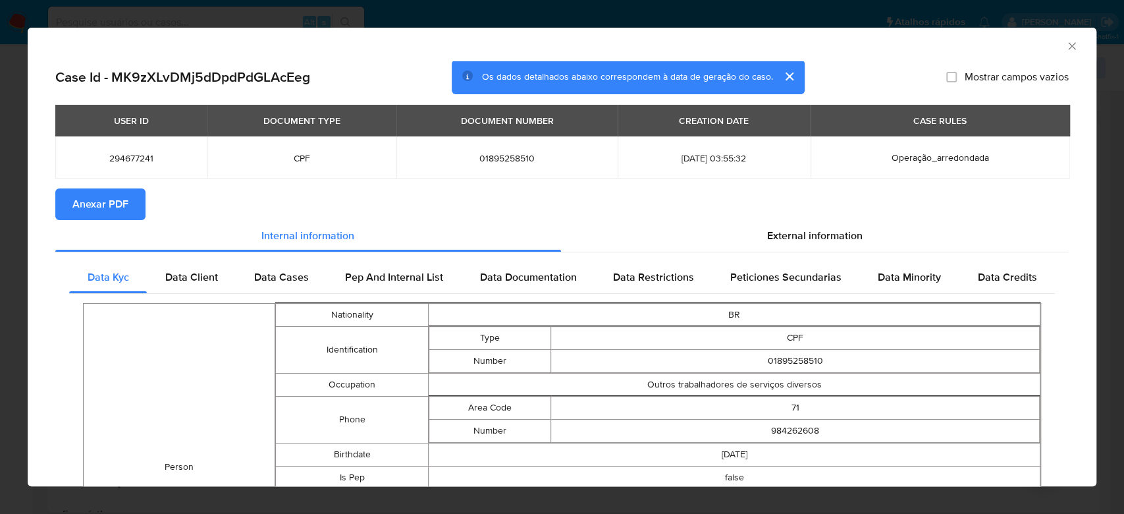
click at [115, 198] on span "Anexar PDF" at bounding box center [100, 204] width 56 height 29
click at [1066, 43] on icon "Fechar a janela" at bounding box center [1072, 46] width 13 height 13
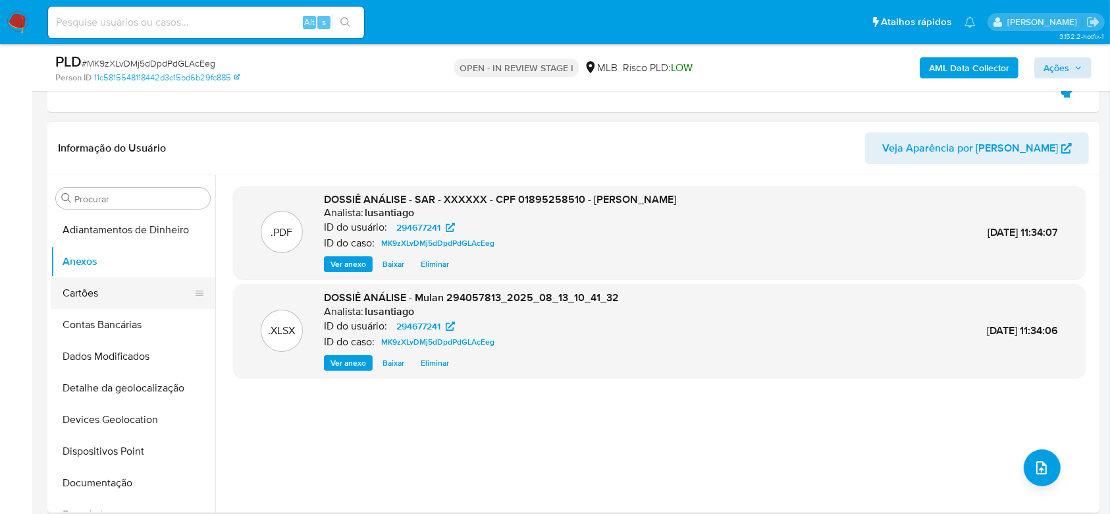
click at [128, 299] on button "Cartões" at bounding box center [128, 293] width 154 height 32
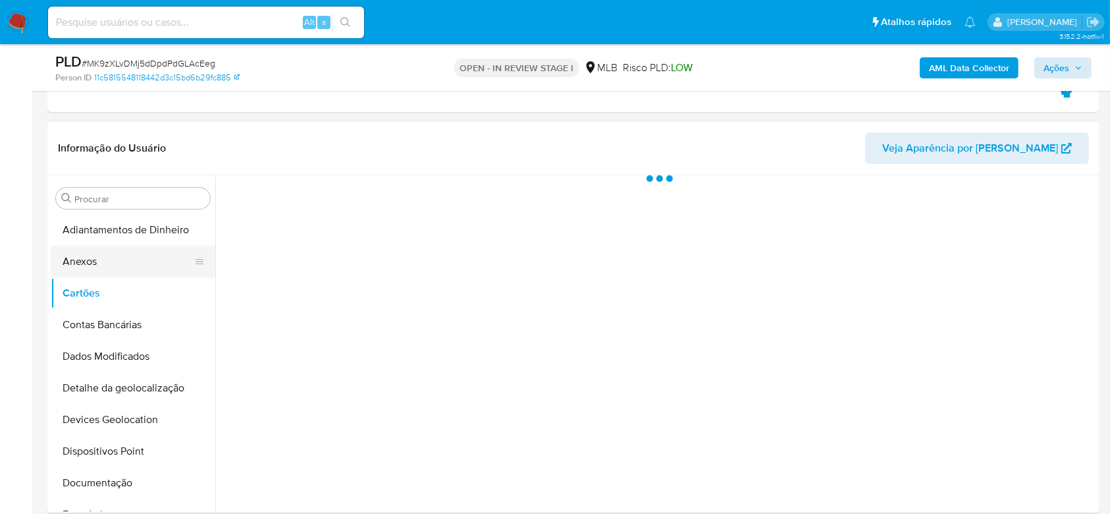
click at [107, 266] on button "Anexos" at bounding box center [128, 262] width 154 height 32
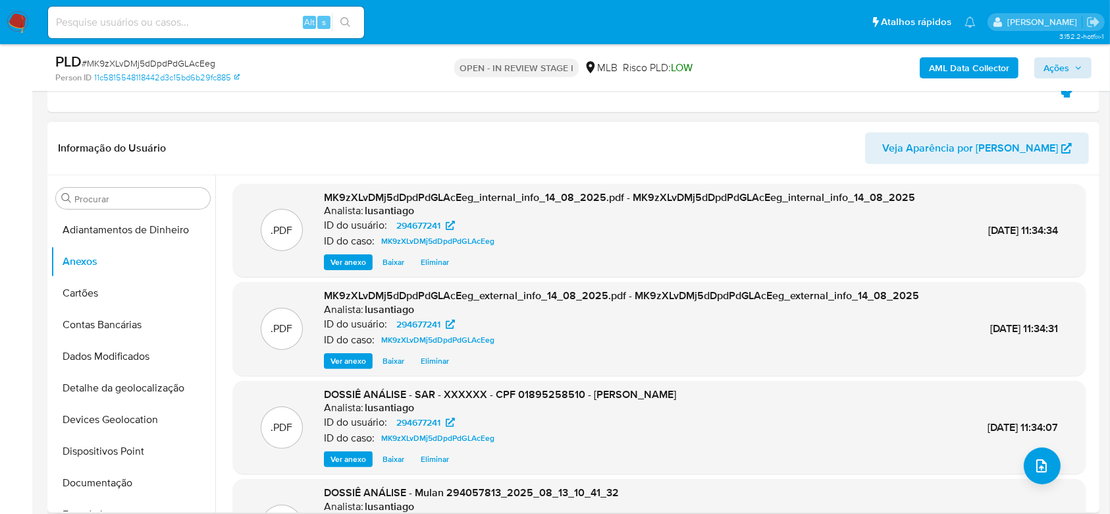
scroll to position [0, 0]
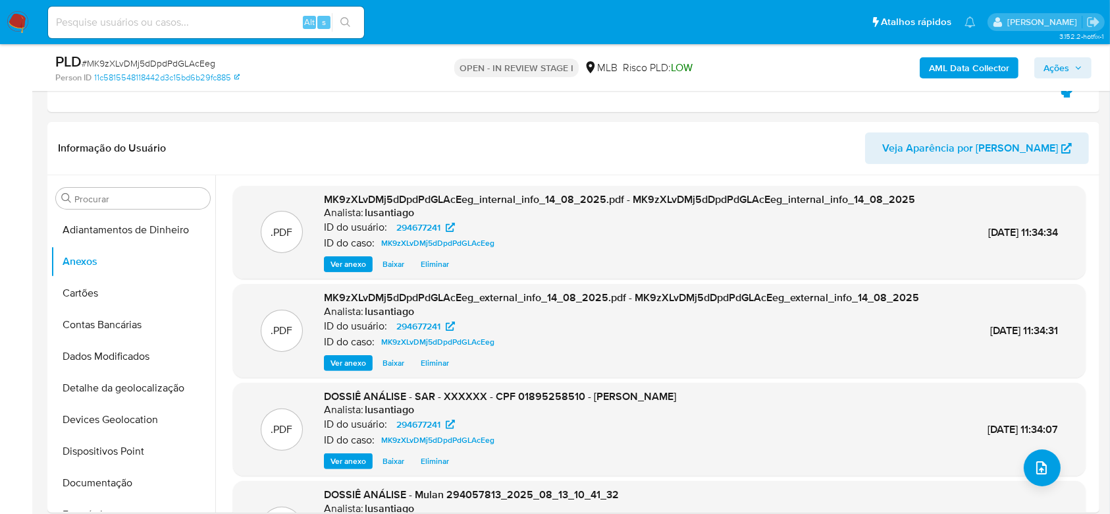
click at [1054, 68] on span "Ações" at bounding box center [1057, 67] width 26 height 21
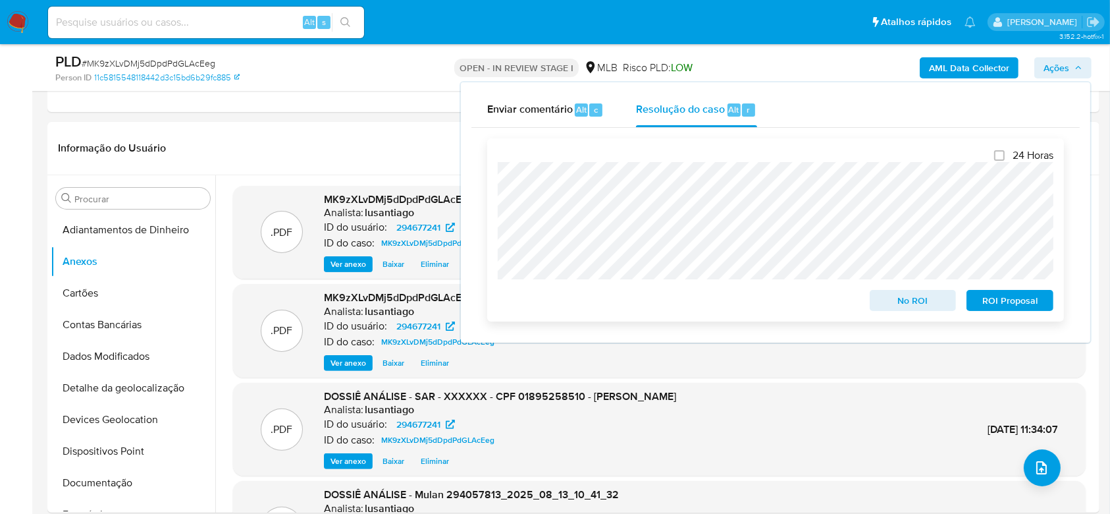
click at [1011, 305] on span "ROI Proposal" at bounding box center [1010, 300] width 68 height 18
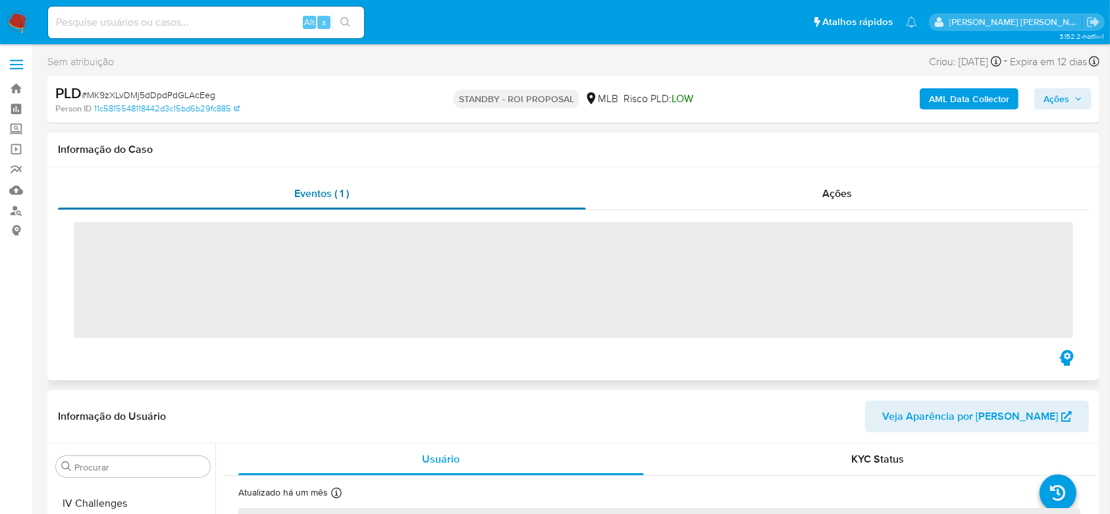
scroll to position [556, 0]
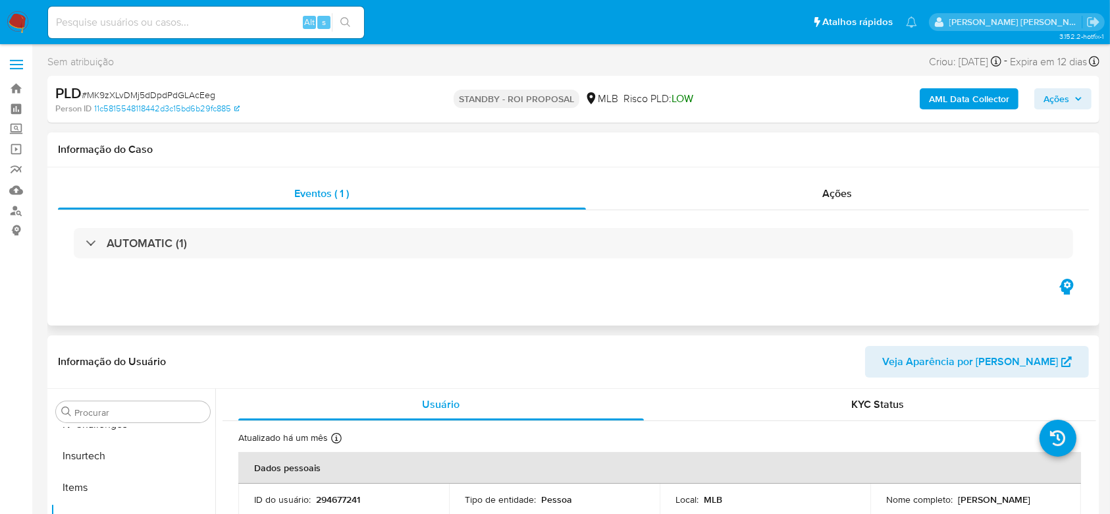
select select "10"
click at [16, 108] on link "Painel" at bounding box center [78, 109] width 157 height 20
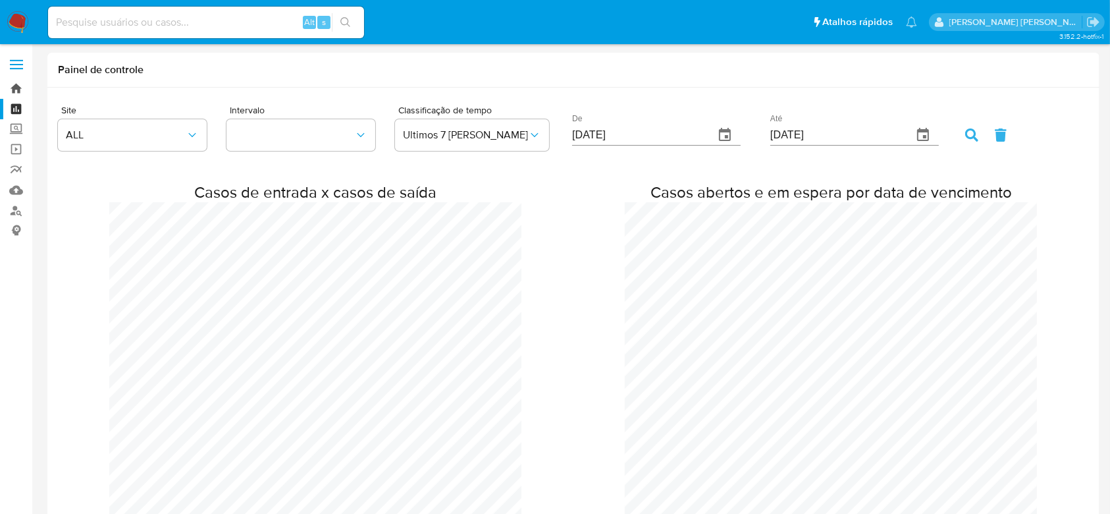
click at [20, 90] on link "Bandeja" at bounding box center [78, 88] width 157 height 20
